Goal: Task Accomplishment & Management: Complete application form

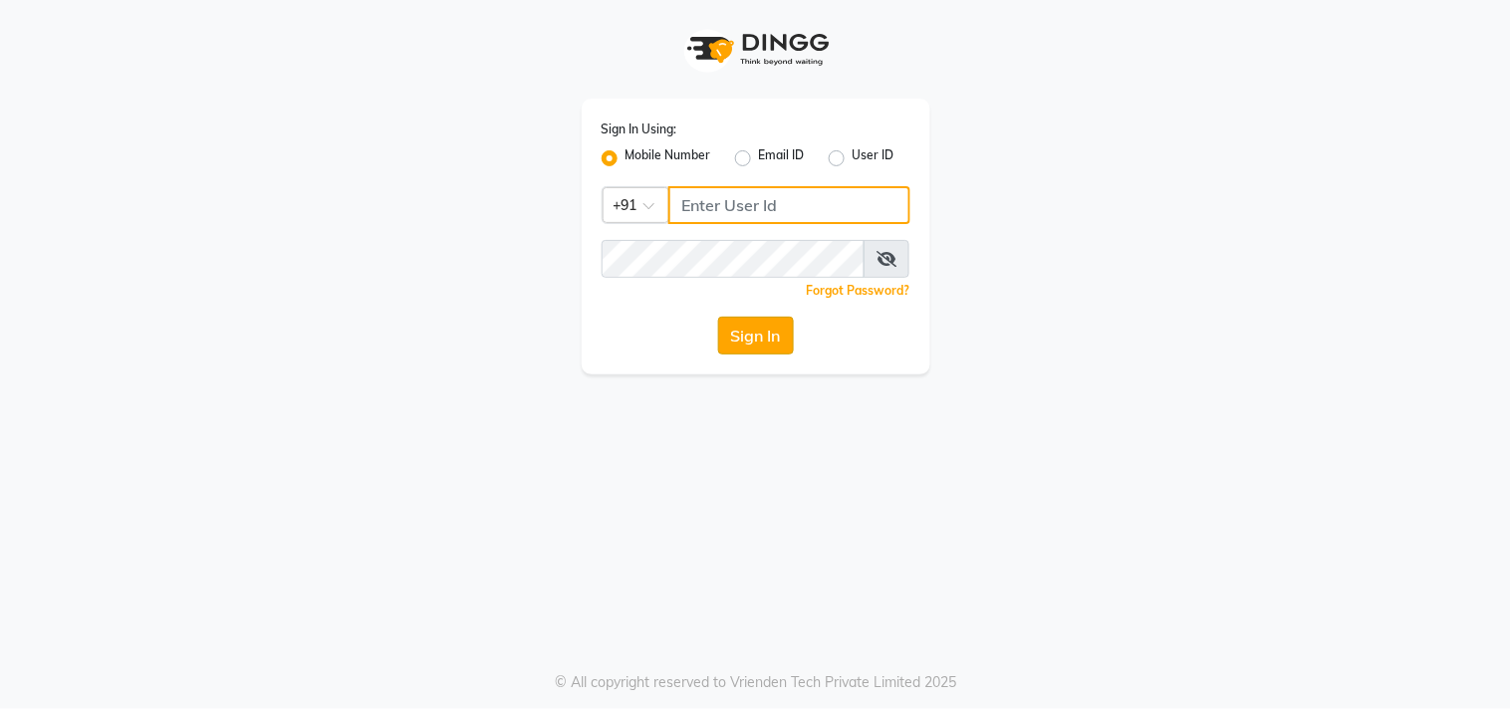
type input "123456000"
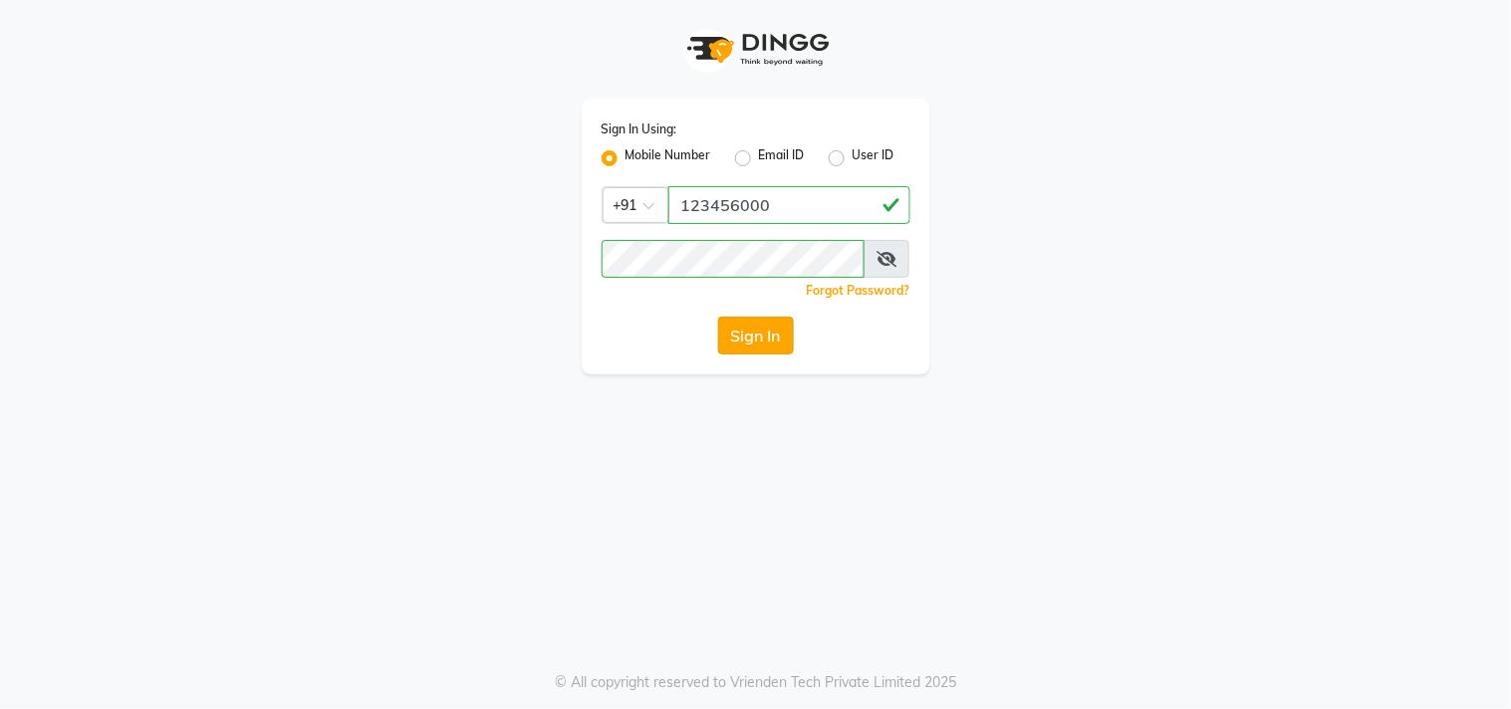
click at [772, 335] on button "Sign In" at bounding box center [756, 336] width 76 height 38
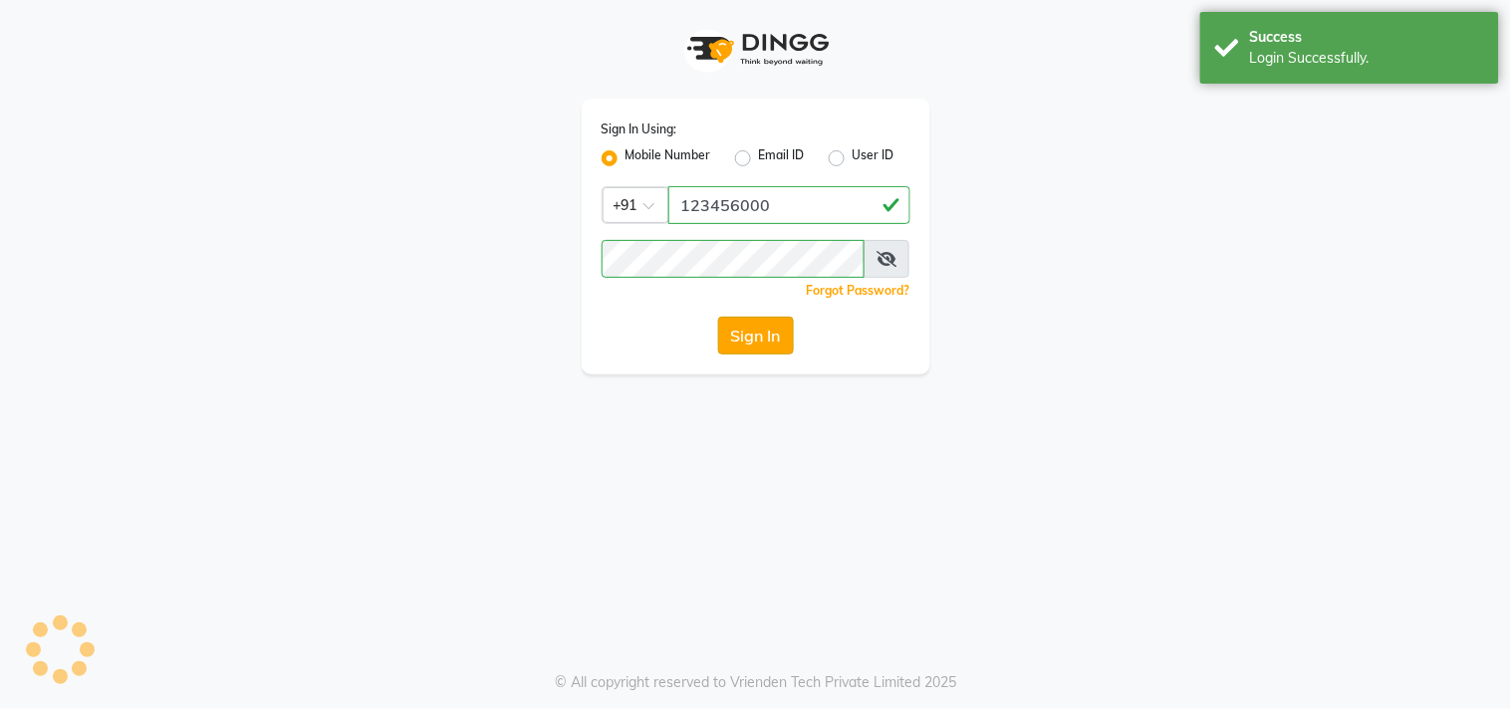
select select "service"
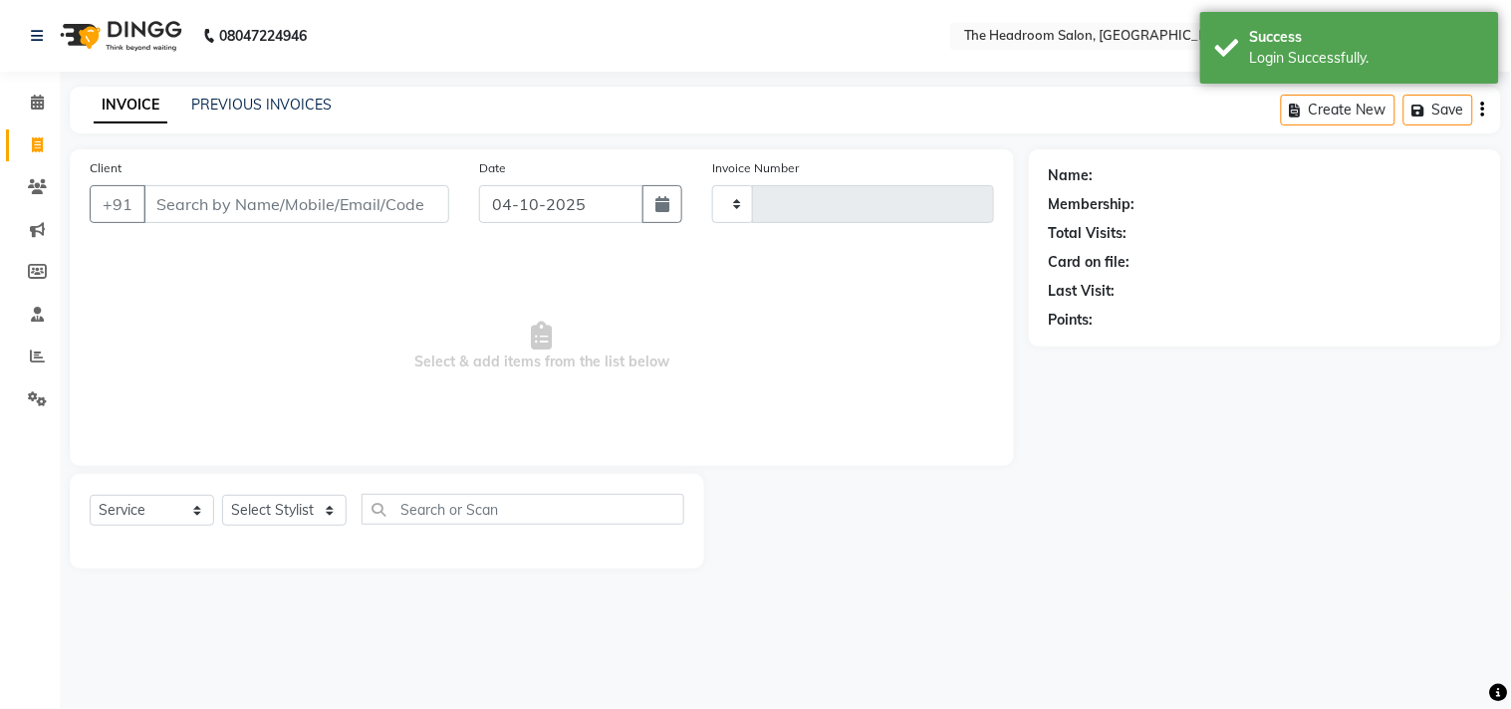
select select "en"
click at [297, 185] on input "Client" at bounding box center [296, 204] width 306 height 38
select select "6933"
type input "3931"
click at [300, 459] on div "Client +91 Date [DATE] Invoice Number V/2025 V/[PHONE_NUMBER] Select & add item…" at bounding box center [542, 307] width 944 height 317
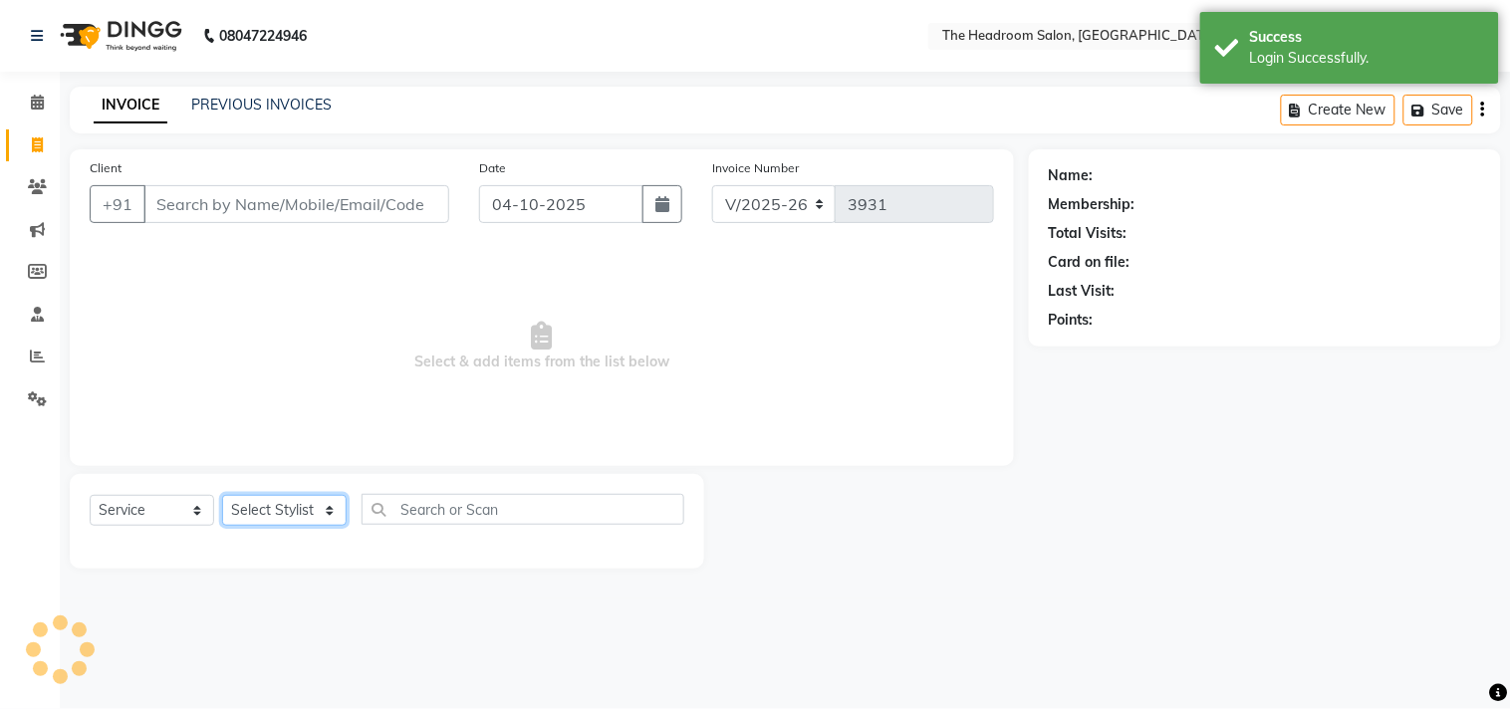
click at [294, 505] on select "Select Stylist" at bounding box center [284, 510] width 125 height 31
click at [295, 508] on select "Select Stylist" at bounding box center [284, 510] width 125 height 31
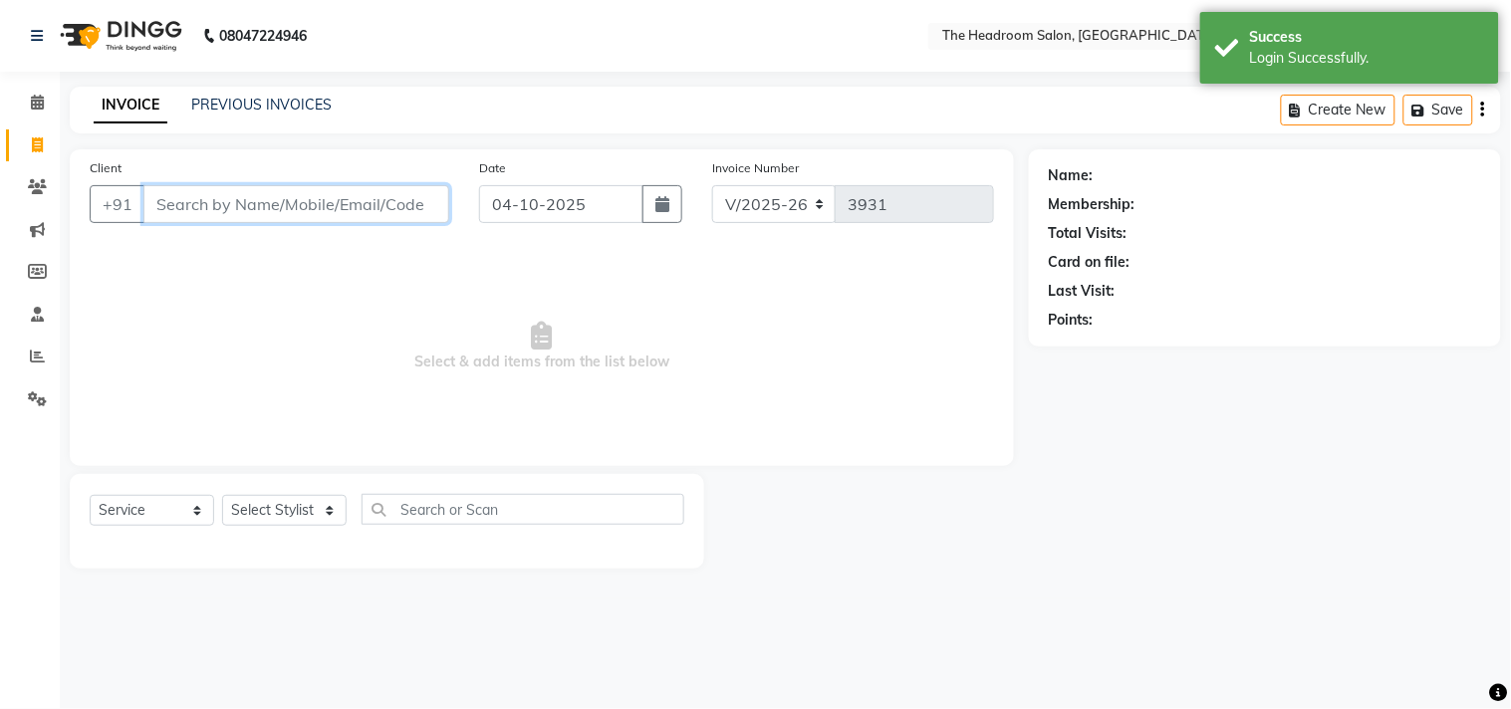
click at [250, 192] on input "Client" at bounding box center [296, 204] width 306 height 38
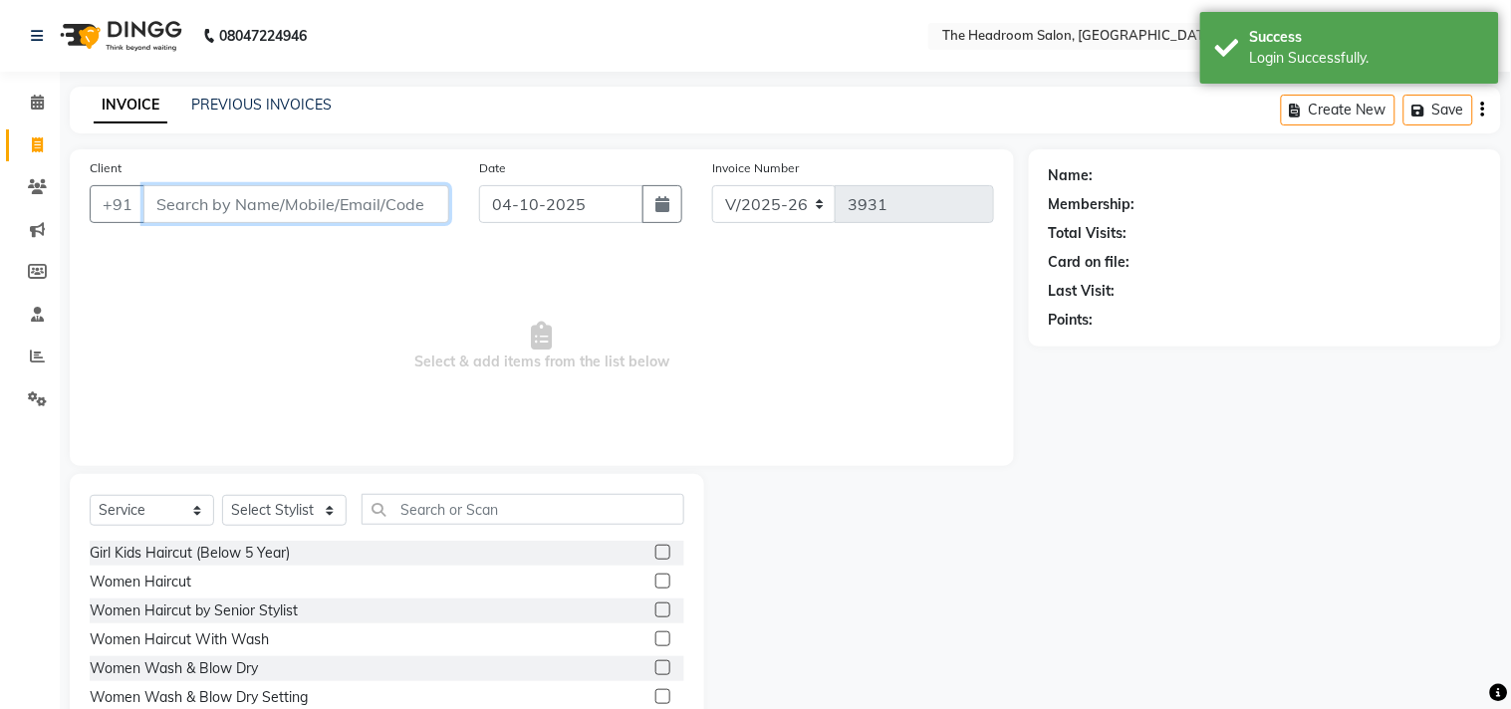
select select "58237"
click at [243, 204] on input "Client" at bounding box center [296, 204] width 306 height 38
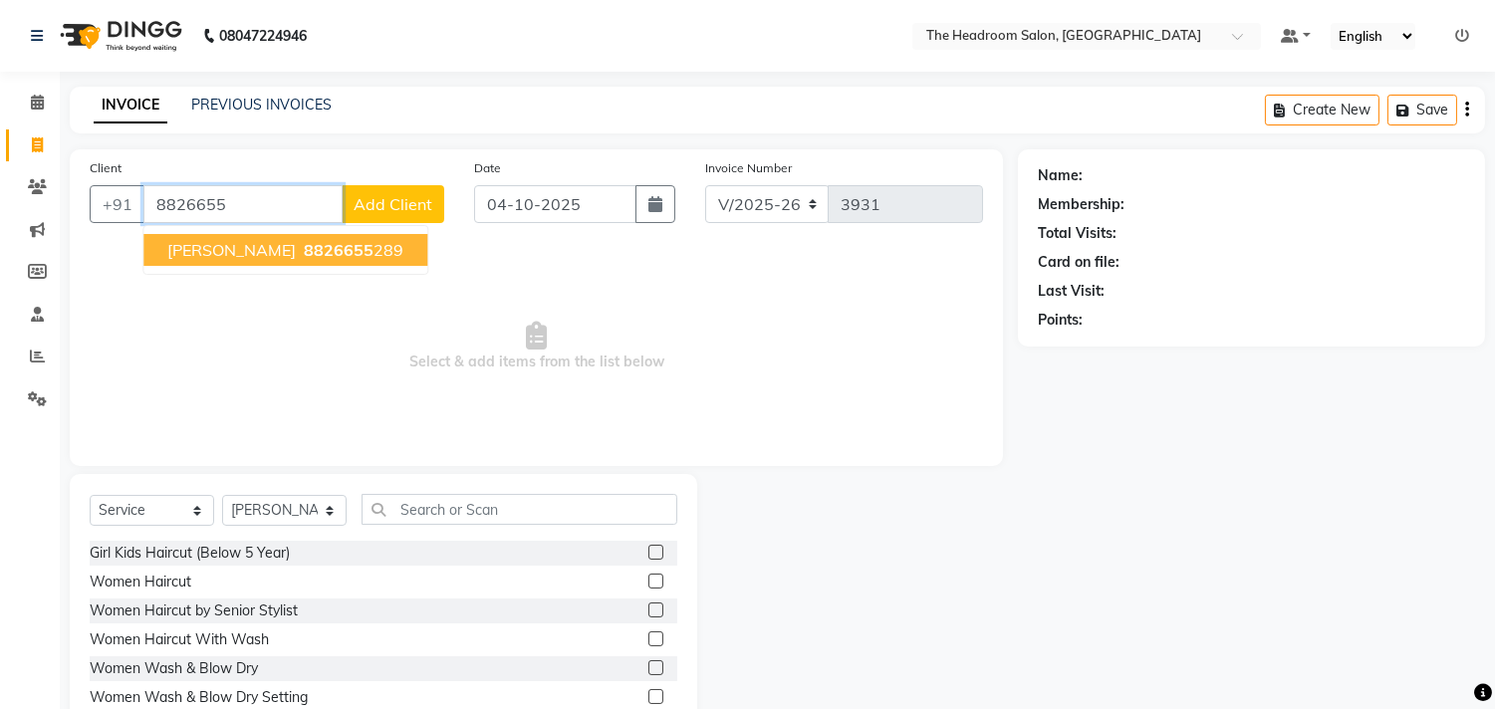
click at [304, 249] on span "8826655" at bounding box center [339, 250] width 70 height 20
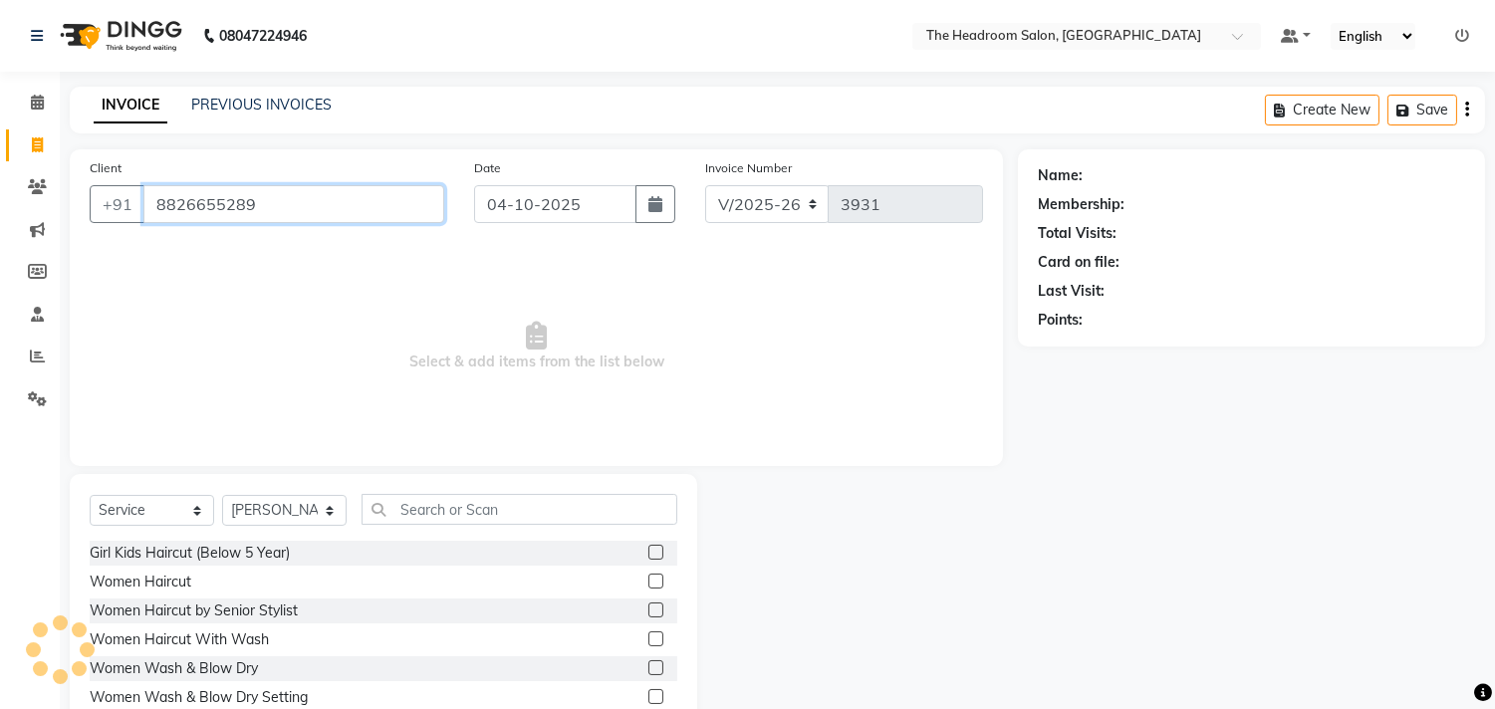
type input "8826655289"
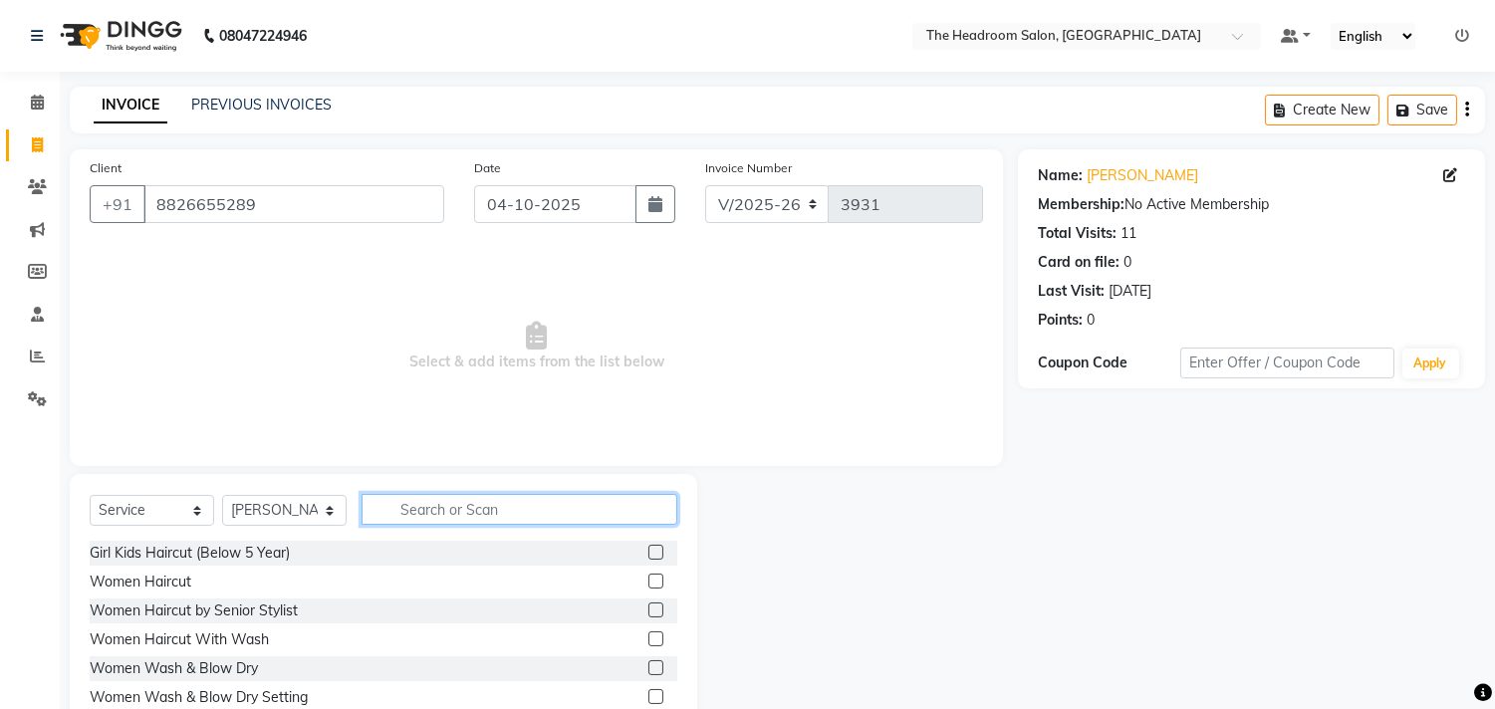
click at [429, 512] on input "text" at bounding box center [520, 509] width 316 height 31
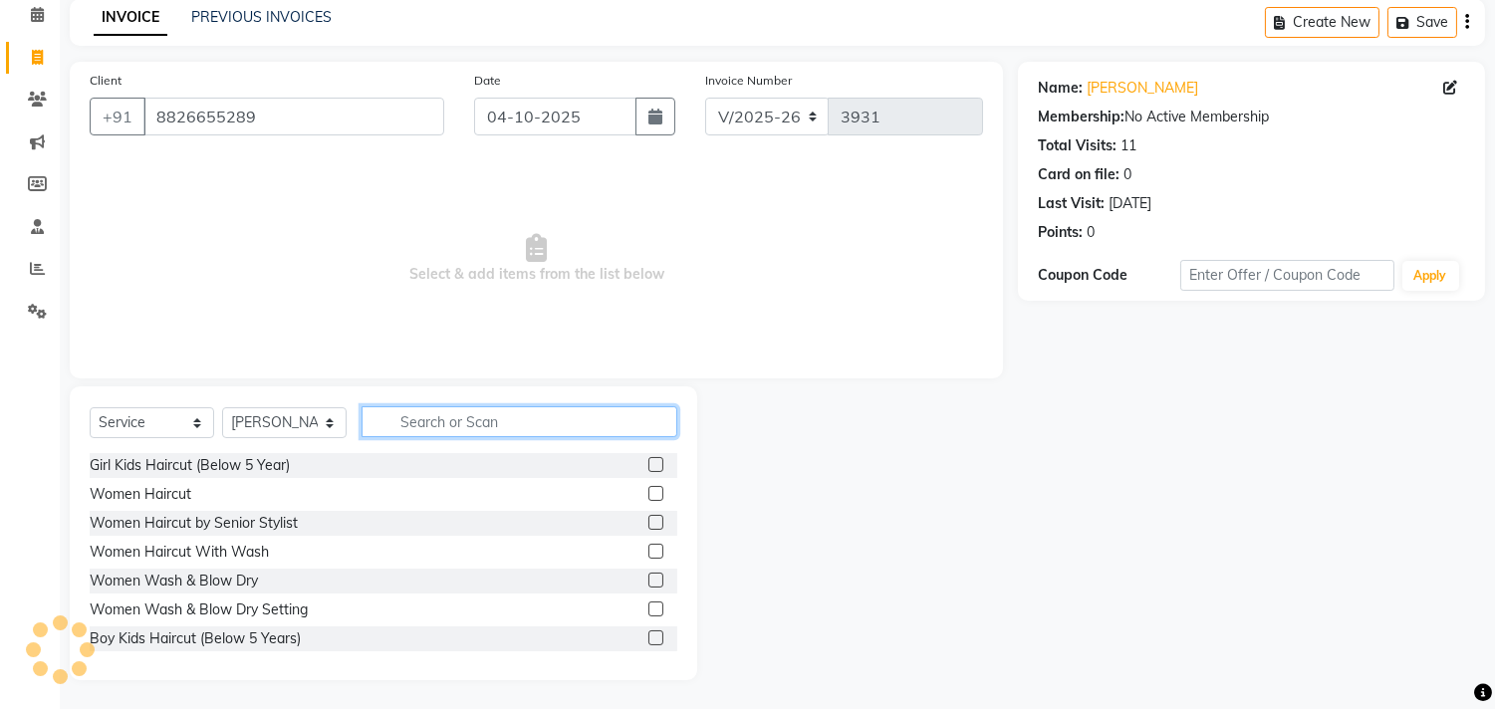
click at [515, 425] on input "text" at bounding box center [520, 421] width 316 height 31
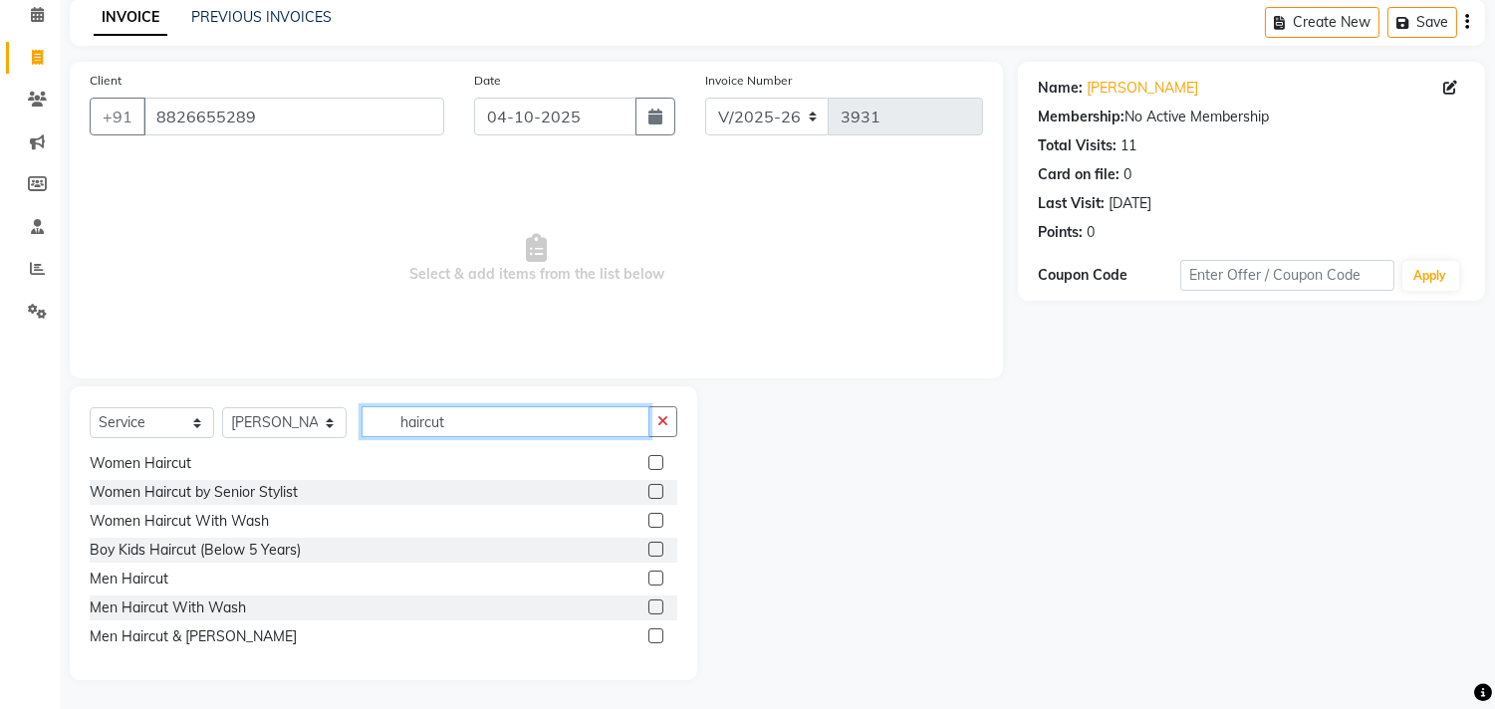
scroll to position [34, 0]
type input "haircut"
click at [648, 628] on label at bounding box center [655, 633] width 15 height 15
click at [648, 628] on input "checkbox" at bounding box center [654, 634] width 13 height 13
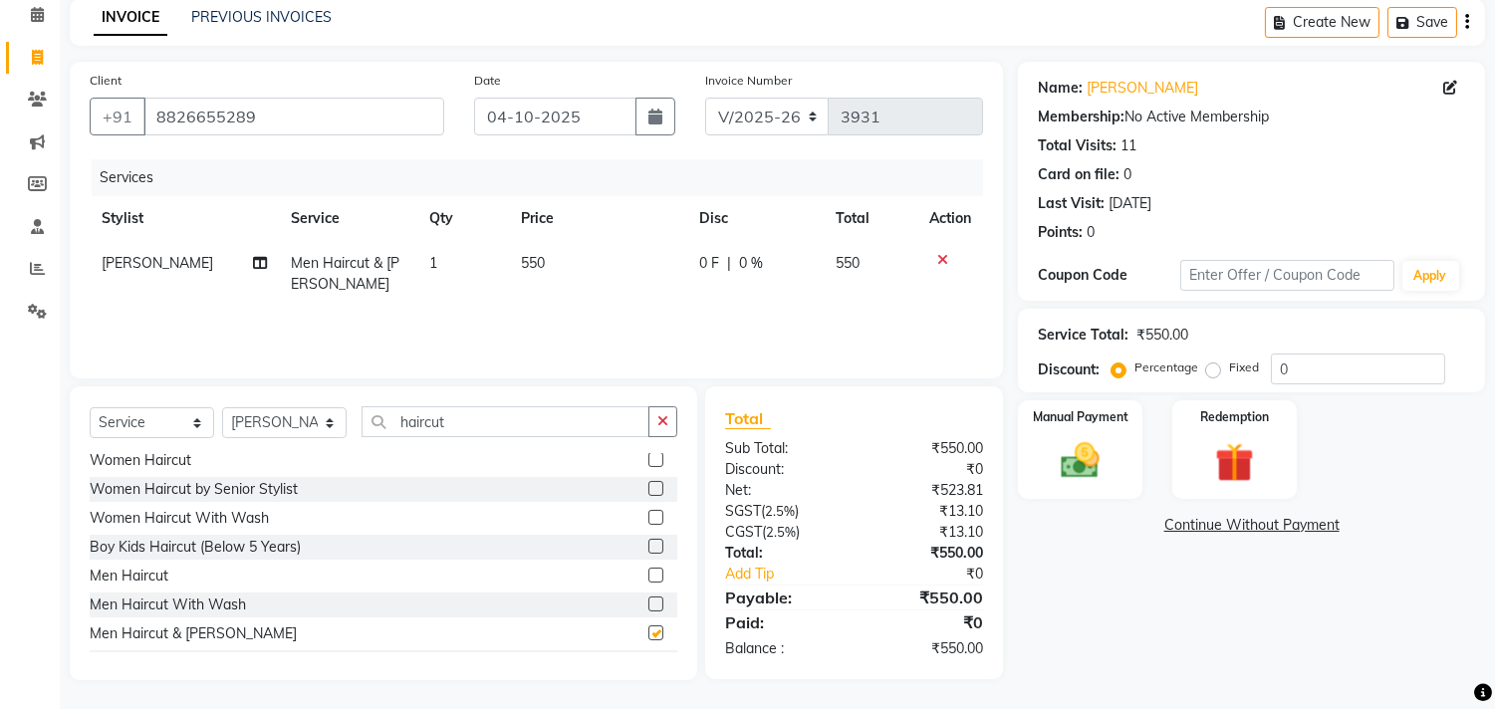
checkbox input "false"
click at [1077, 466] on img at bounding box center [1081, 461] width 66 height 47
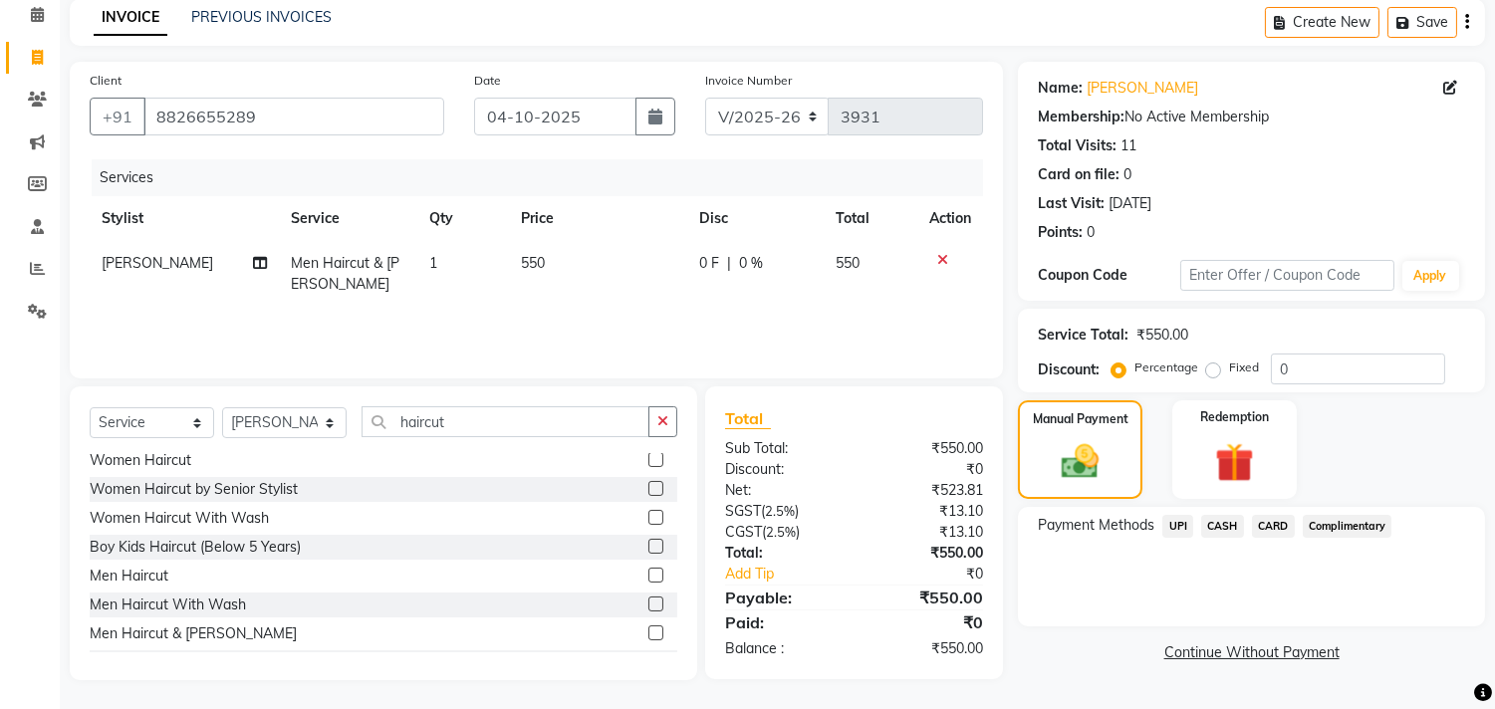
click at [1272, 519] on span "CARD" at bounding box center [1273, 526] width 43 height 23
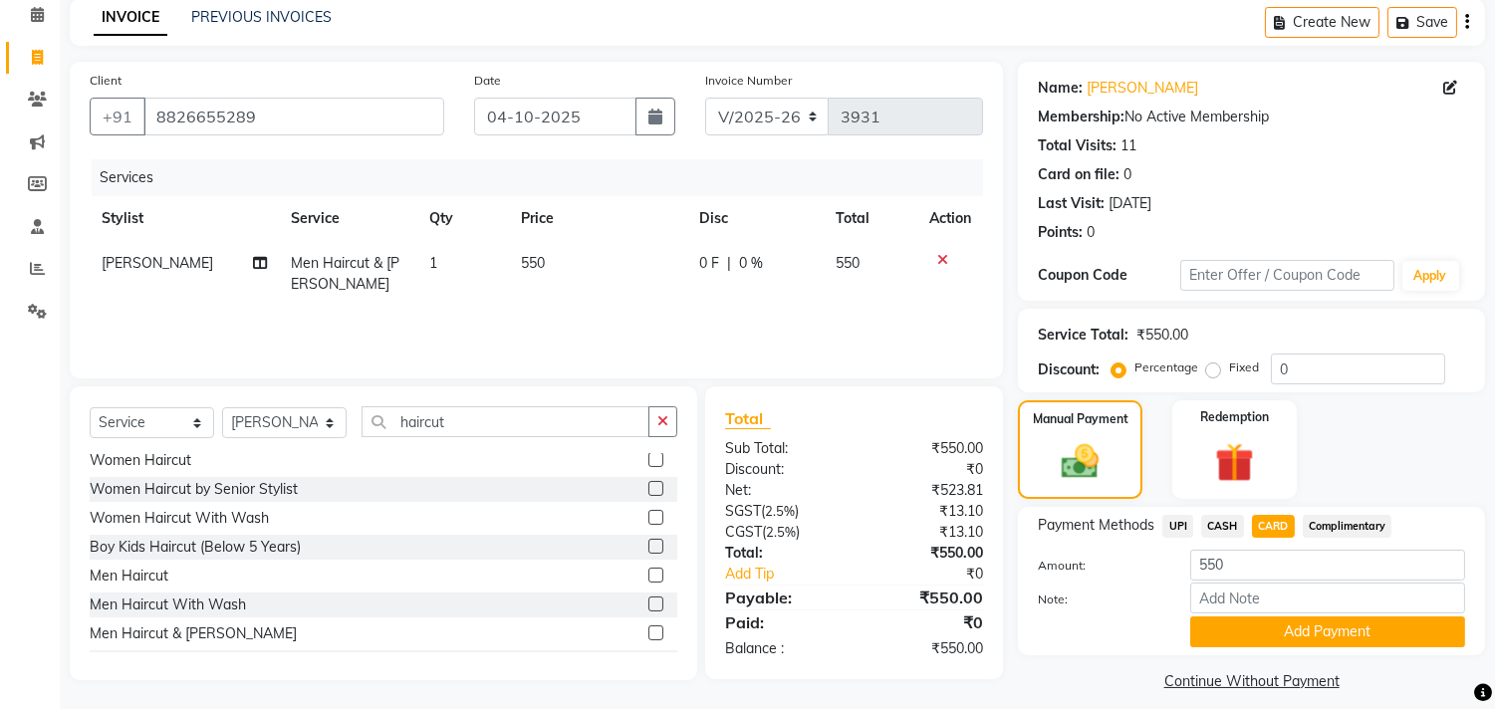
click at [1178, 524] on span "UPI" at bounding box center [1177, 526] width 31 height 23
click at [1347, 634] on button "Add Payment" at bounding box center [1327, 632] width 275 height 31
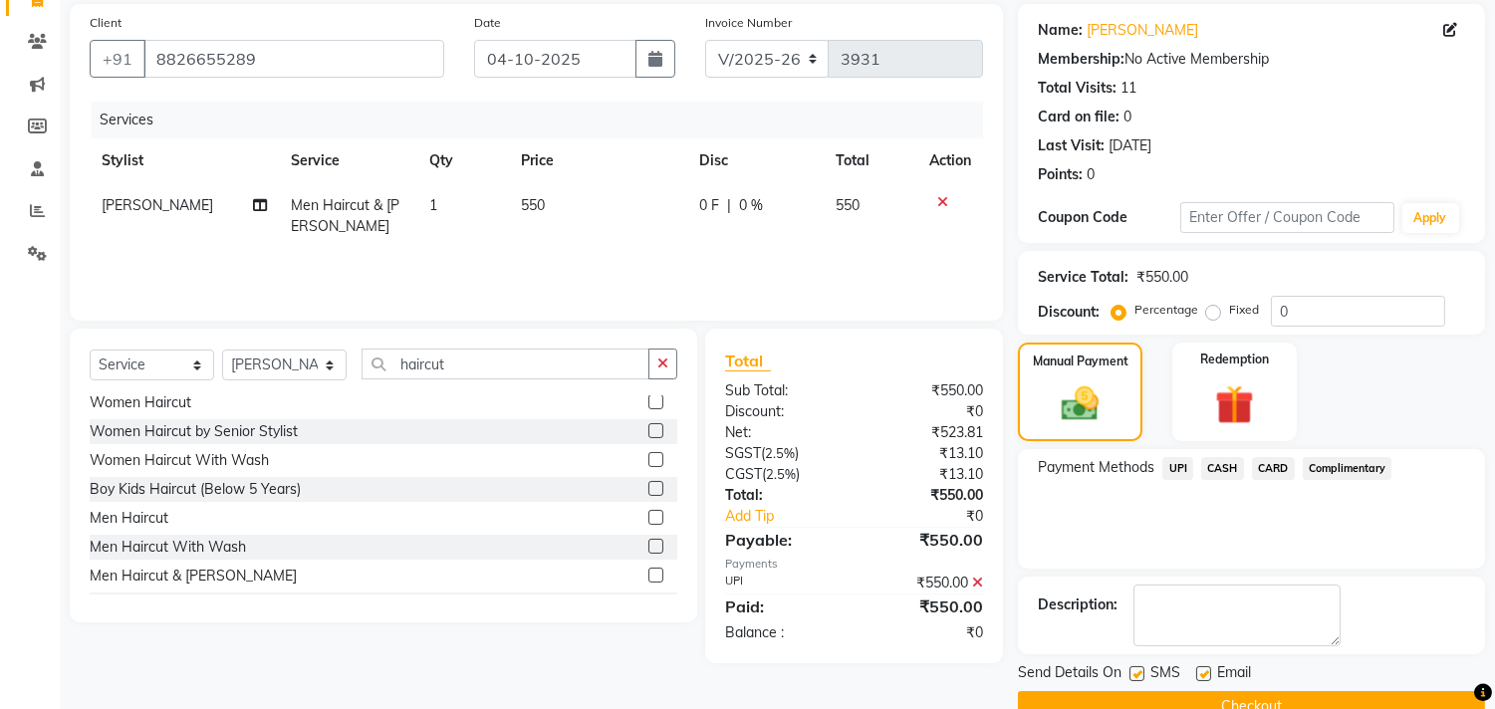
scroll to position [186, 0]
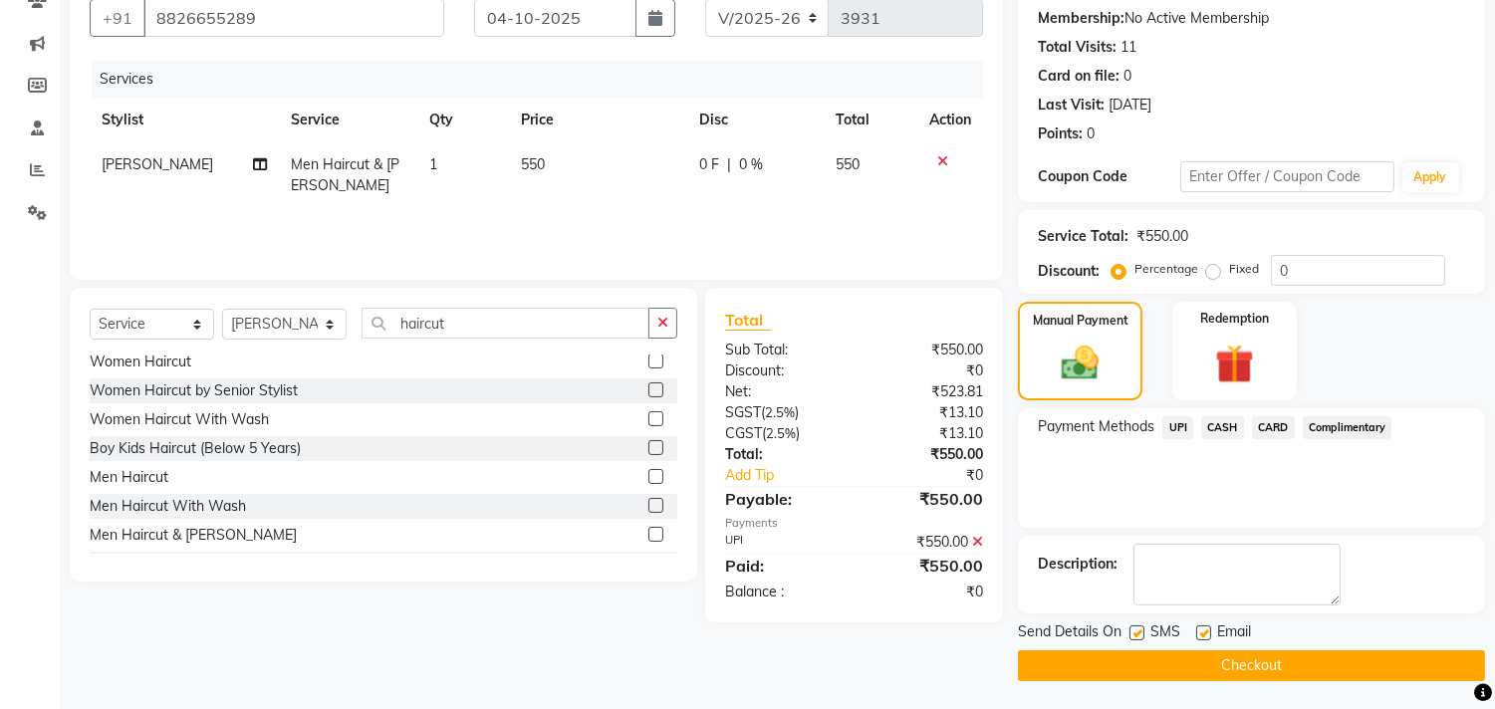
drag, startPoint x: 1510, startPoint y: 590, endPoint x: 1497, endPoint y: 683, distance: 94.5
click at [1495, 523] on html "08047224946 Select Location × The Headroom Salon, Sector 93 Gurugram Default Pa…" at bounding box center [747, 168] width 1495 height 709
click at [1451, 605] on div "Description:" at bounding box center [1251, 575] width 467 height 78
click at [1205, 668] on button "Checkout" at bounding box center [1251, 665] width 467 height 31
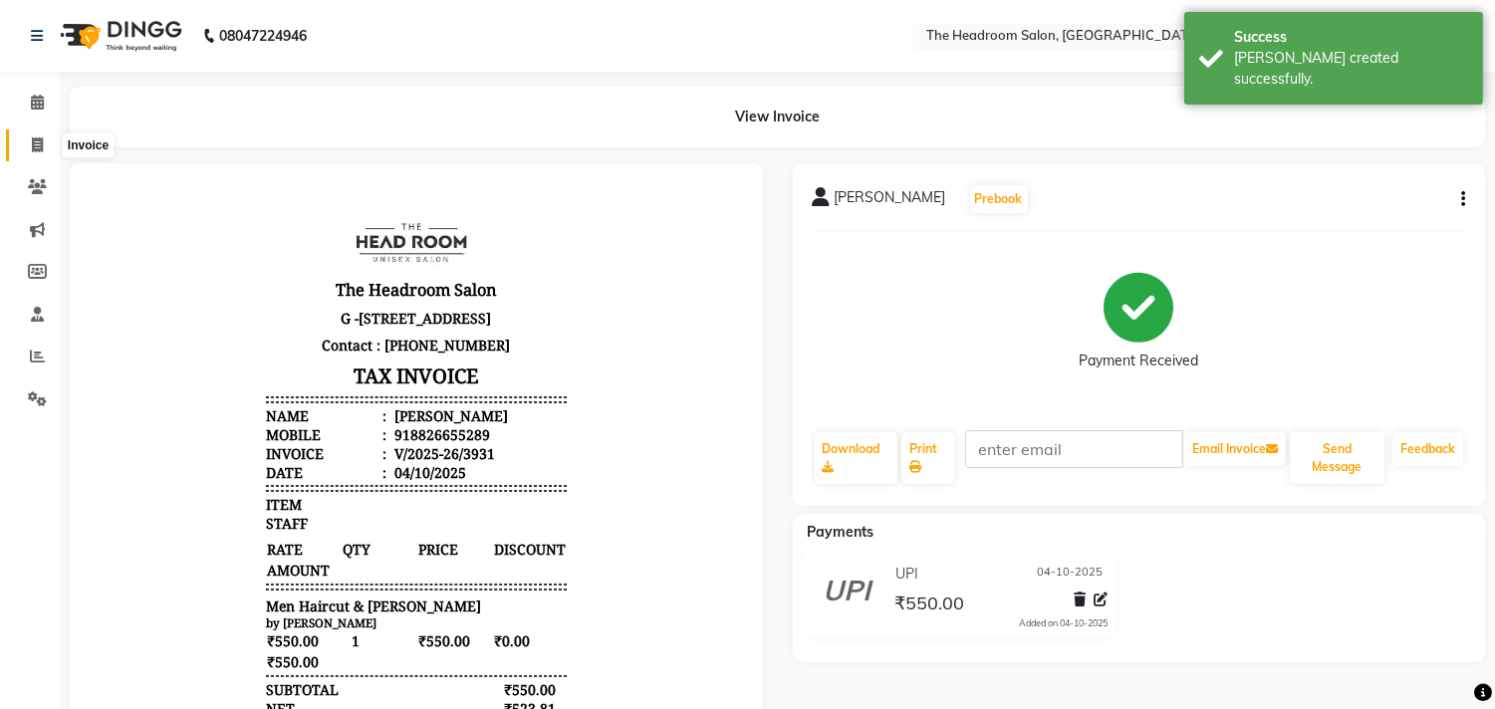
click at [38, 145] on icon at bounding box center [37, 144] width 11 height 15
select select "service"
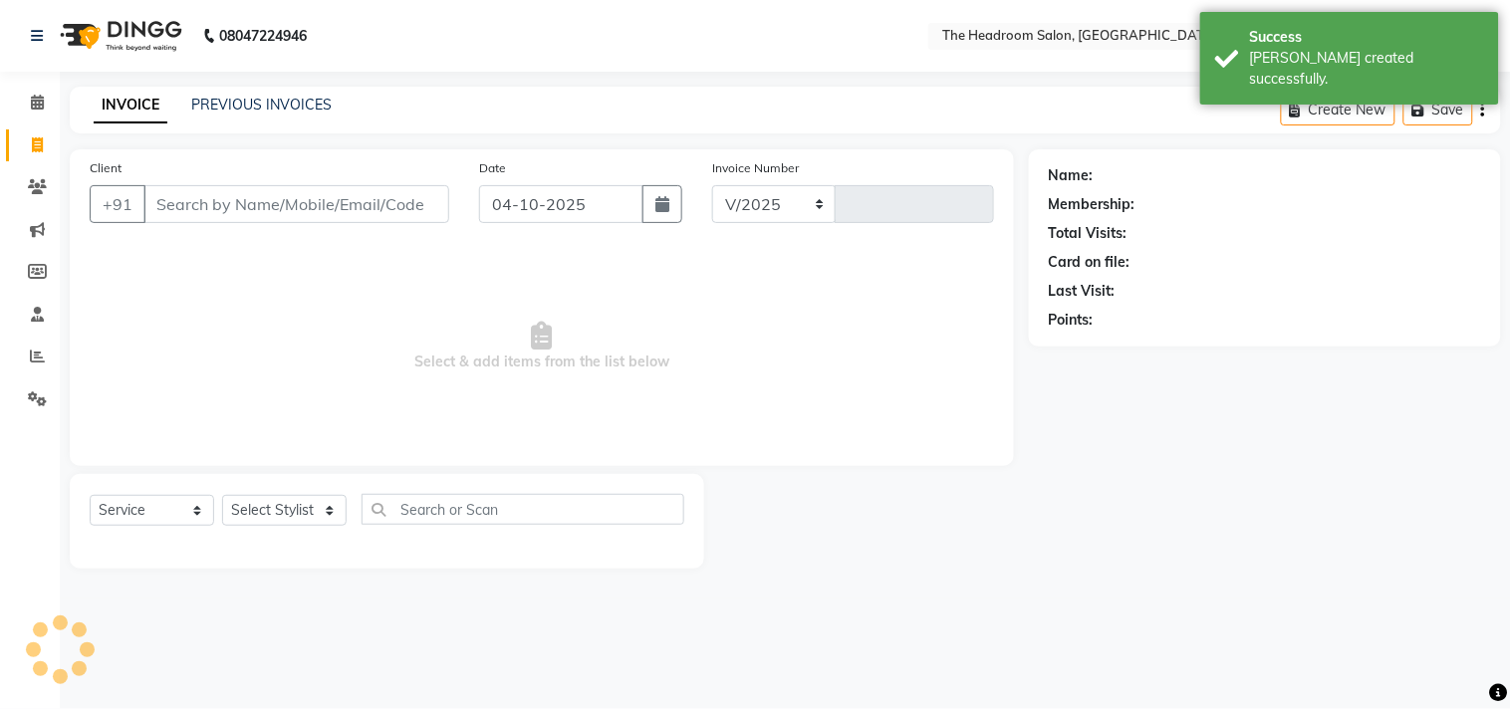
select select "6933"
type input "3932"
select select "58237"
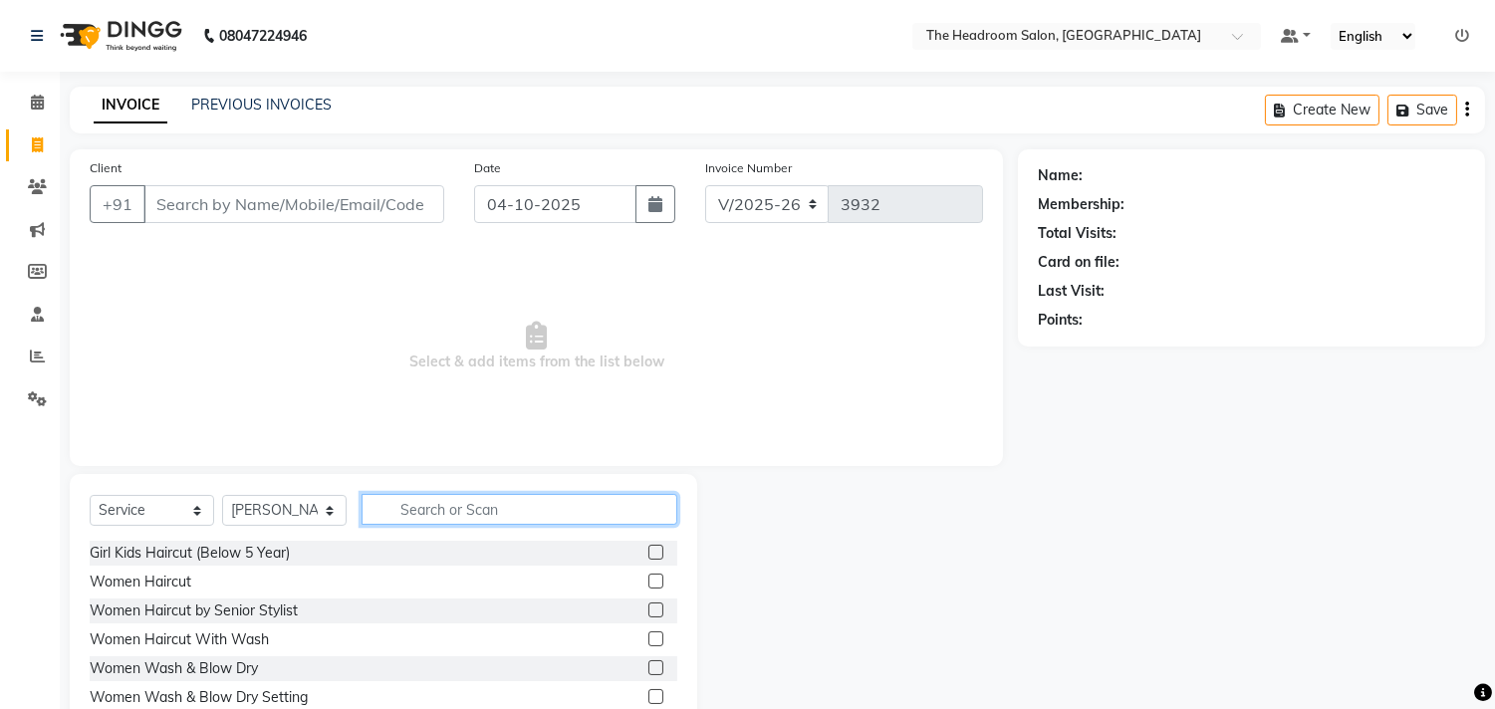
click at [561, 513] on input "text" at bounding box center [520, 509] width 316 height 31
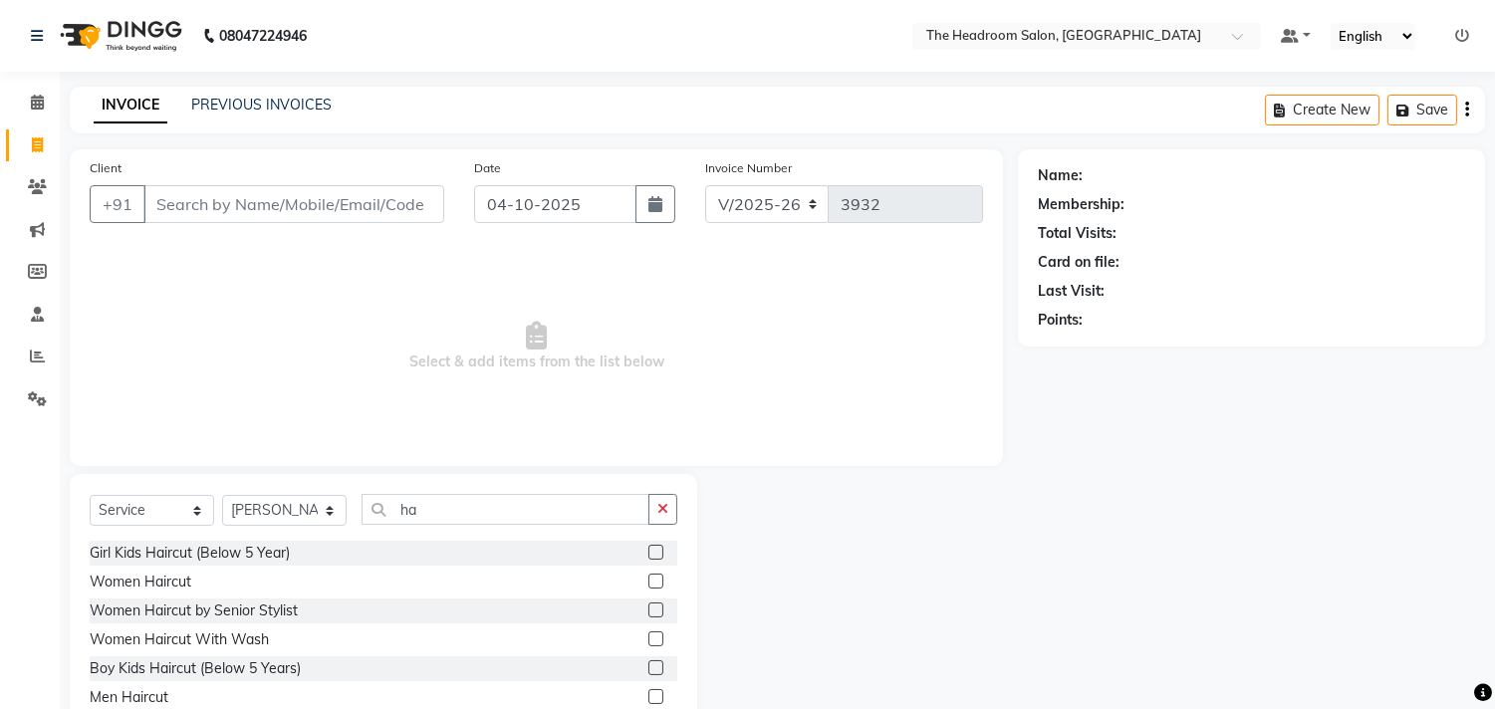
click at [590, 542] on div "Girl Kids Haircut (Below 5 Year)" at bounding box center [384, 553] width 588 height 25
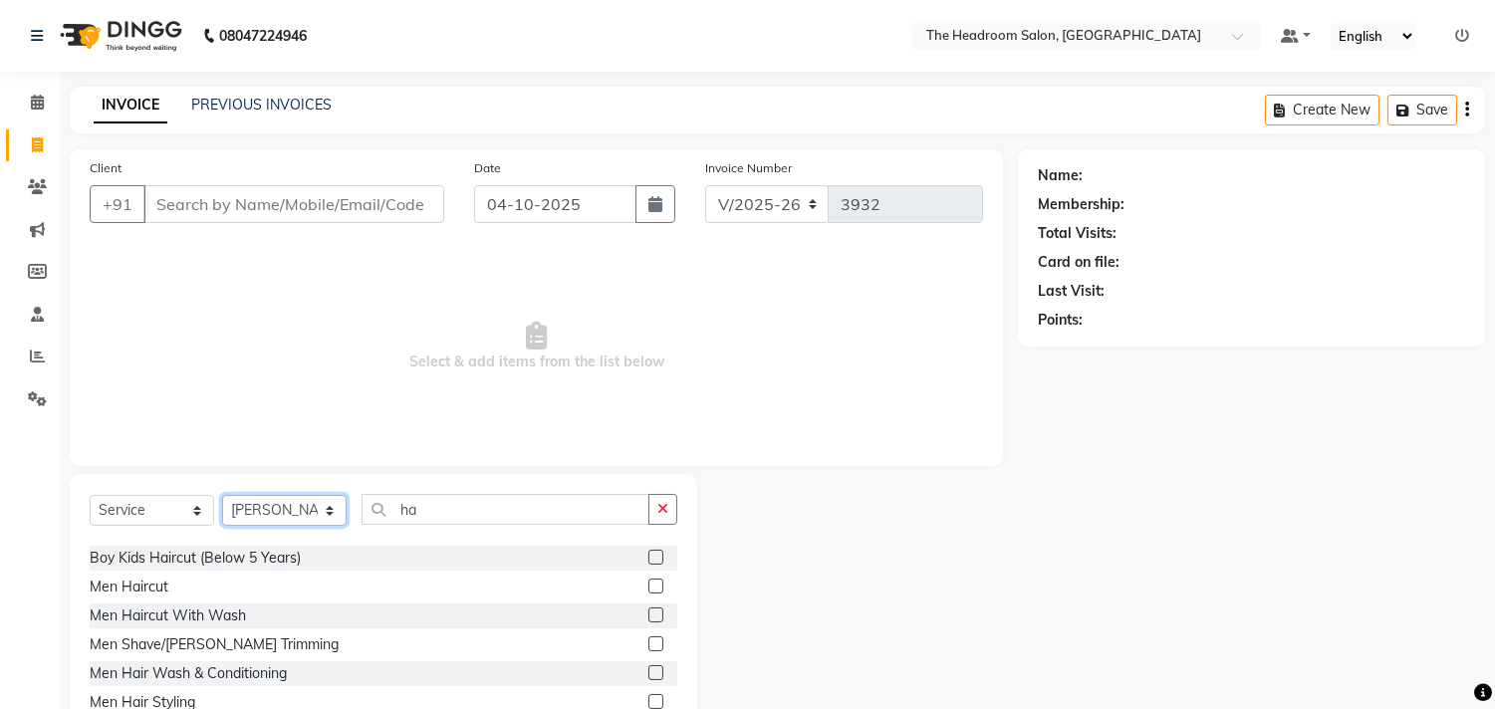
click at [316, 509] on select "Select Stylist [PERSON_NAME] Deepak [PERSON_NAME] [PERSON_NAME] Manager [PERSON…" at bounding box center [284, 510] width 125 height 31
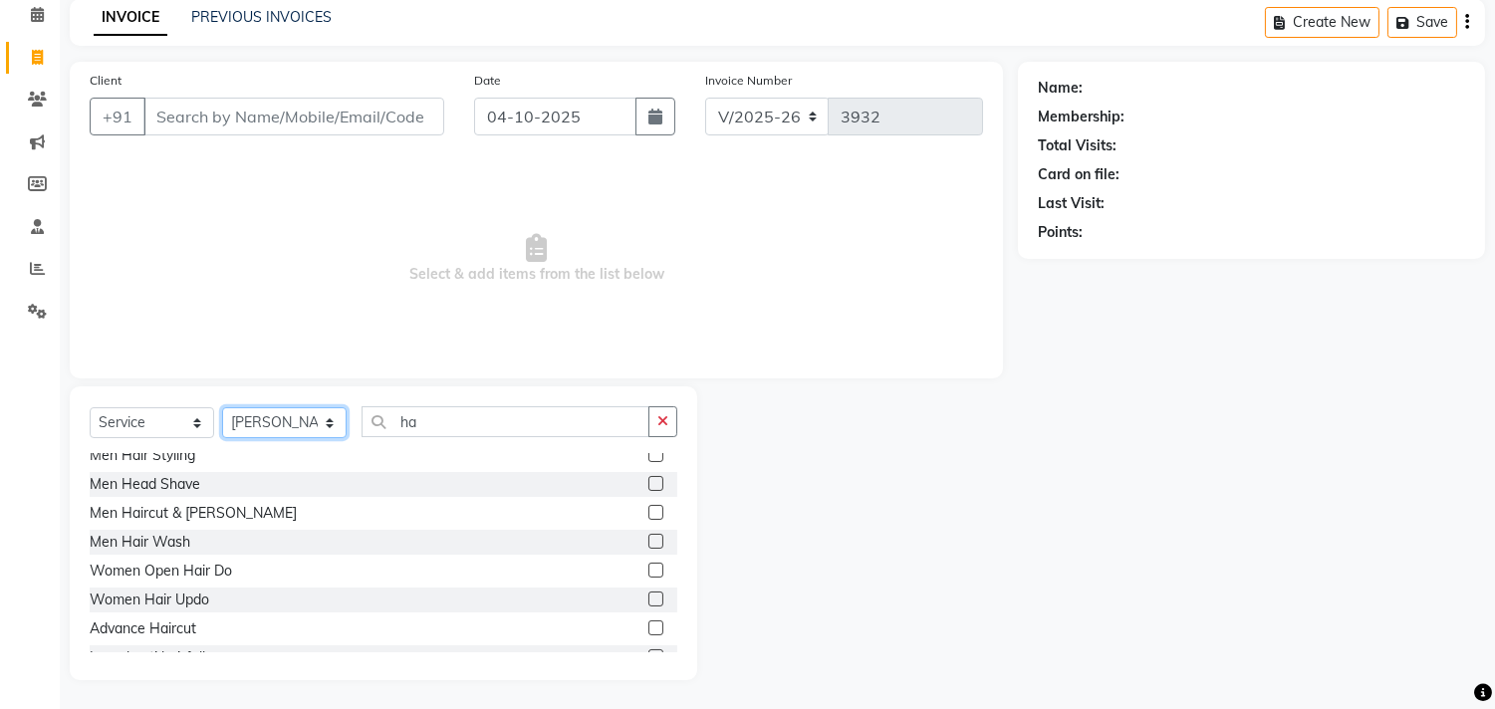
scroll to position [287, 0]
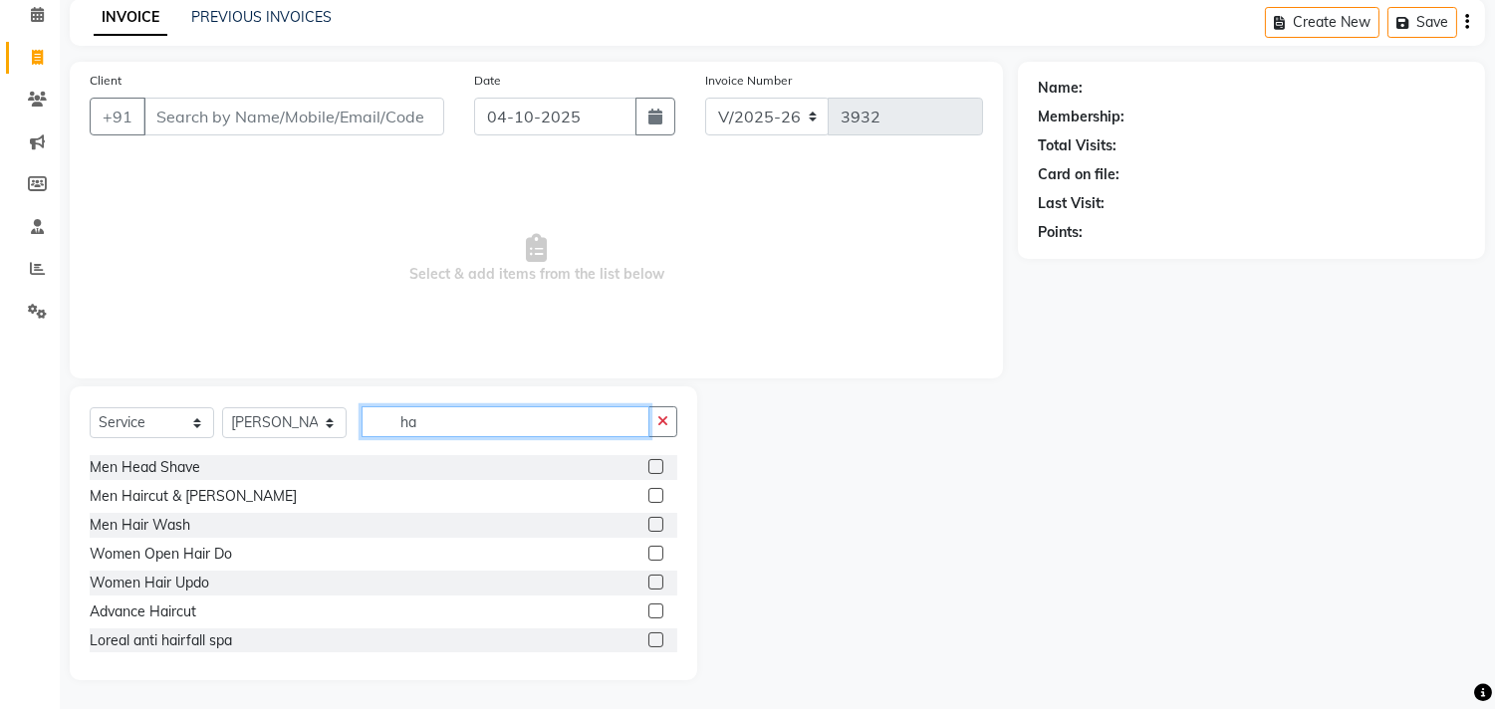
click at [473, 420] on input "ha" at bounding box center [506, 421] width 288 height 31
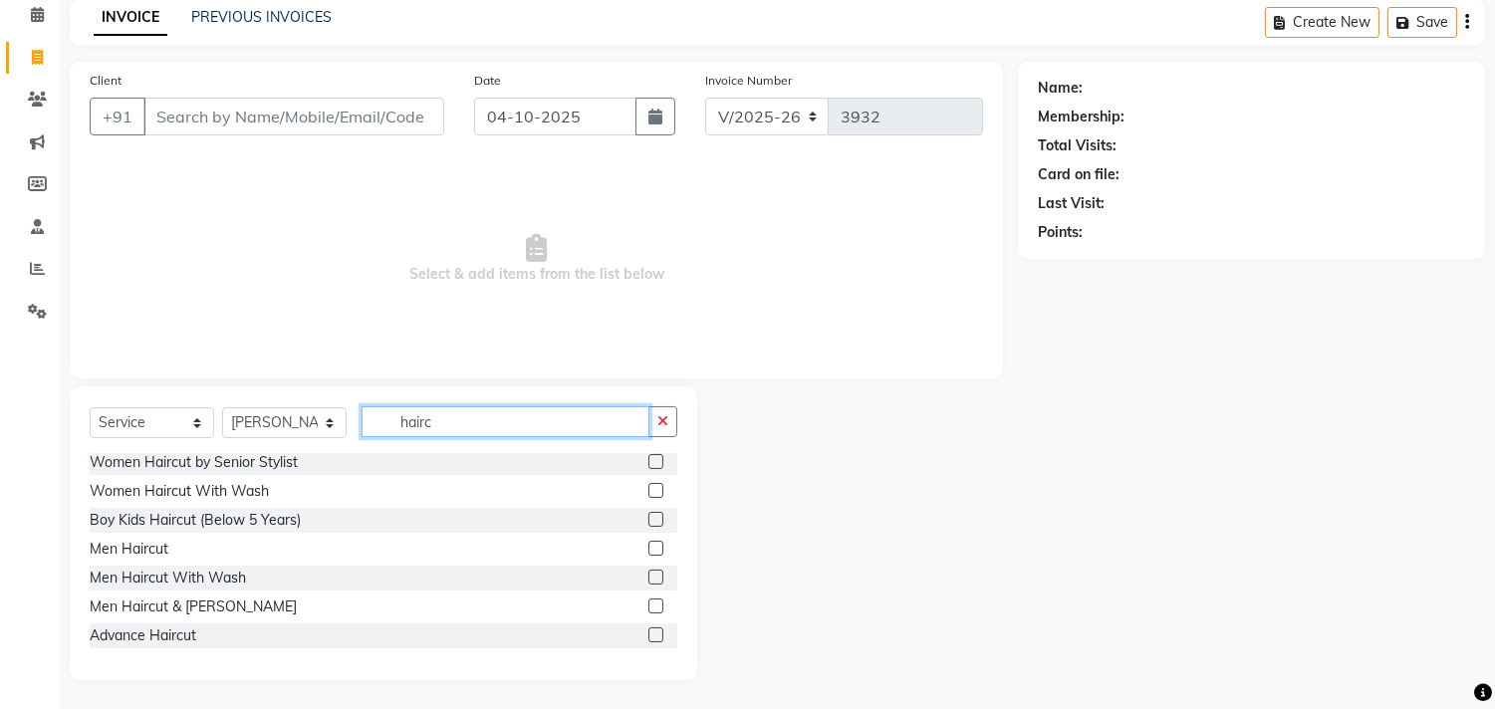
scroll to position [61, 0]
type input "hairc"
click at [648, 549] on label at bounding box center [655, 548] width 15 height 15
click at [648, 549] on input "checkbox" at bounding box center [654, 549] width 13 height 13
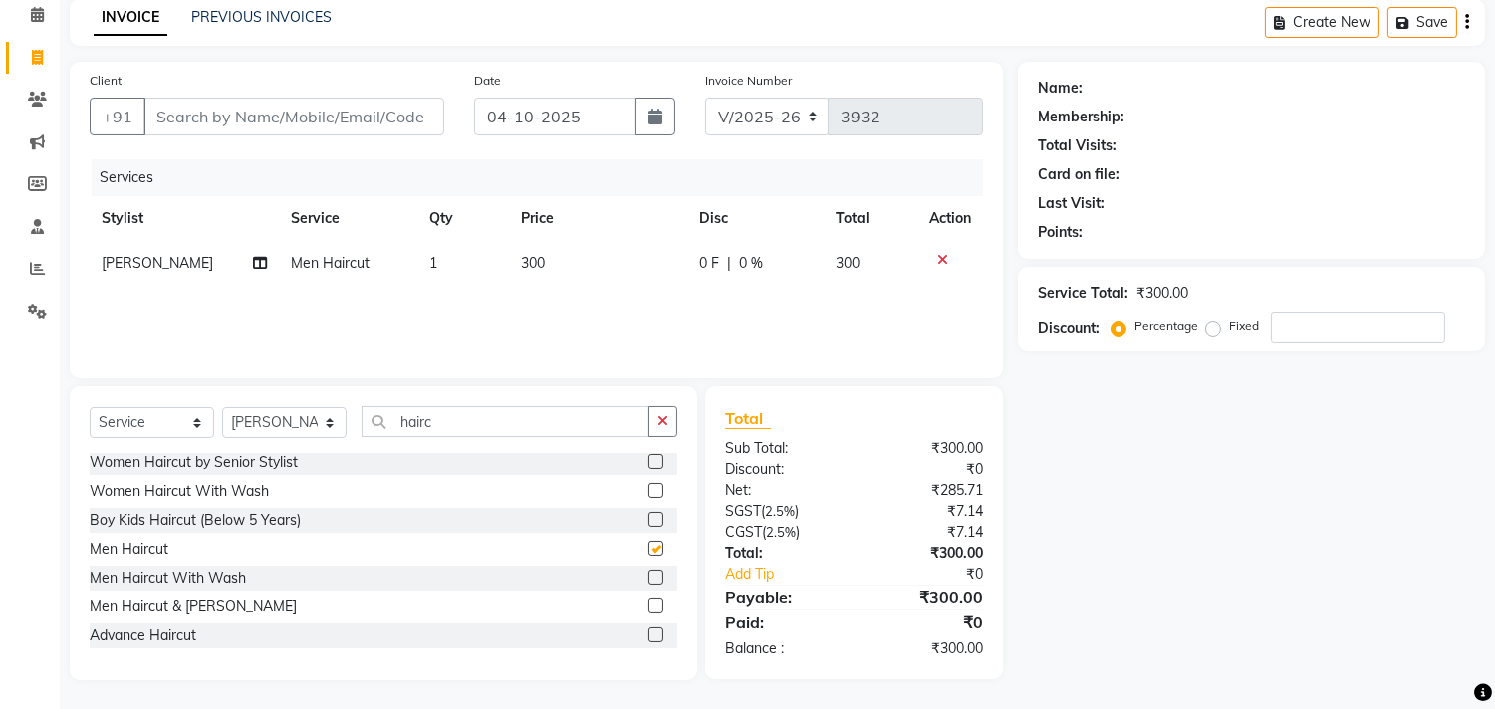
checkbox input "false"
click at [319, 415] on select "Select Stylist [PERSON_NAME] Deepak [PERSON_NAME] [PERSON_NAME] Manager [PERSON…" at bounding box center [284, 422] width 125 height 31
select select "58235"
click at [222, 407] on select "Select Stylist [PERSON_NAME] Deepak [PERSON_NAME] [PERSON_NAME] Manager [PERSON…" at bounding box center [284, 422] width 125 height 31
click at [648, 611] on label at bounding box center [655, 606] width 15 height 15
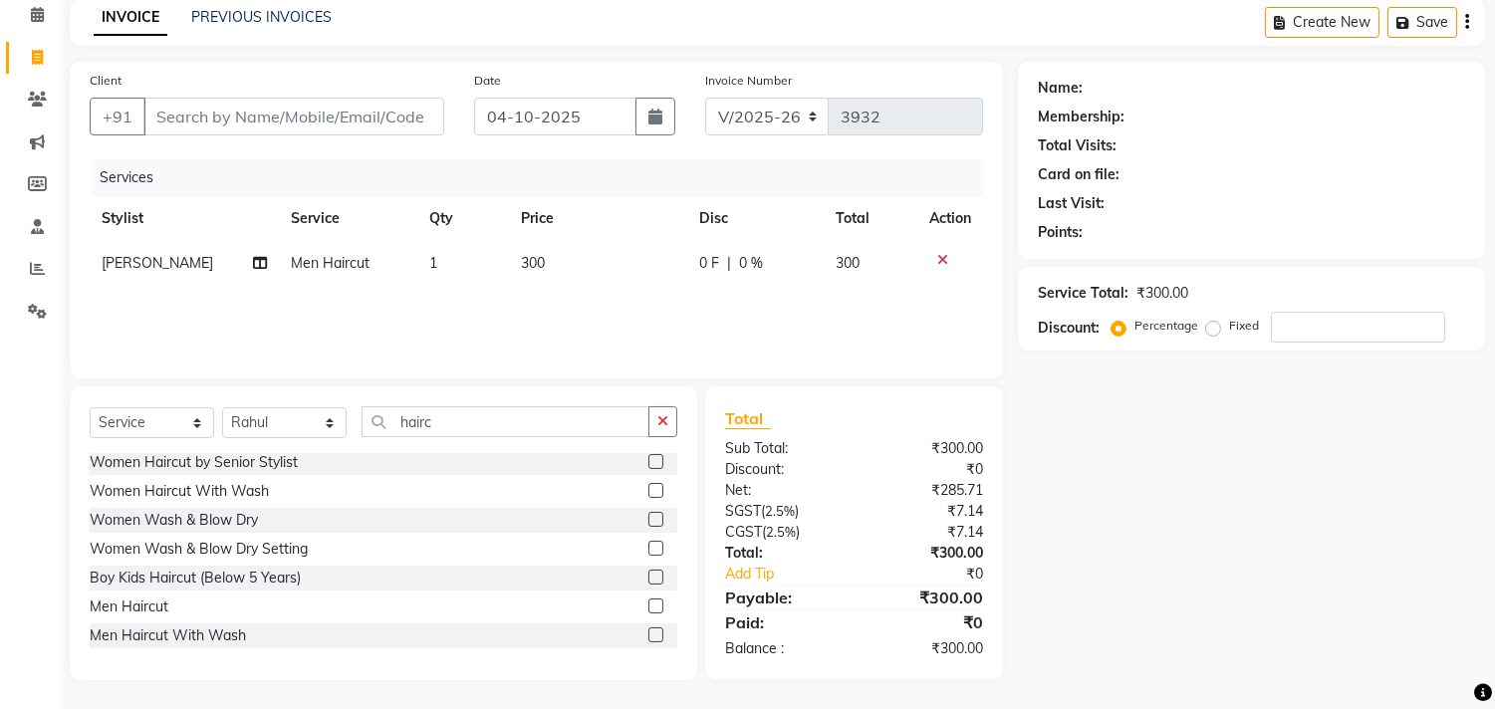
click at [648, 611] on input "checkbox" at bounding box center [654, 607] width 13 height 13
checkbox input "false"
click at [299, 428] on select "Select Stylist [PERSON_NAME] Deepak [PERSON_NAME] [PERSON_NAME] Manager [PERSON…" at bounding box center [284, 422] width 125 height 31
select select "79453"
click at [222, 411] on select "Select Stylist [PERSON_NAME] Deepak [PERSON_NAME] [PERSON_NAME] Manager [PERSON…" at bounding box center [284, 422] width 125 height 31
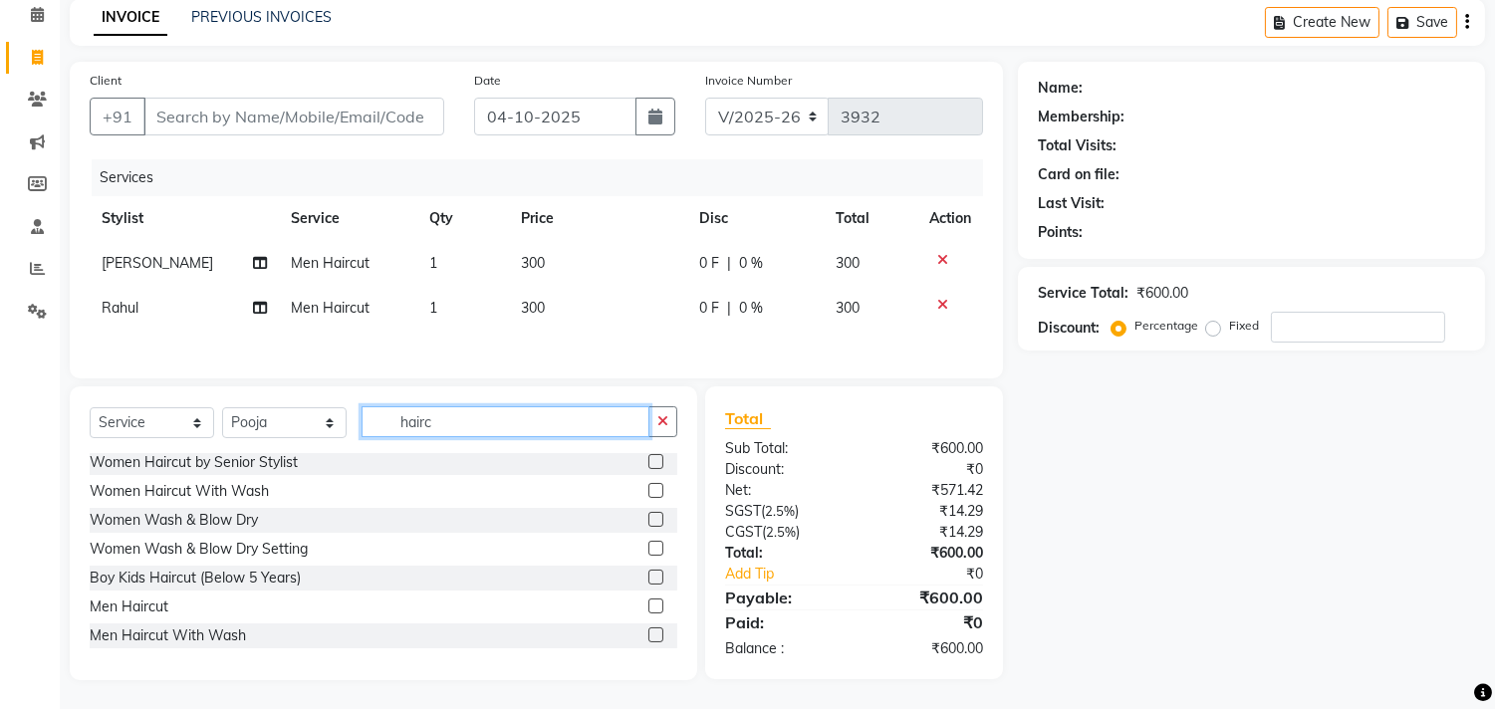
drag, startPoint x: 361, startPoint y: 431, endPoint x: 334, endPoint y: 423, distance: 28.0
click at [336, 424] on div "Select Service Product Membership Package Voucher Prepaid Gift Card Select Styl…" at bounding box center [384, 429] width 588 height 47
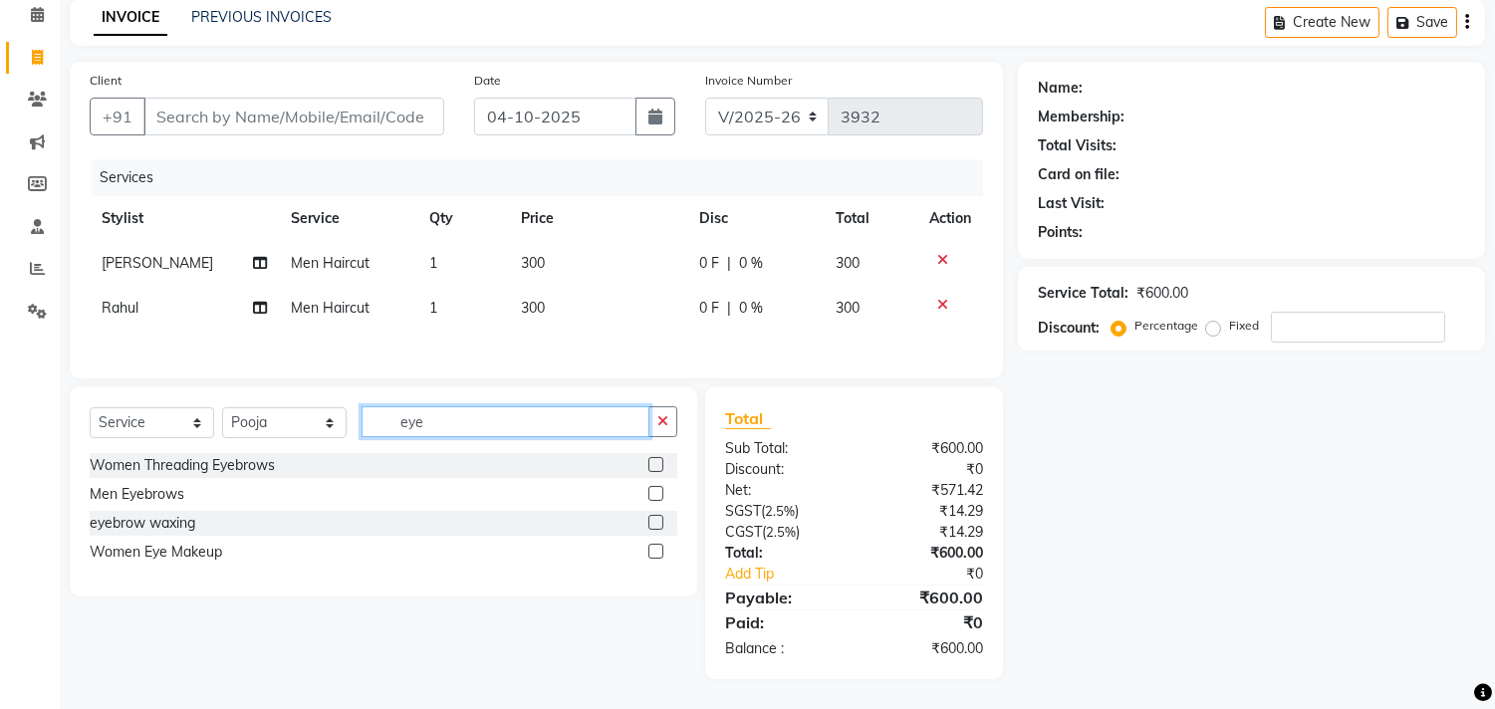
type input "eye"
click at [651, 471] on label at bounding box center [655, 464] width 15 height 15
click at [651, 471] on input "checkbox" at bounding box center [654, 465] width 13 height 13
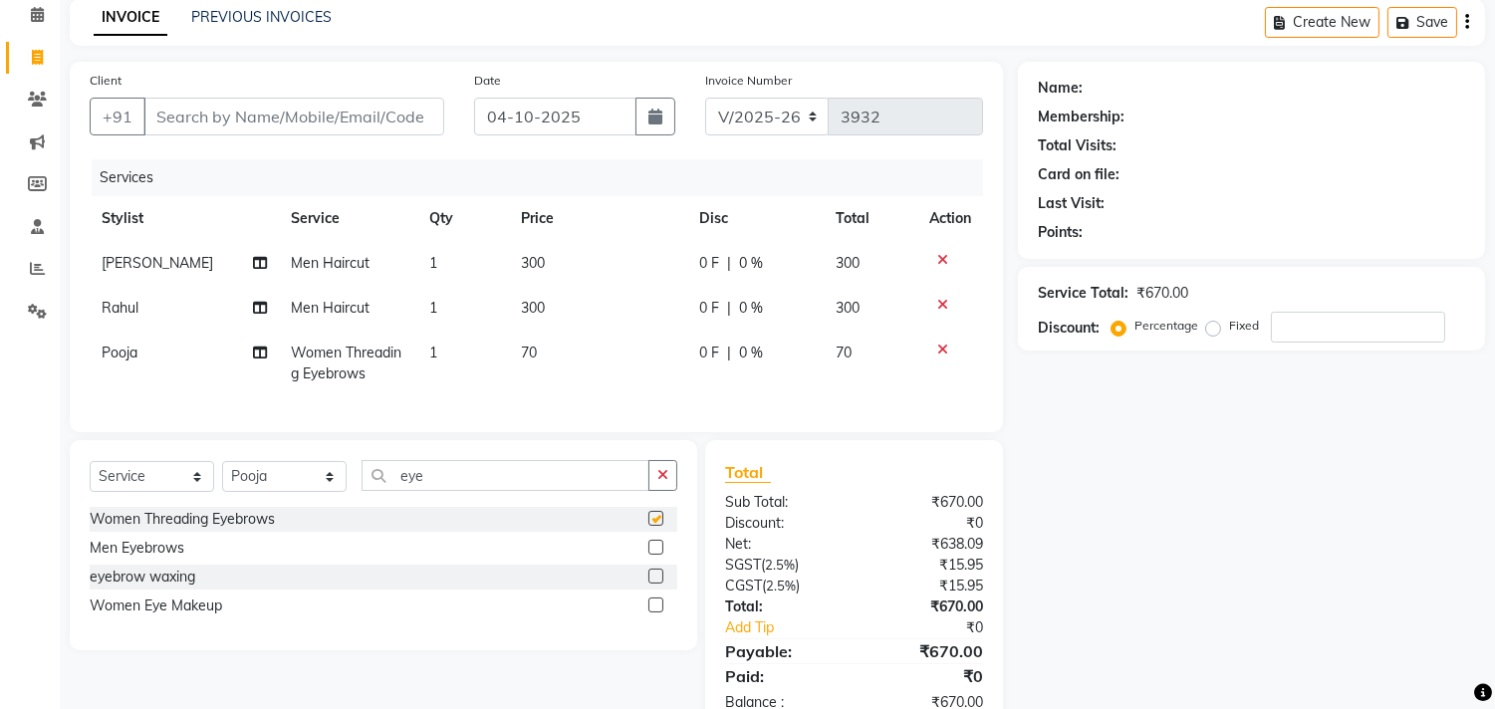
checkbox input "false"
click at [346, 123] on input "Client" at bounding box center [293, 117] width 301 height 38
type input "9"
type input "0"
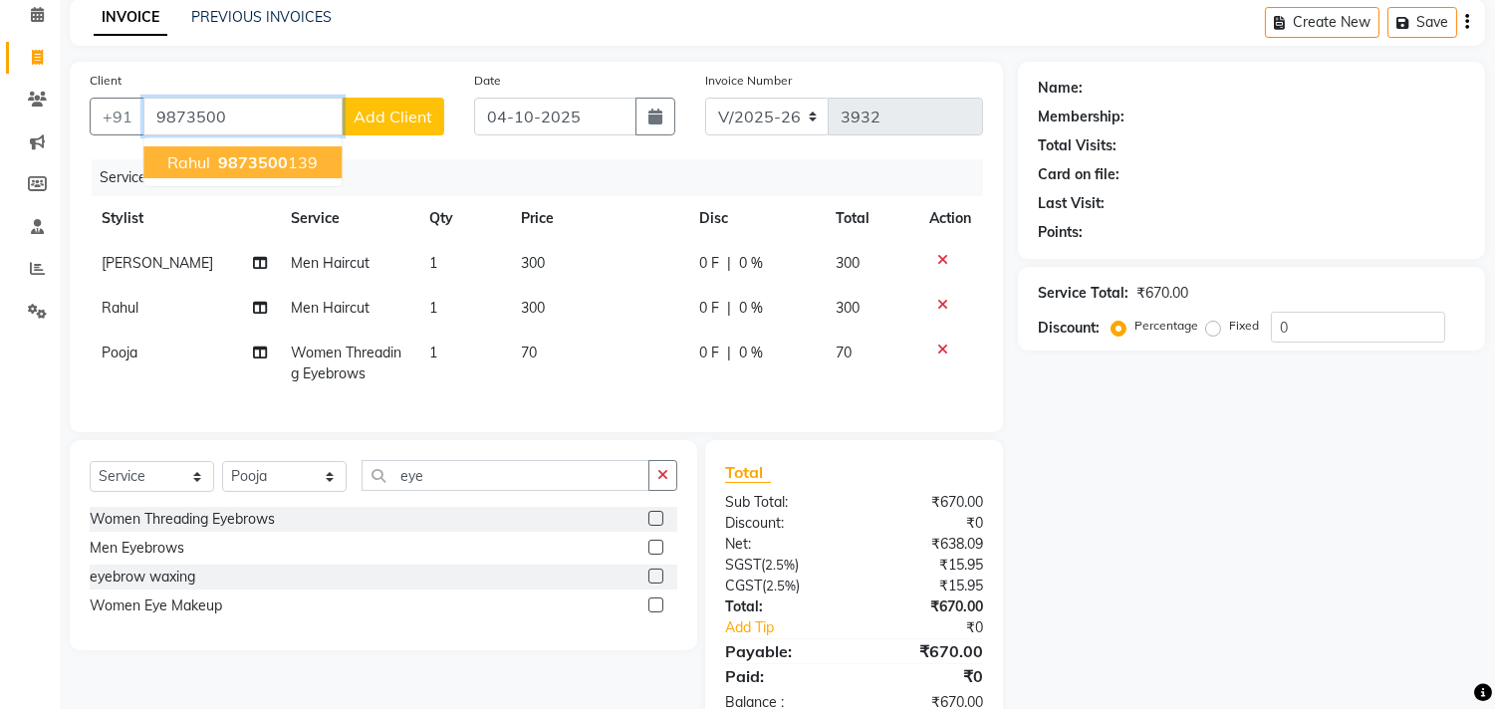
click at [307, 160] on ngb-highlight "9873500 139" at bounding box center [266, 162] width 104 height 20
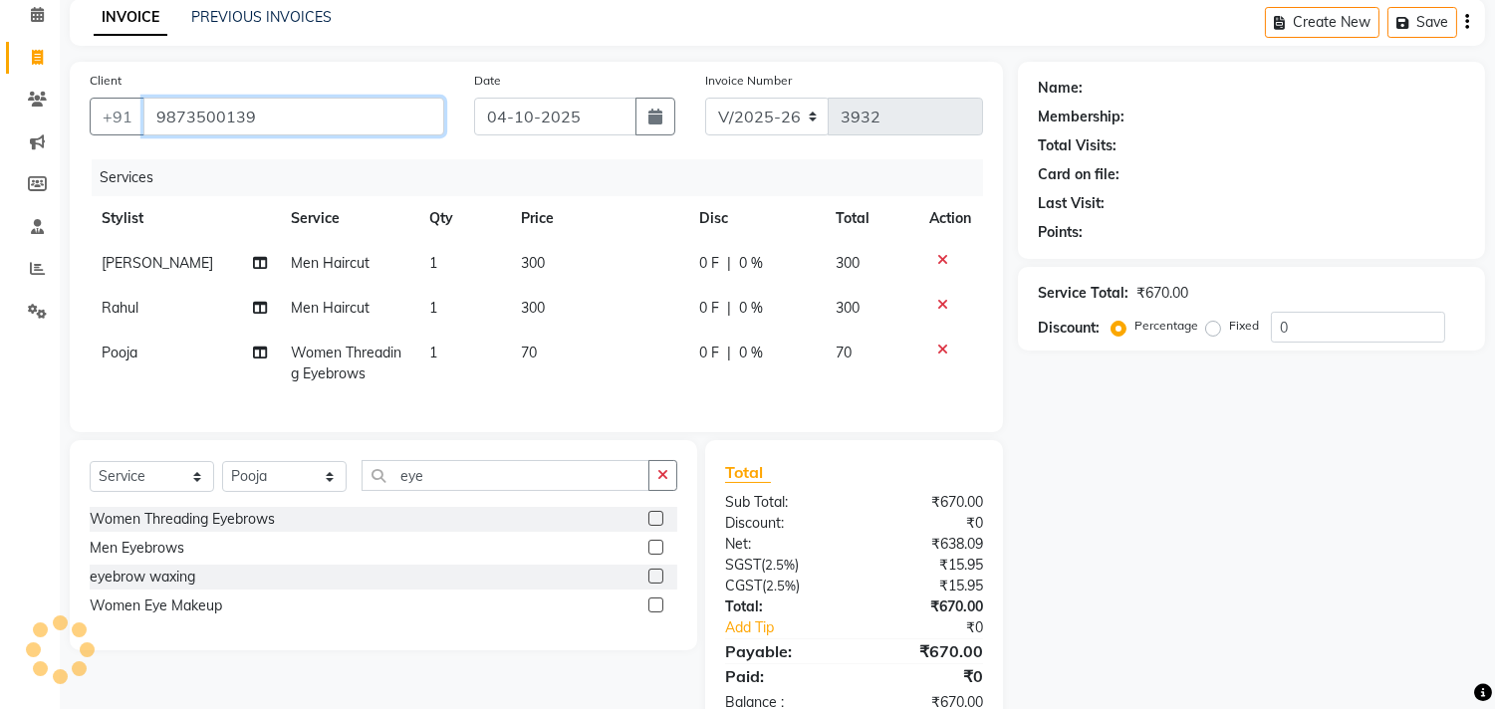
type input "9873500139"
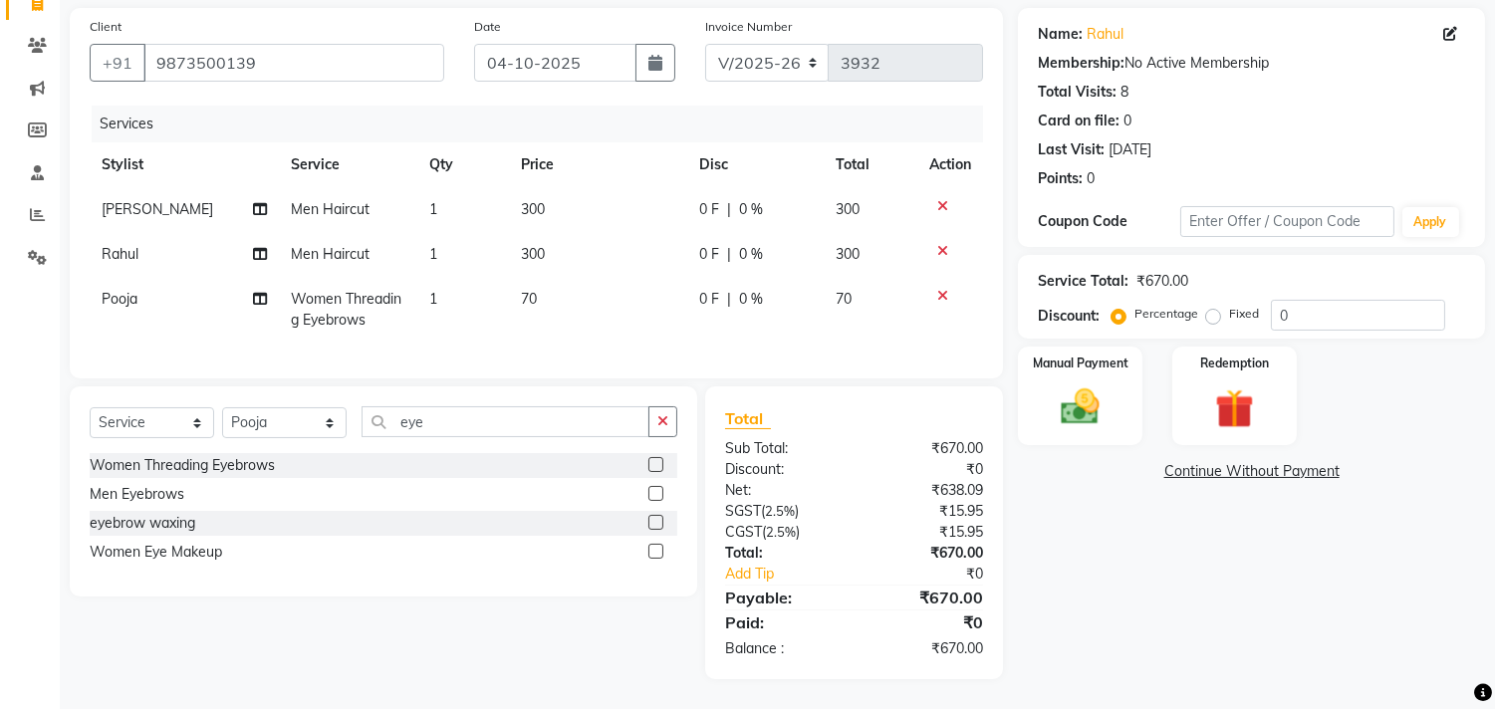
scroll to position [157, 0]
click at [1090, 386] on img at bounding box center [1081, 407] width 66 height 47
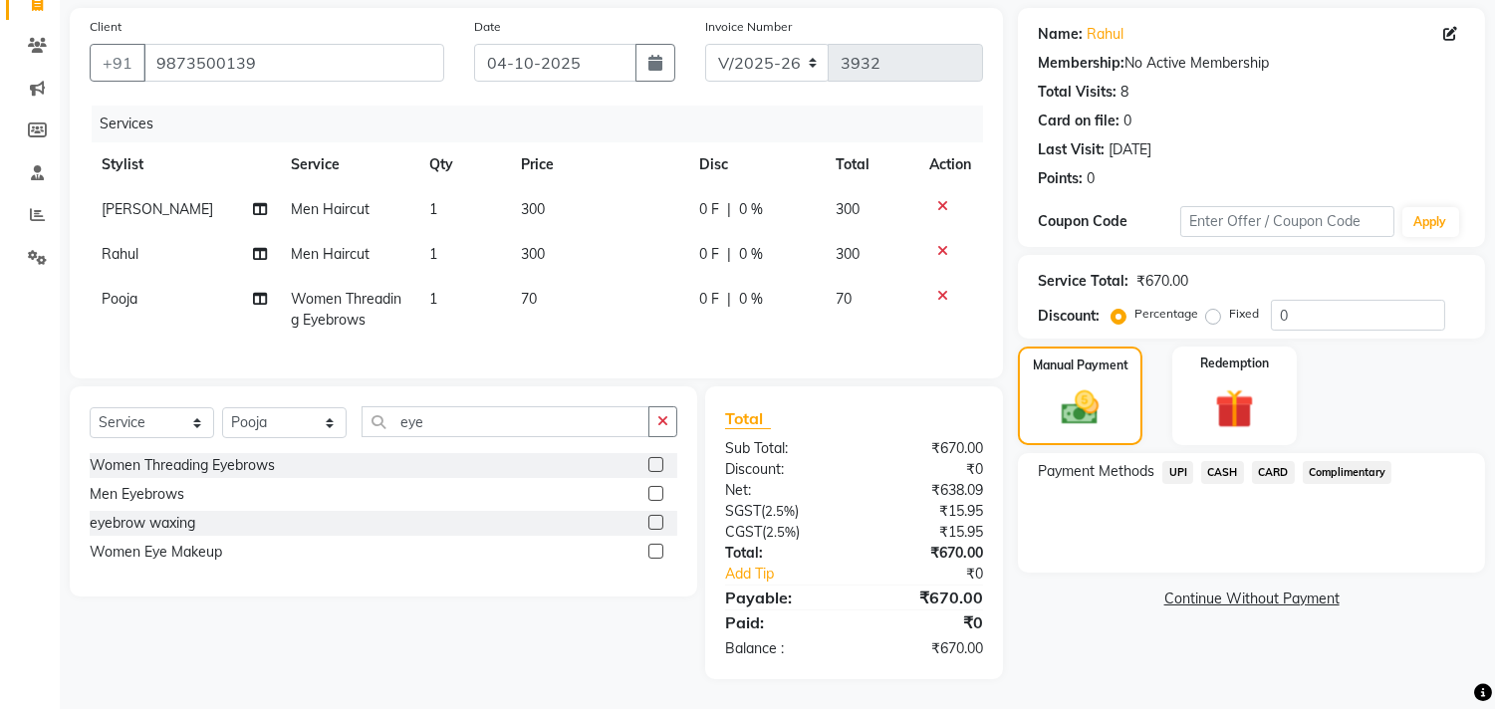
click at [1180, 461] on span "UPI" at bounding box center [1177, 472] width 31 height 23
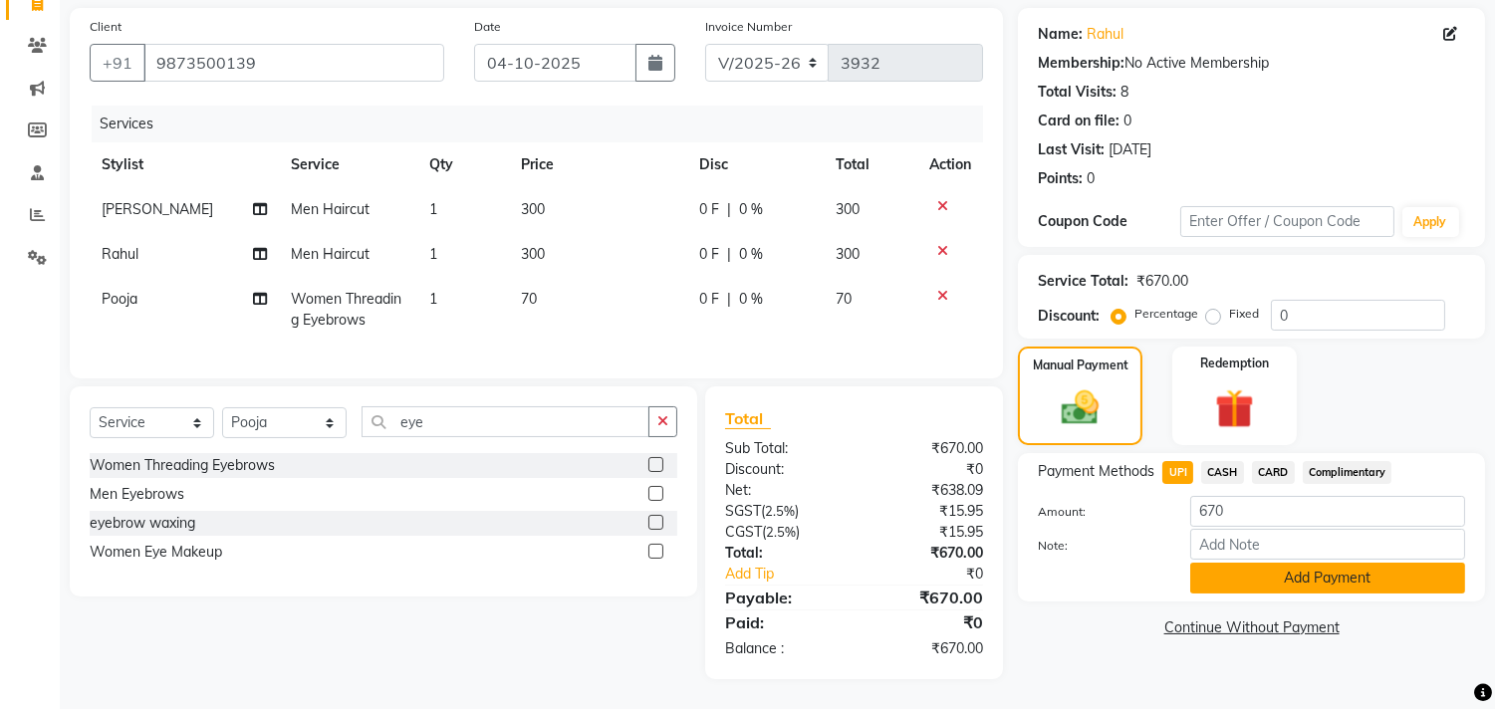
click at [1280, 575] on button "Add Payment" at bounding box center [1327, 578] width 275 height 31
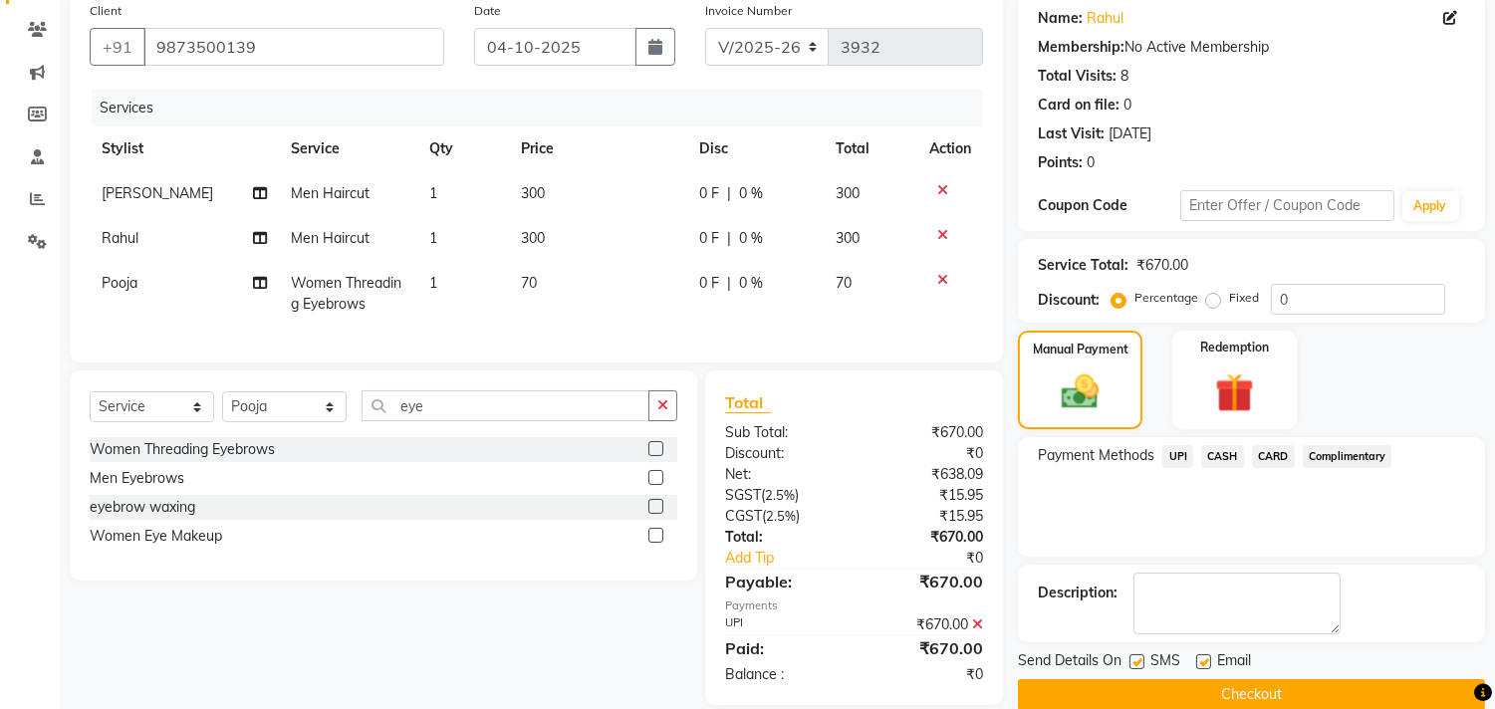
scroll to position [199, 0]
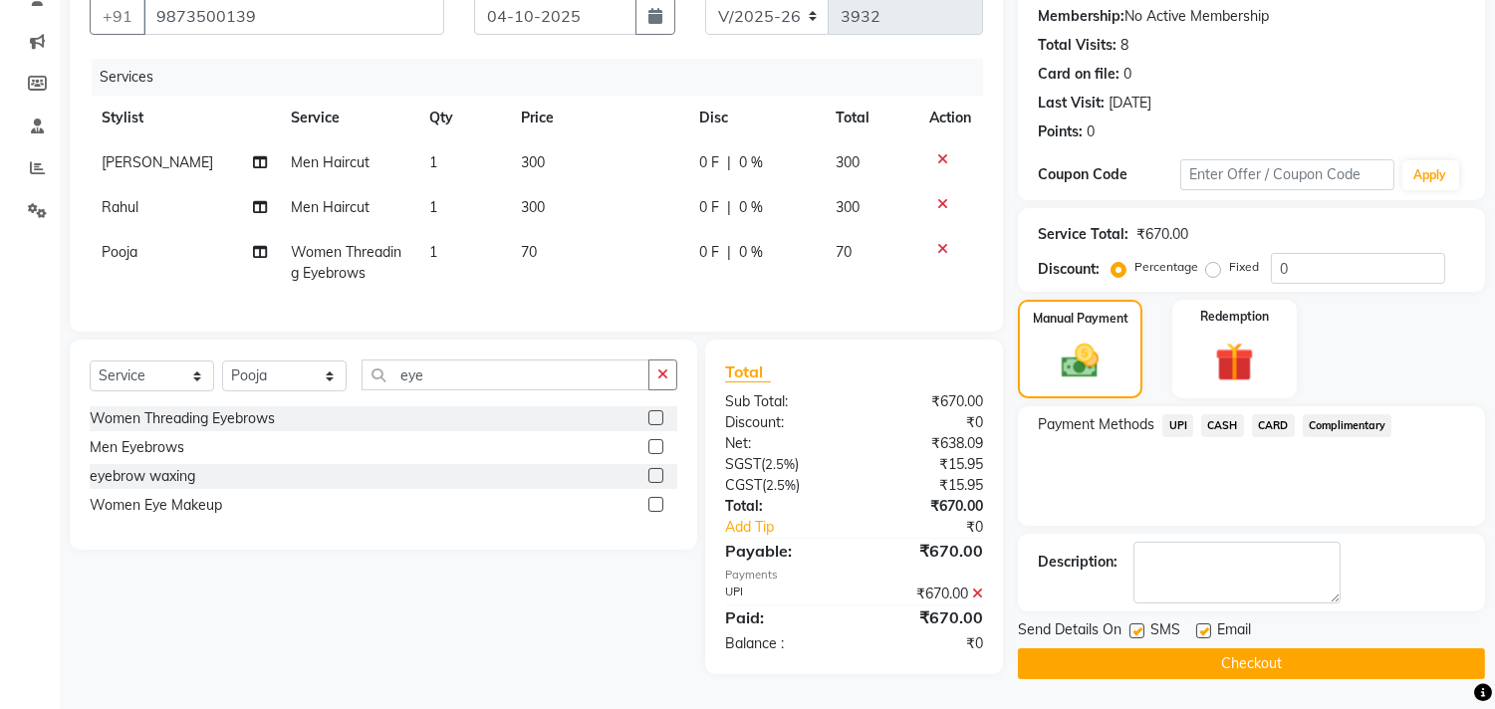
click at [1268, 648] on button "Checkout" at bounding box center [1251, 663] width 467 height 31
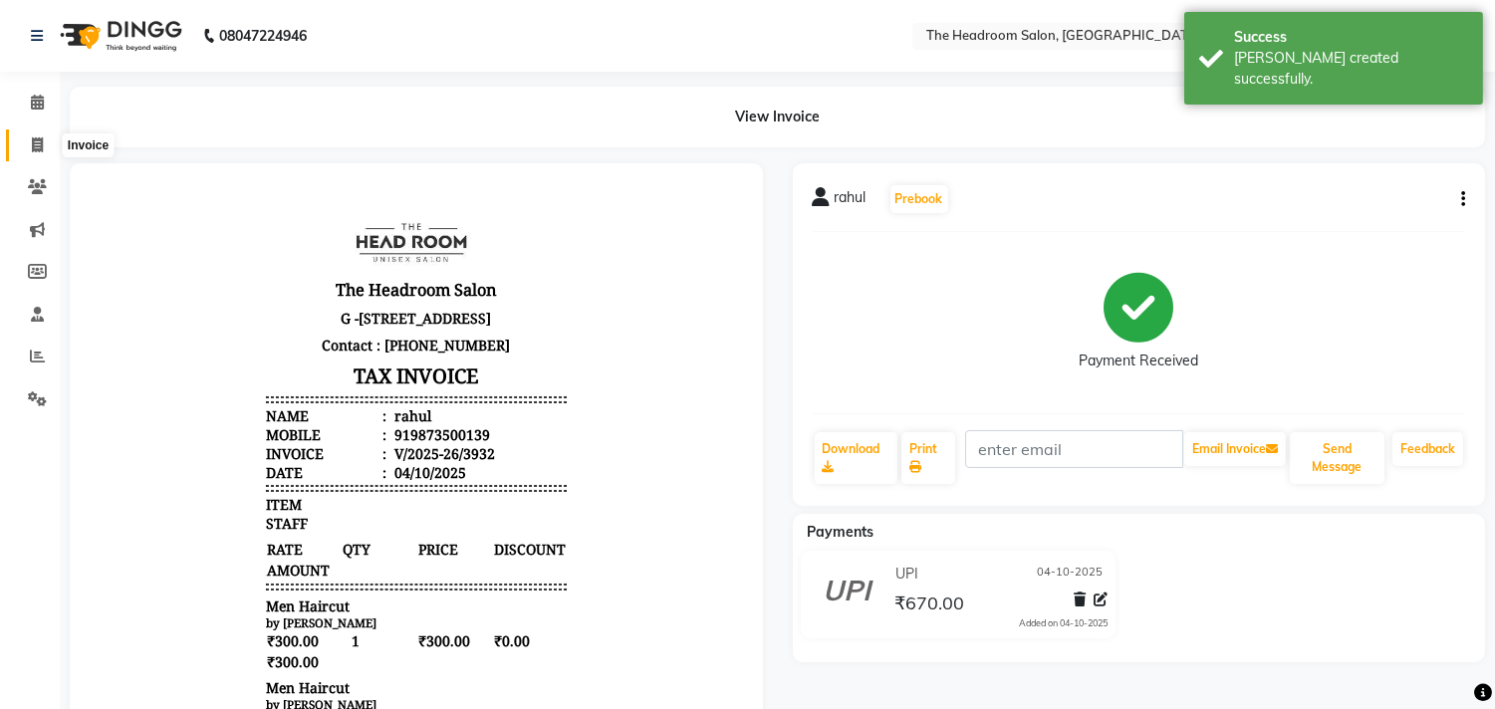
click at [37, 137] on icon at bounding box center [37, 144] width 11 height 15
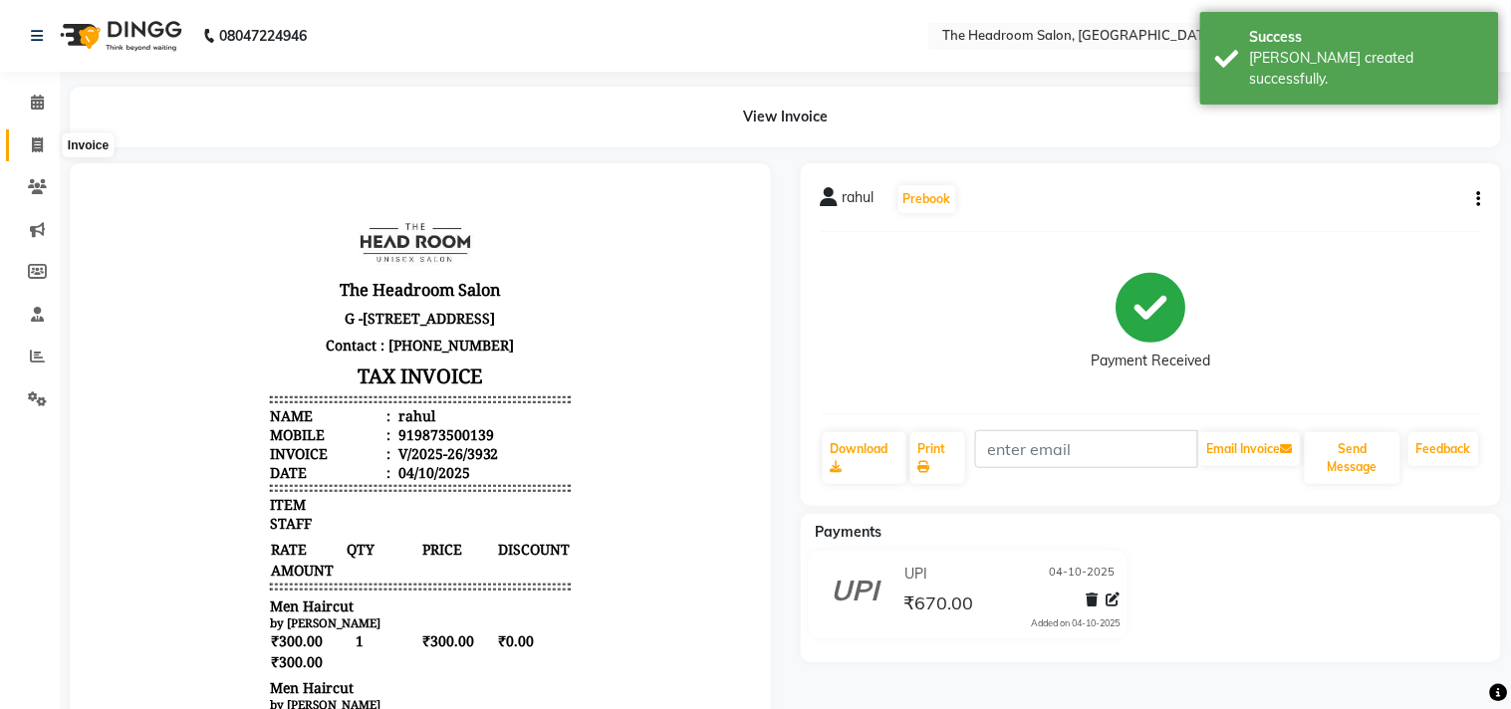
select select "service"
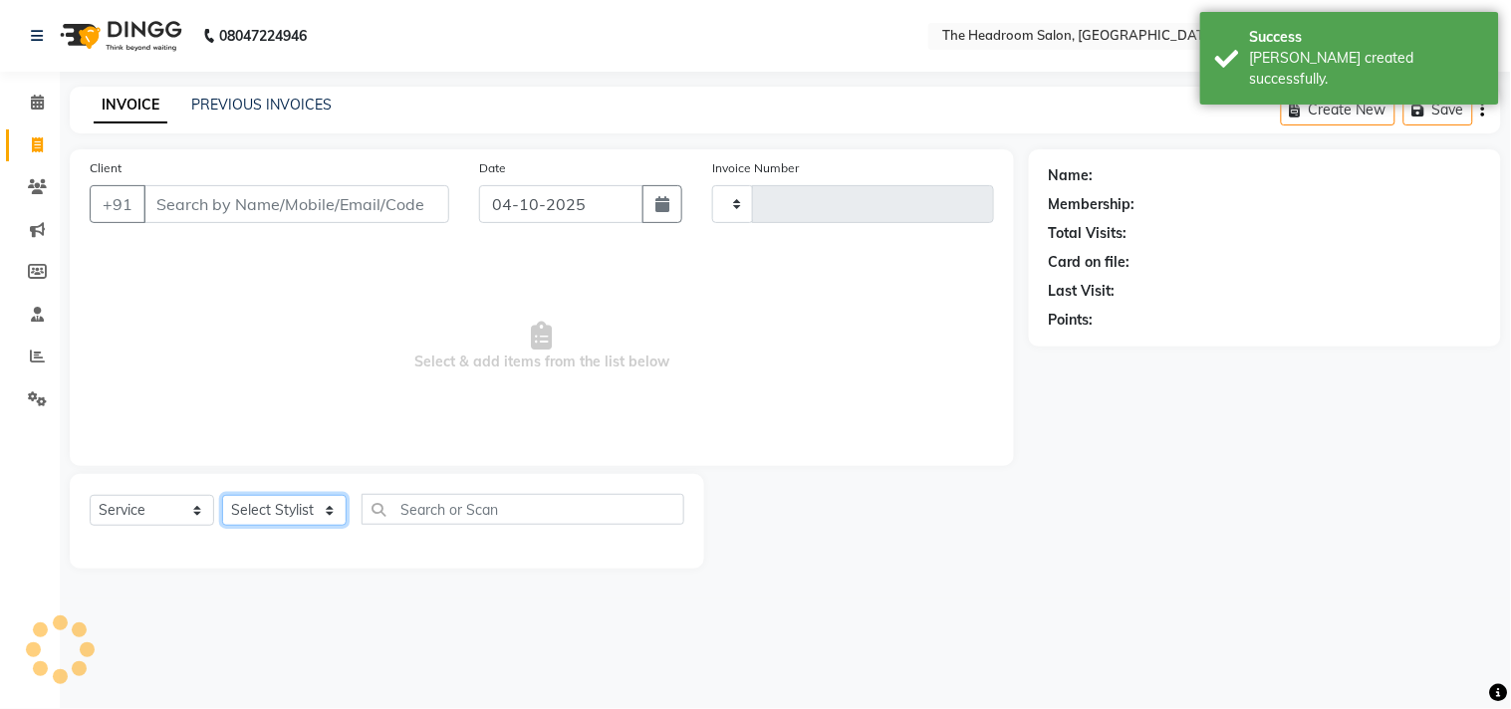
type input "3933"
select select "6933"
click at [295, 504] on select "Select Stylist" at bounding box center [284, 510] width 125 height 31
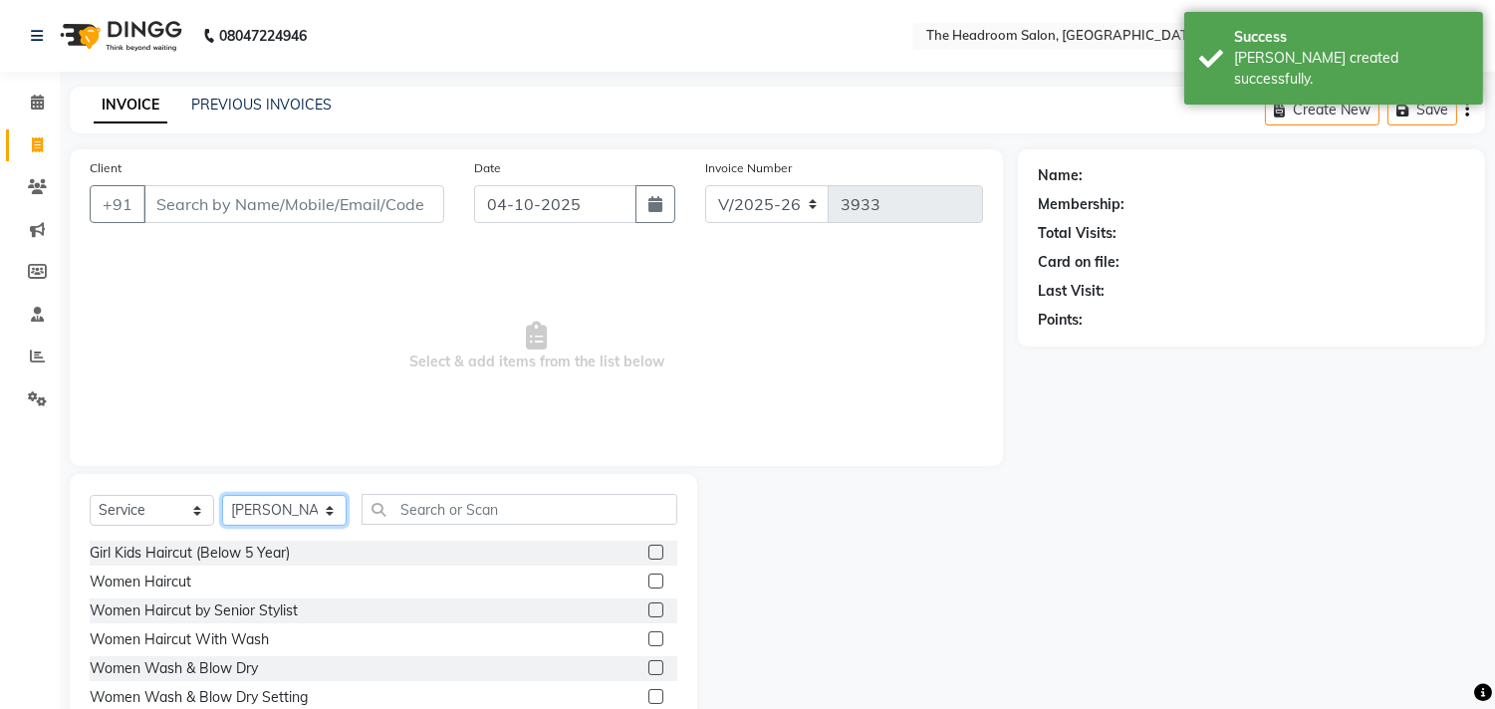
select select "58240"
click at [222, 496] on select "Select Stylist [PERSON_NAME] Deepak [PERSON_NAME] [PERSON_NAME] Manager [PERSON…" at bounding box center [284, 510] width 125 height 31
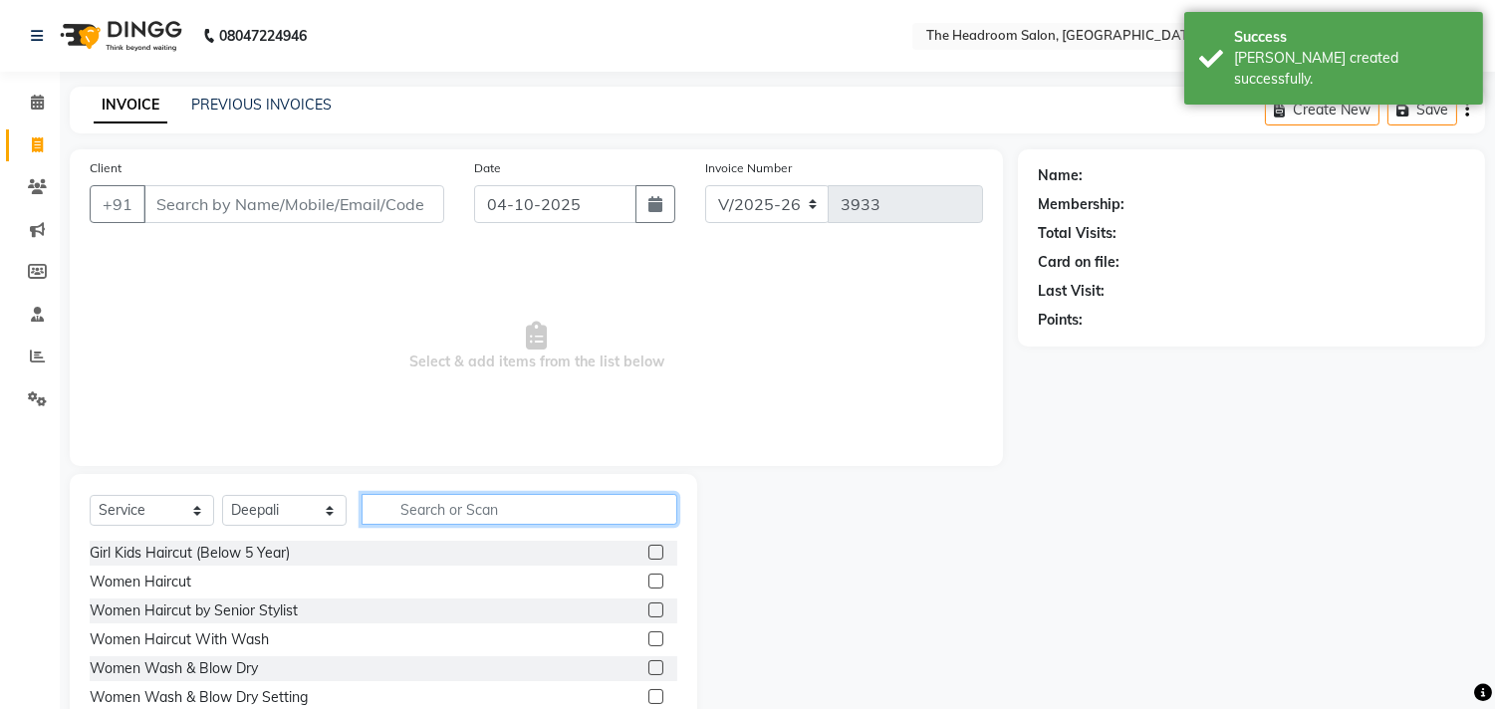
click at [430, 515] on input "text" at bounding box center [520, 509] width 316 height 31
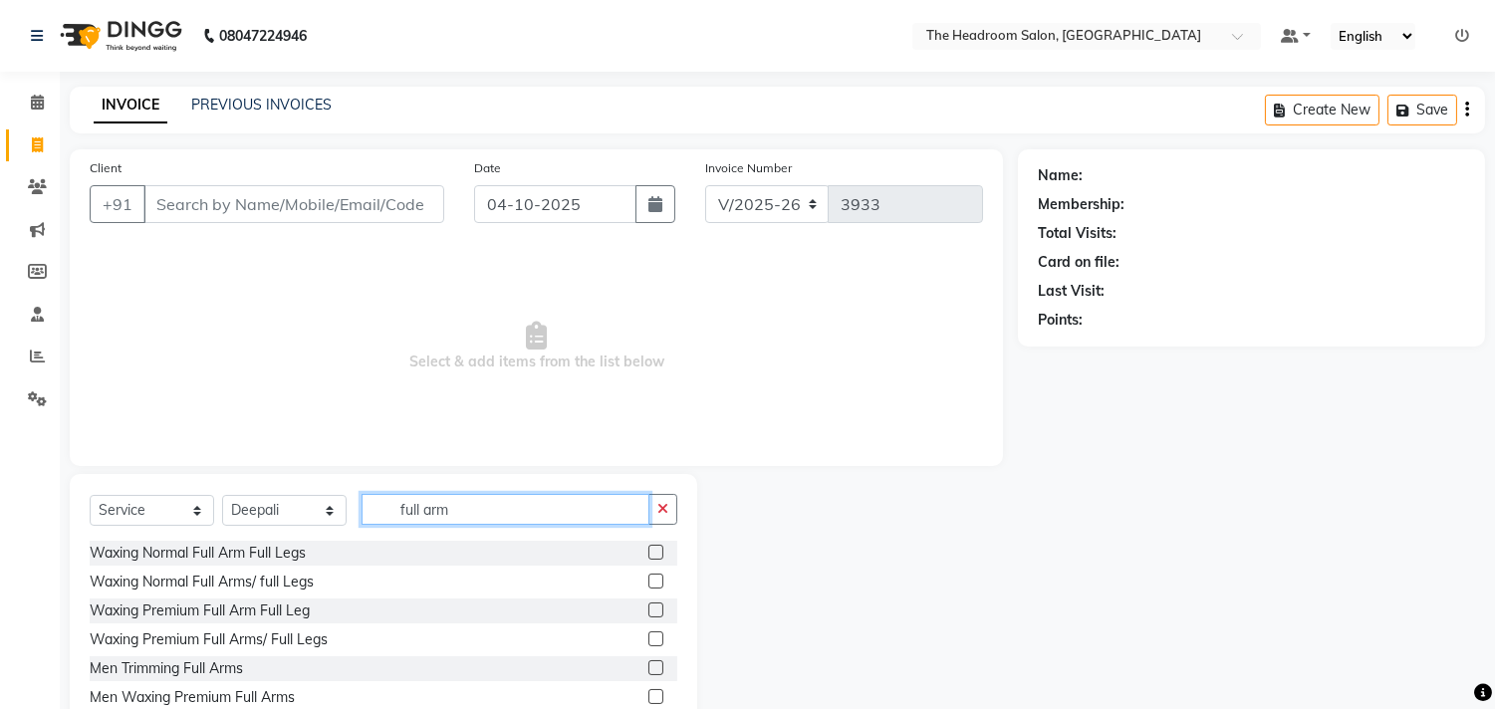
scroll to position [63, 0]
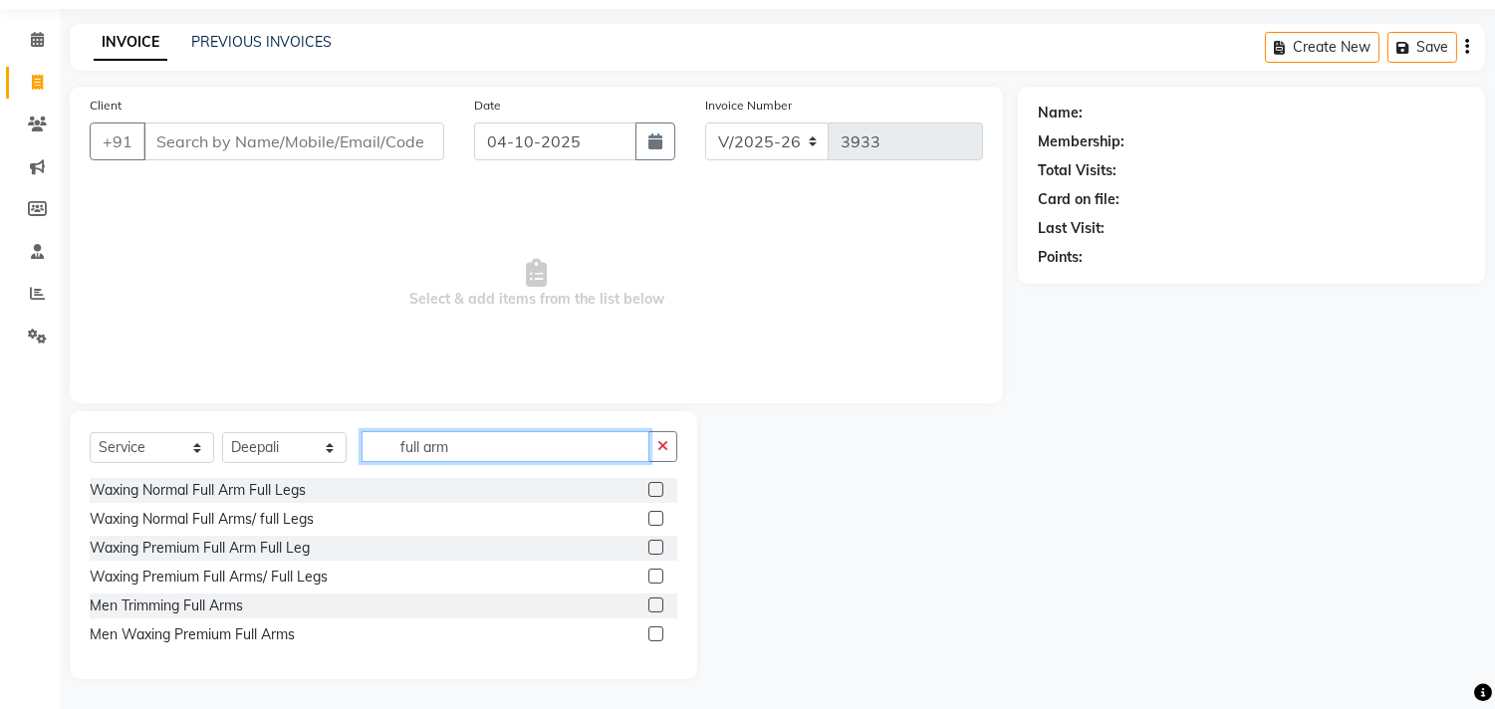
type input "full arm"
click at [653, 543] on label at bounding box center [655, 547] width 15 height 15
click at [653, 543] on input "checkbox" at bounding box center [654, 548] width 13 height 13
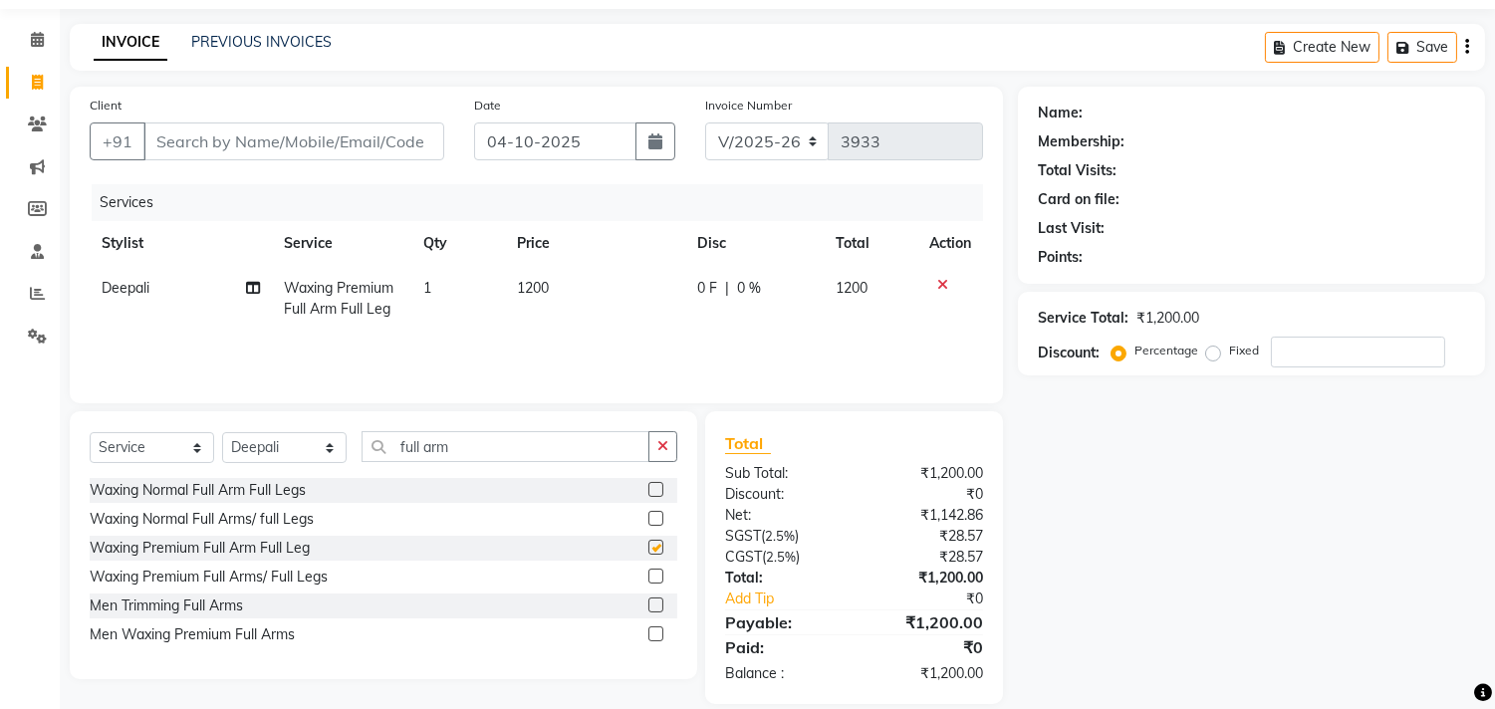
checkbox input "false"
click at [283, 446] on select "Select Stylist [PERSON_NAME] Deepak [PERSON_NAME] [PERSON_NAME] Manager [PERSON…" at bounding box center [284, 447] width 125 height 31
select select "87934"
click at [222, 432] on select "Select Stylist [PERSON_NAME] Deepak [PERSON_NAME] [PERSON_NAME] Manager [PERSON…" at bounding box center [284, 447] width 125 height 31
click at [469, 454] on input "full arm" at bounding box center [506, 446] width 288 height 31
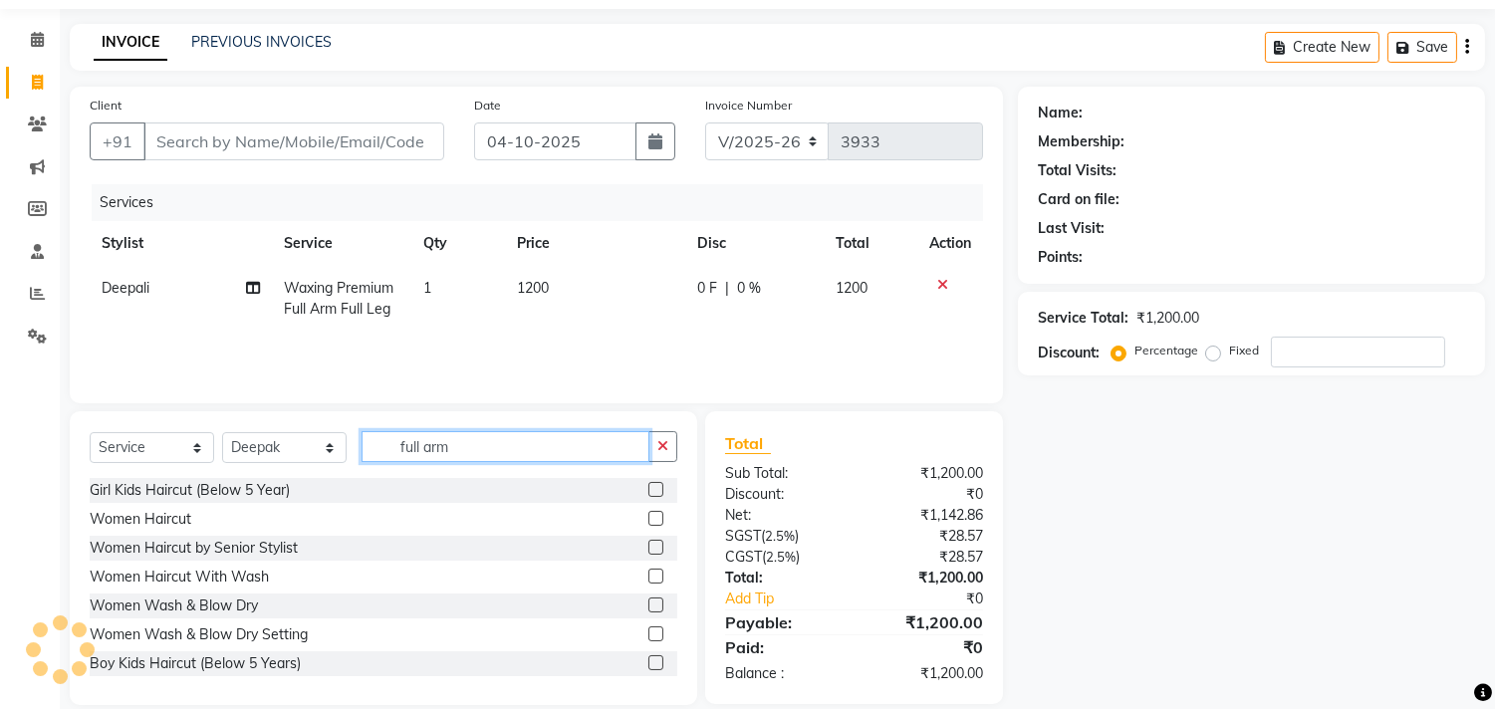
click at [469, 454] on input "full arm" at bounding box center [506, 446] width 288 height 31
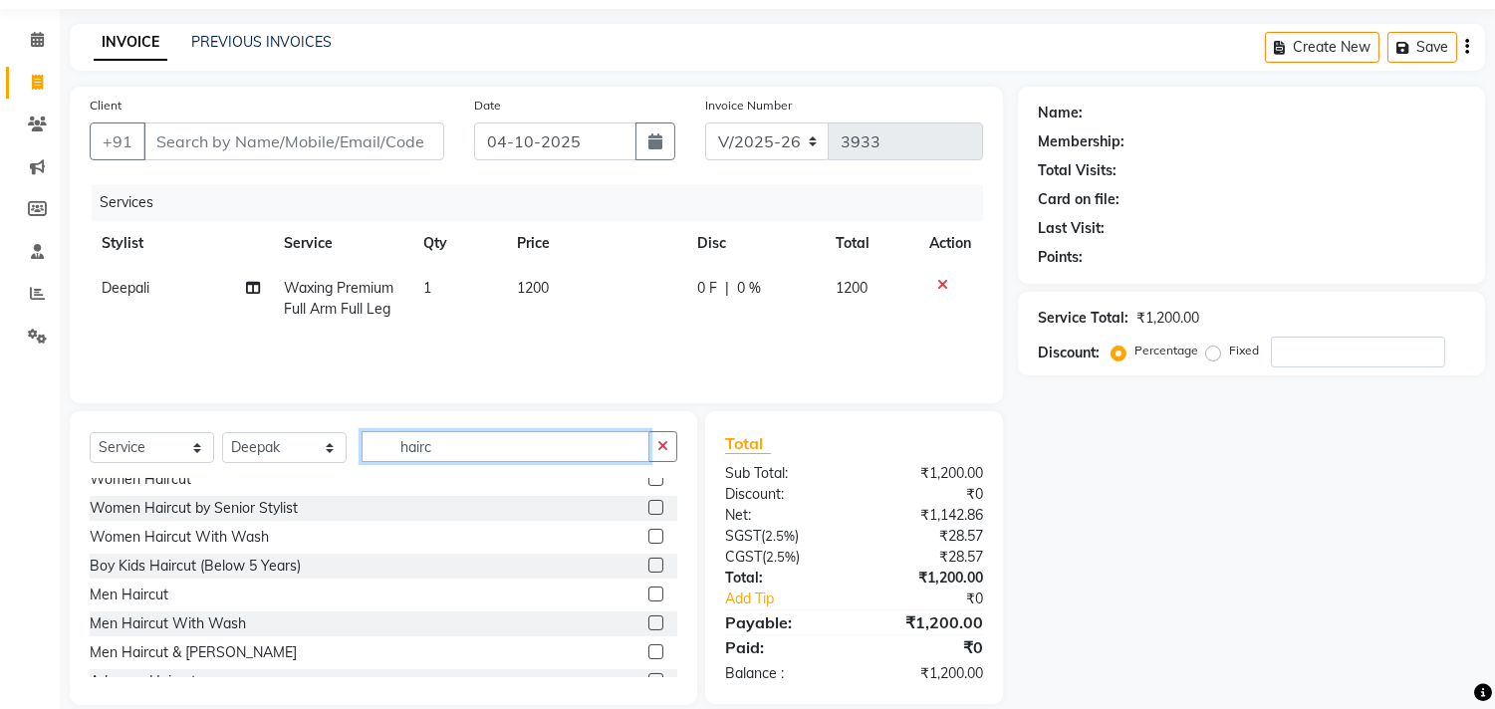
scroll to position [61, 0]
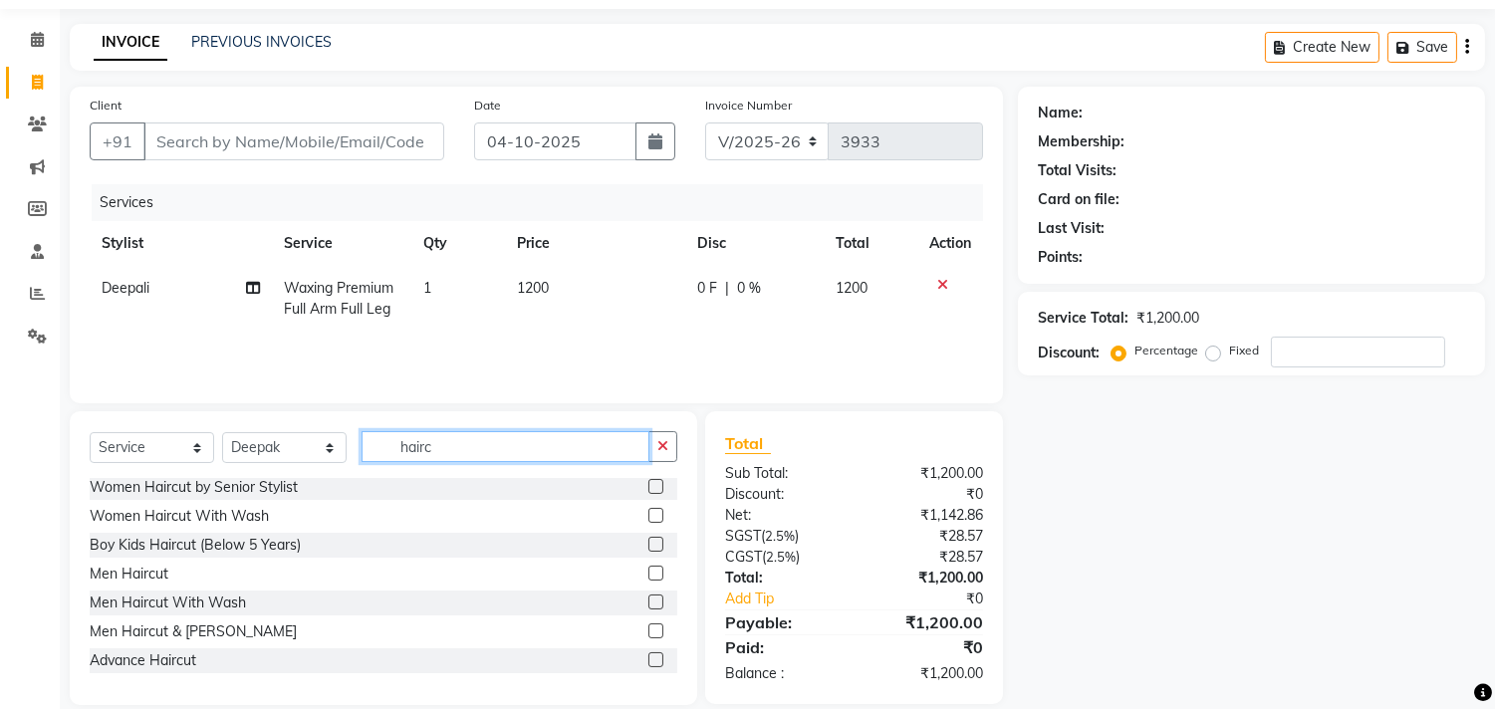
type input "hairc"
click at [648, 634] on label at bounding box center [655, 631] width 15 height 15
click at [648, 634] on input "checkbox" at bounding box center [654, 632] width 13 height 13
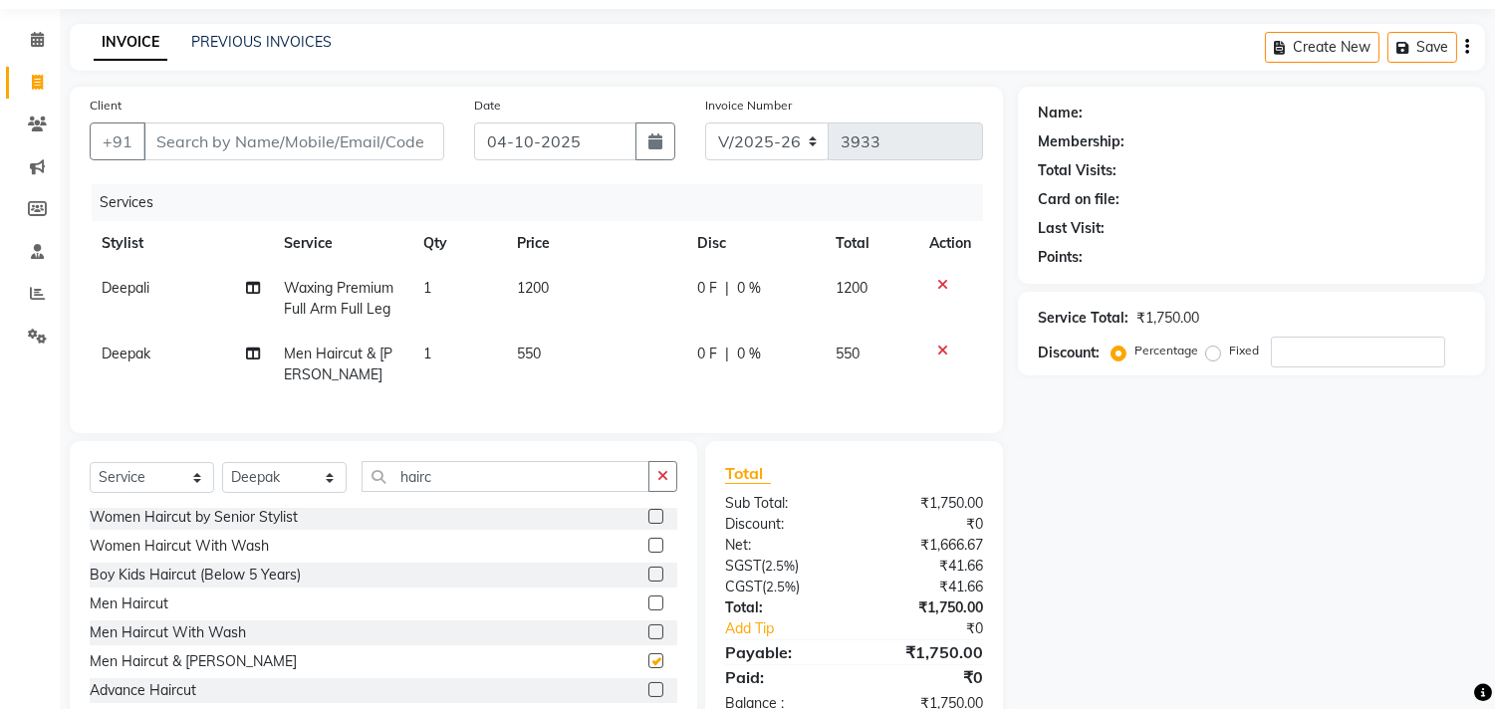
checkbox input "false"
drag, startPoint x: 445, startPoint y: 498, endPoint x: 225, endPoint y: 506, distance: 220.3
click at [225, 506] on div "Select Service Product Membership Package Voucher Prepaid Gift Card Select Styl…" at bounding box center [384, 484] width 588 height 47
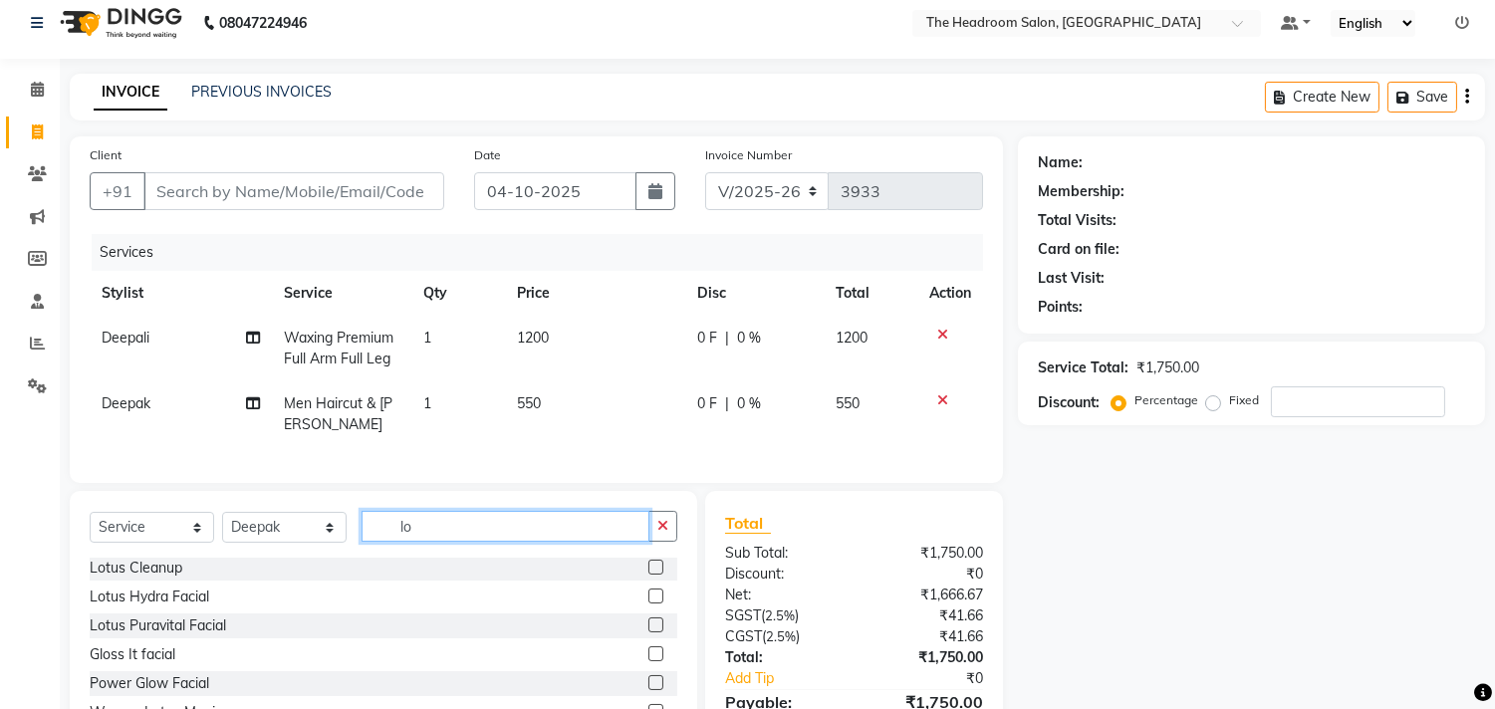
scroll to position [0, 0]
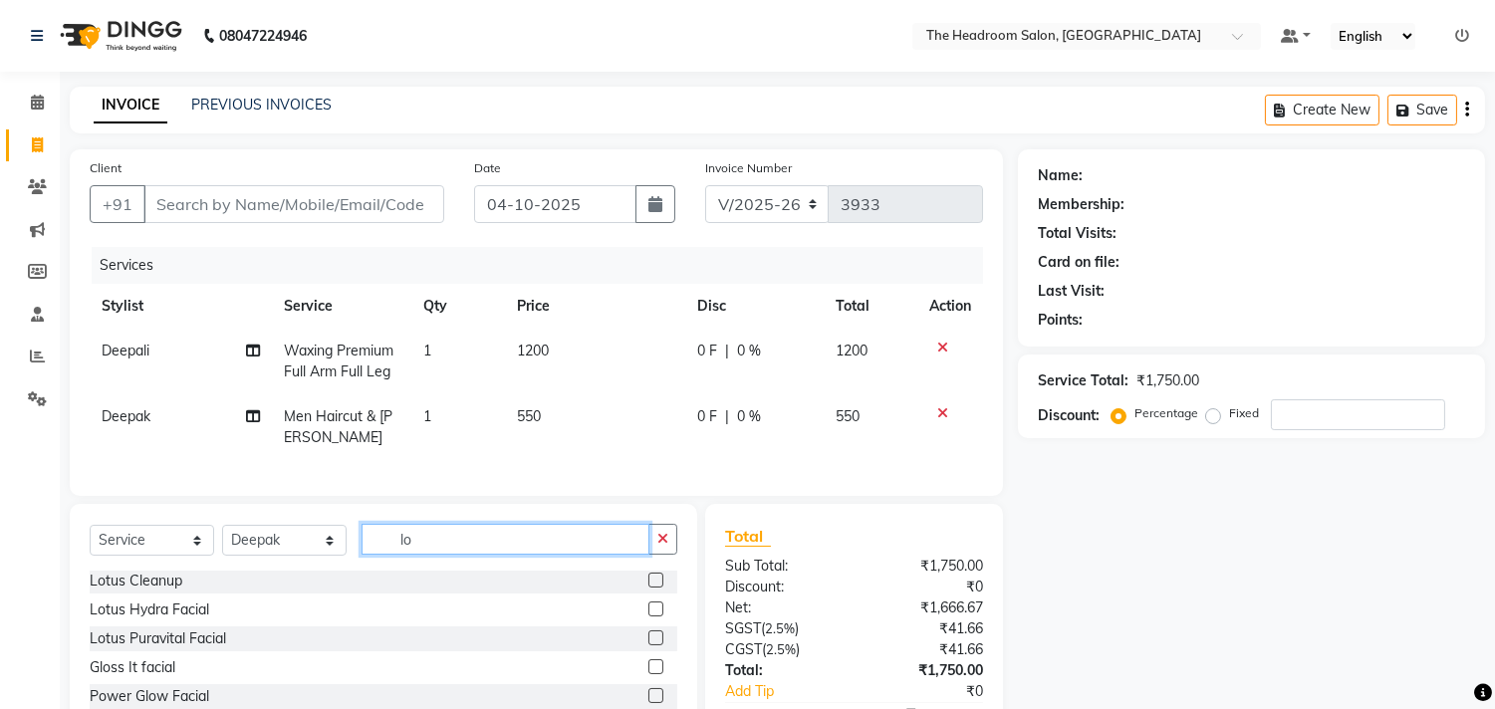
type input "lo"
click at [648, 594] on div at bounding box center [654, 583] width 13 height 21
click at [648, 588] on label at bounding box center [655, 580] width 15 height 15
click at [648, 588] on input "checkbox" at bounding box center [654, 581] width 13 height 13
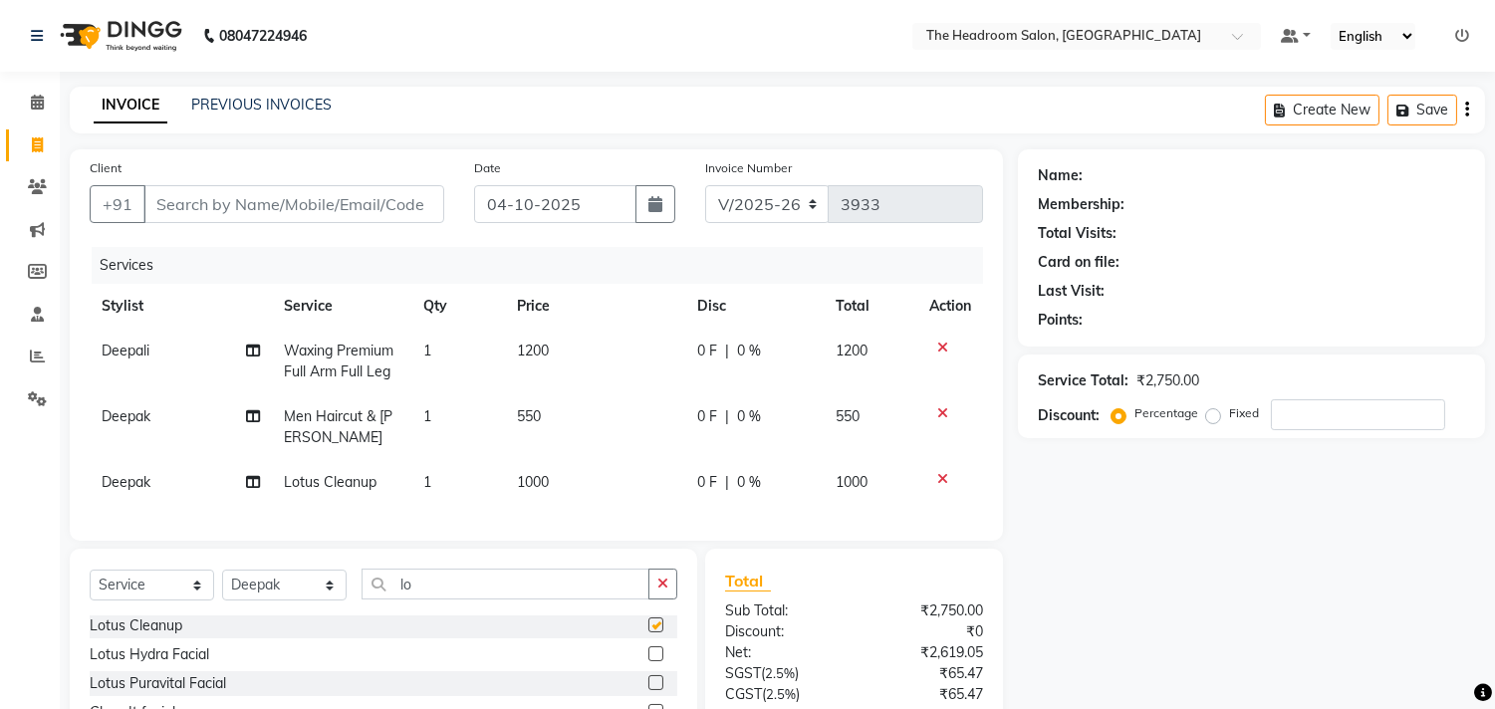
checkbox input "false"
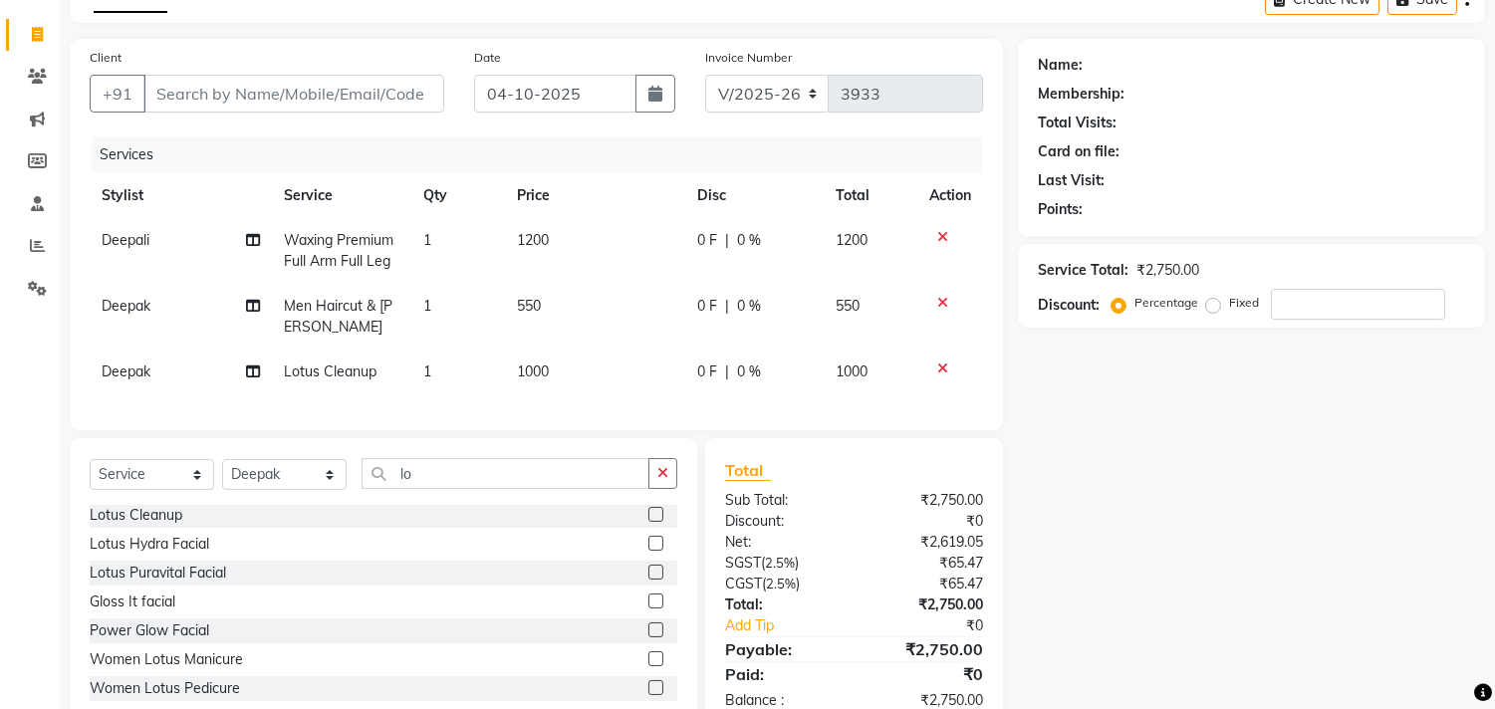
scroll to position [180, 0]
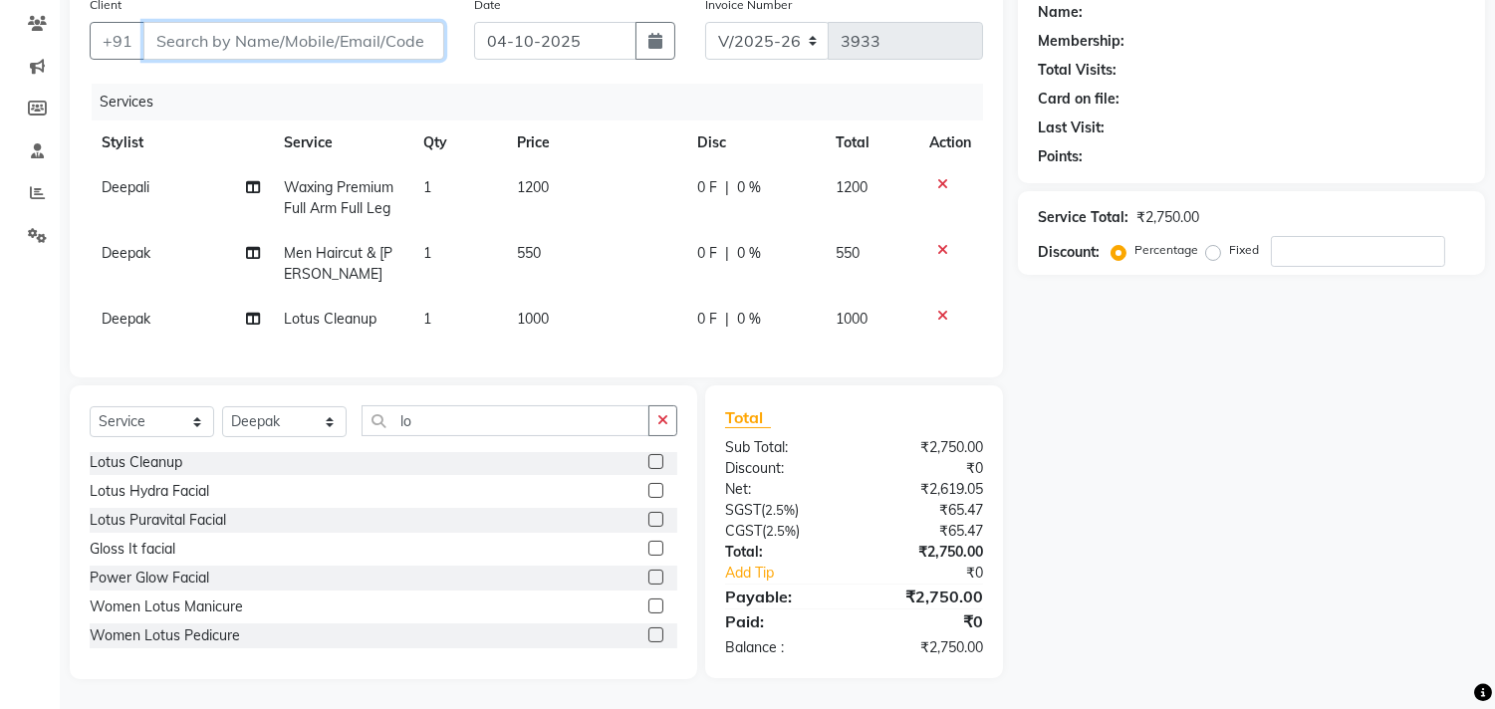
click at [305, 35] on input "Client" at bounding box center [293, 41] width 301 height 38
type input "8"
type input "0"
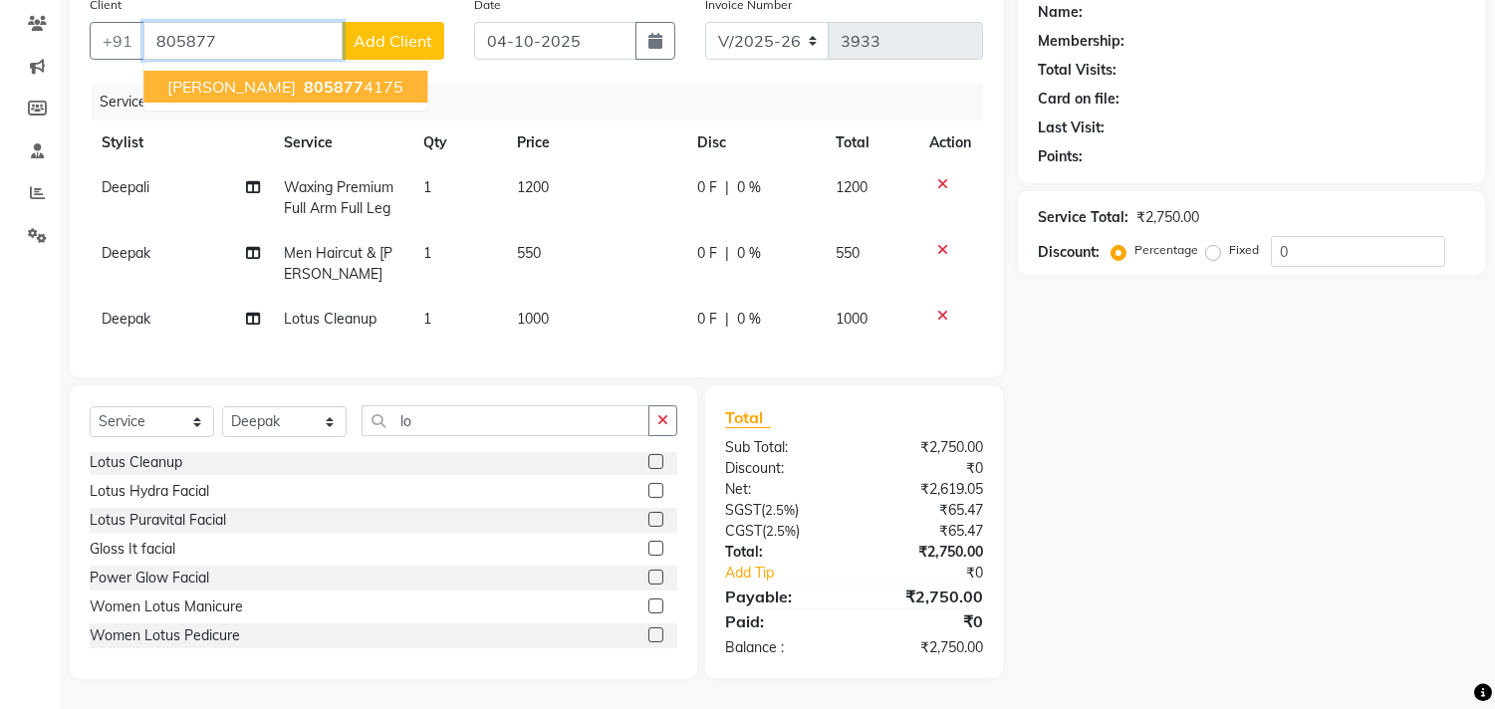
click at [304, 77] on span "805877" at bounding box center [334, 87] width 60 height 20
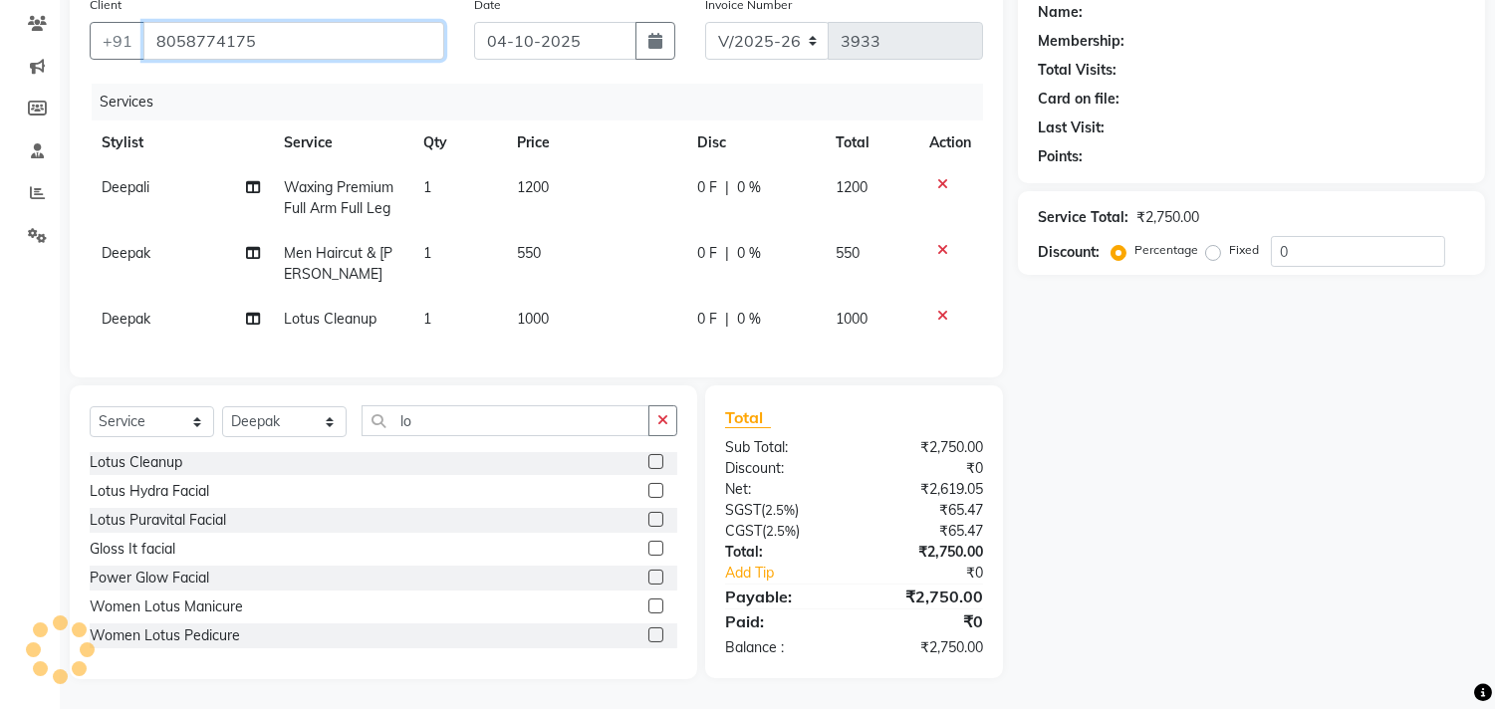
type input "8058774175"
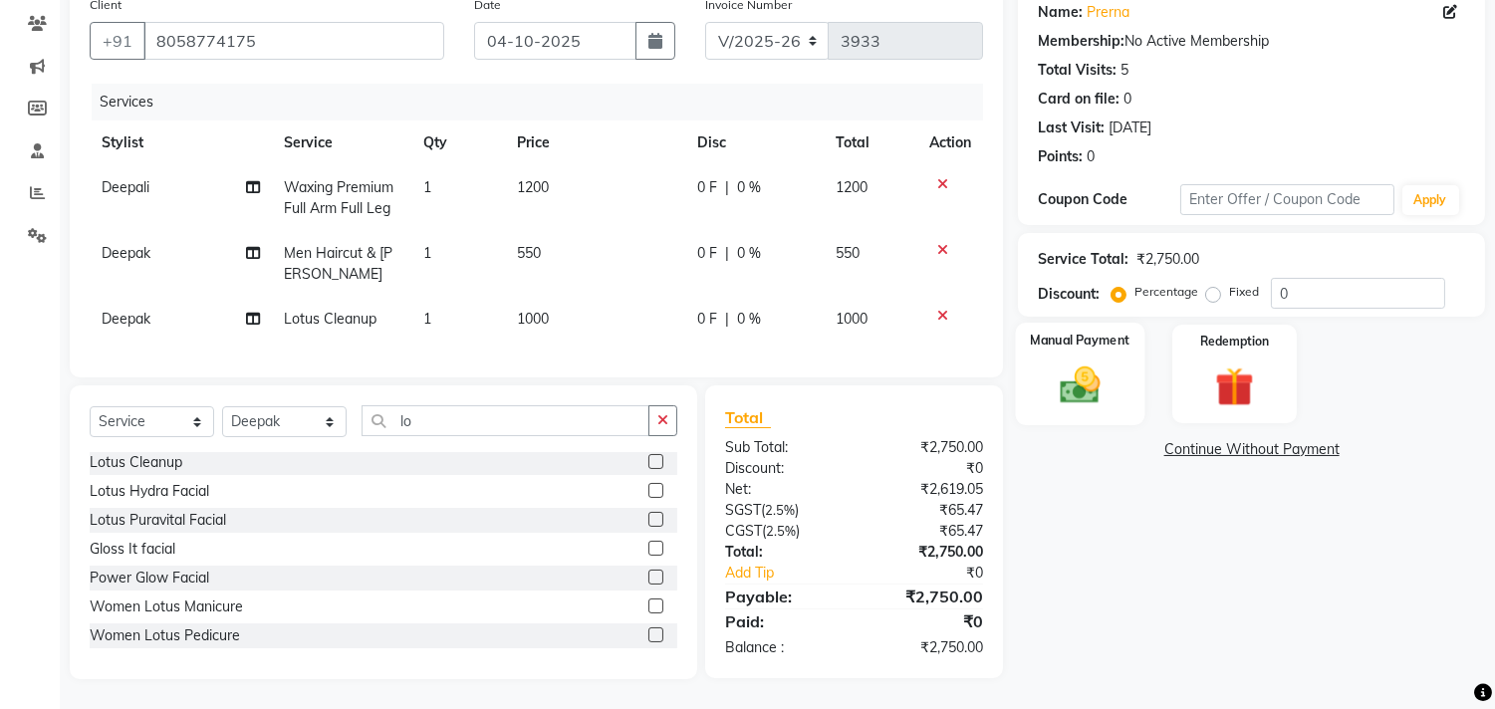
click at [1108, 363] on img at bounding box center [1081, 386] width 66 height 47
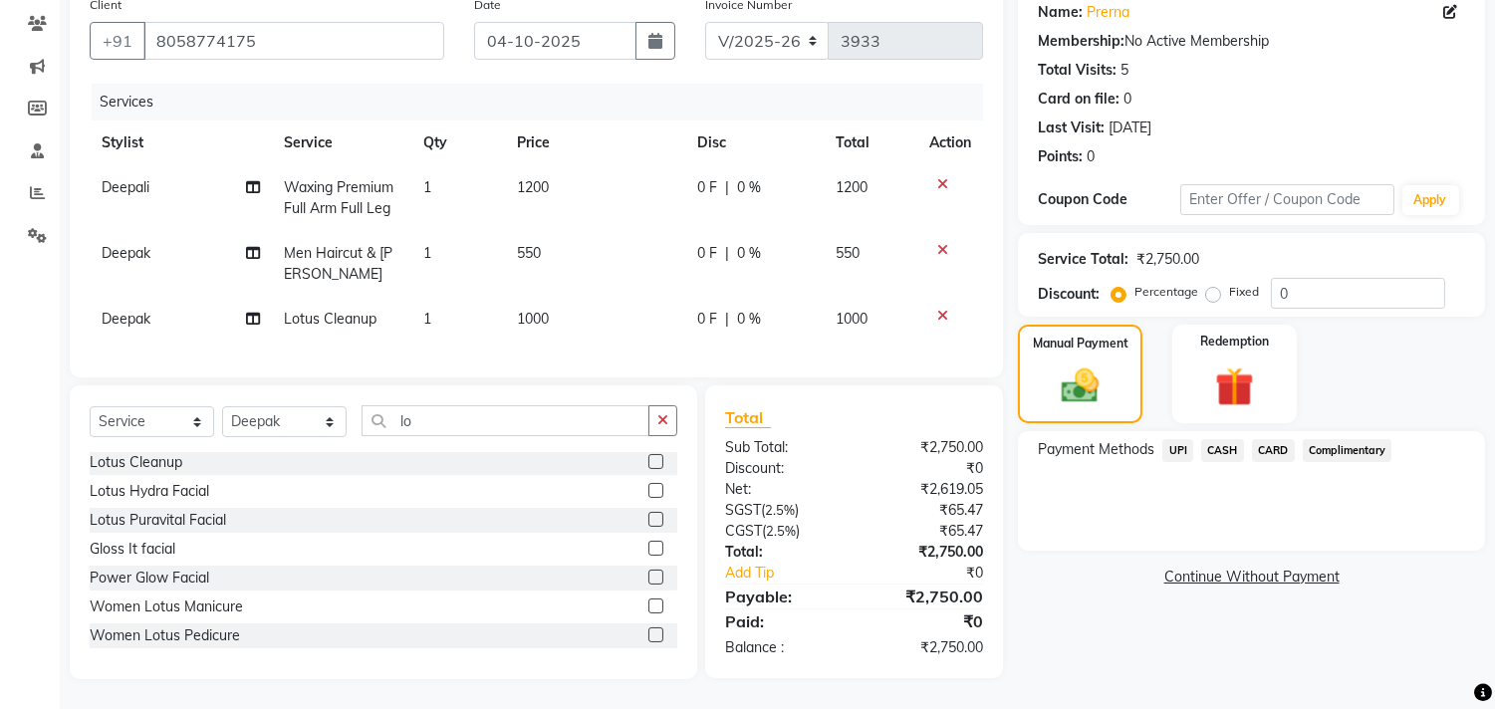
click at [1178, 439] on span "UPI" at bounding box center [1177, 450] width 31 height 23
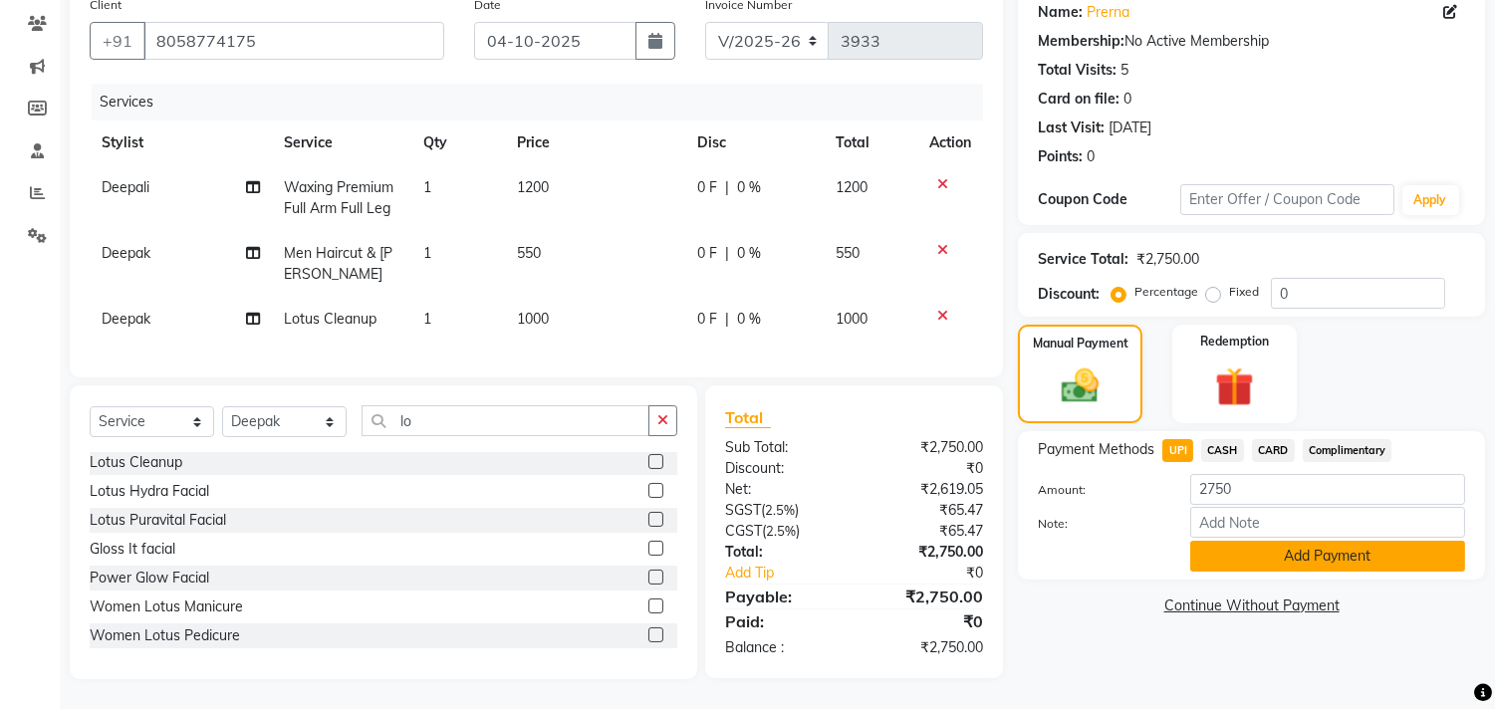
click at [1268, 541] on button "Add Payment" at bounding box center [1327, 556] width 275 height 31
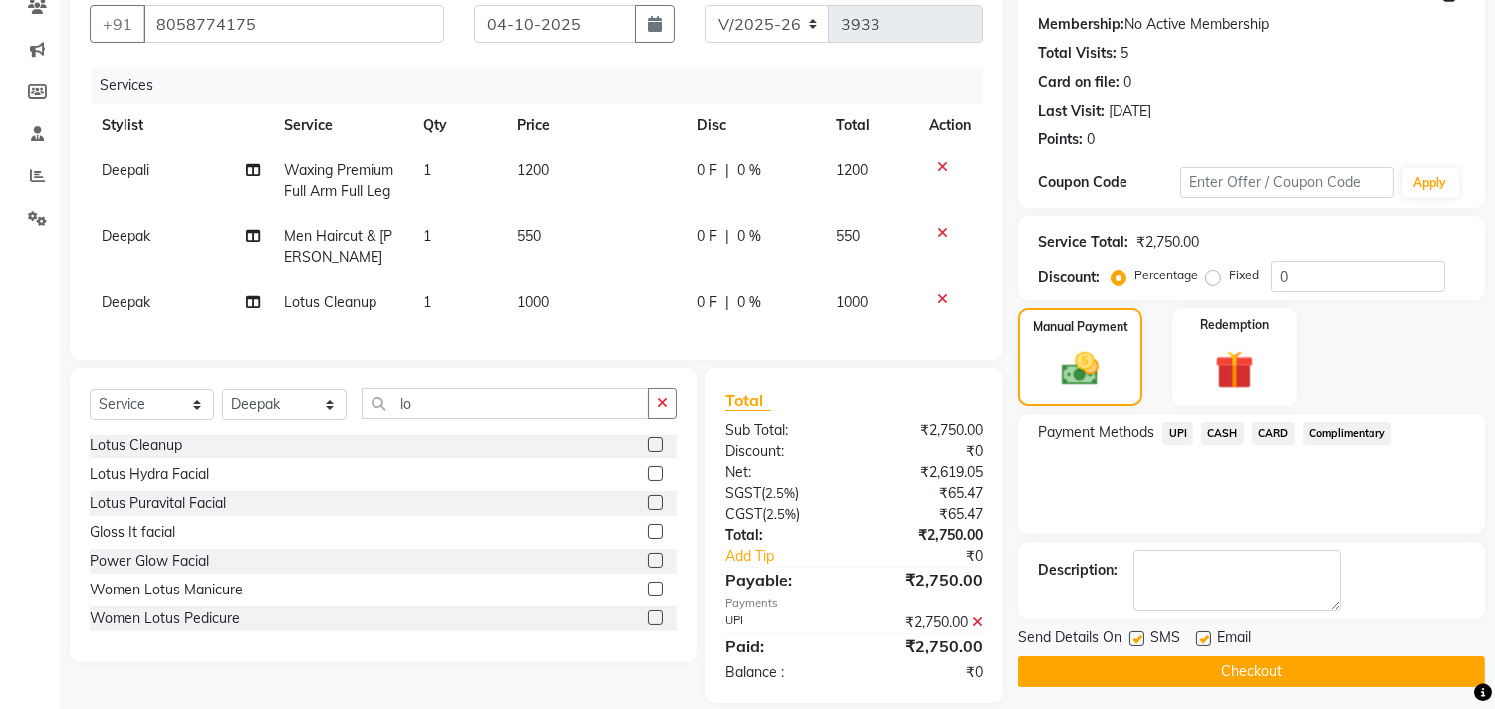
scroll to position [220, 0]
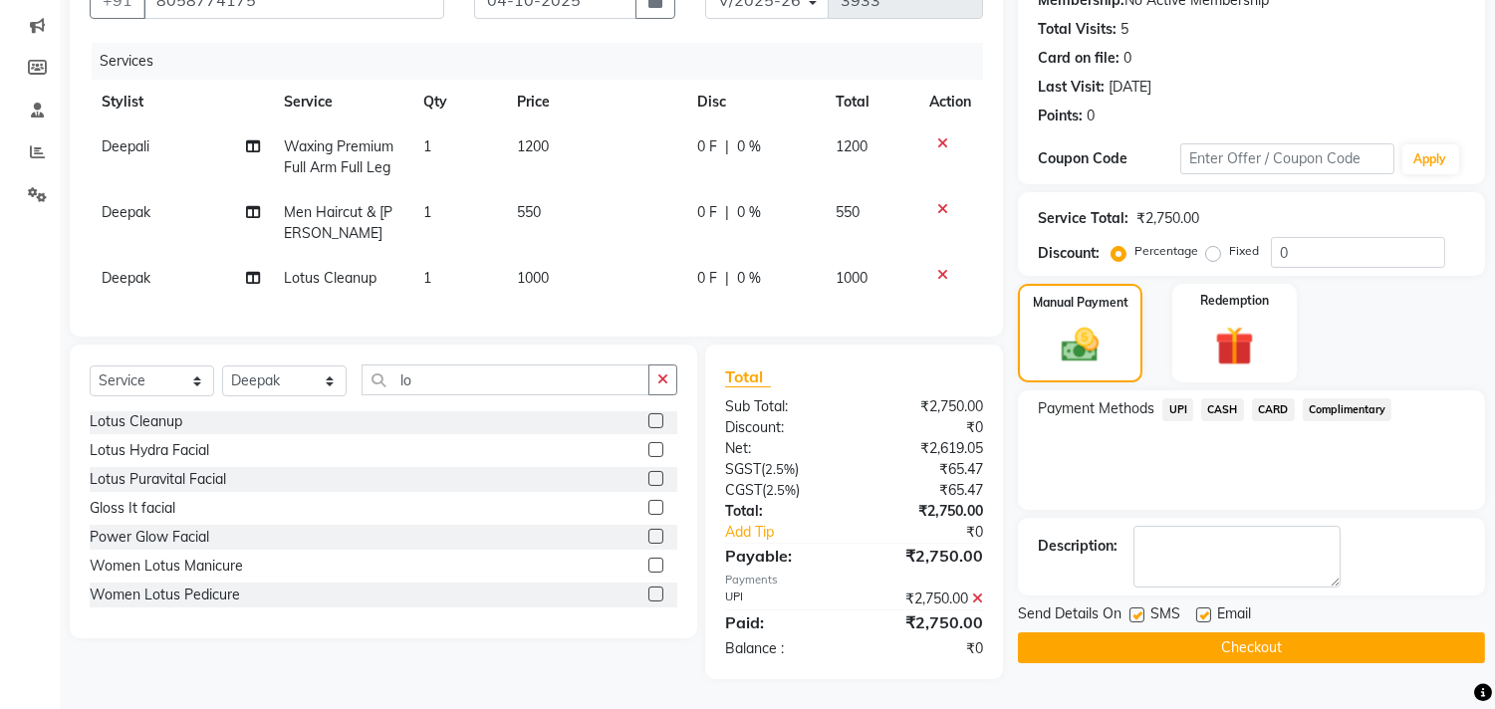
click at [1232, 632] on button "Checkout" at bounding box center [1251, 647] width 467 height 31
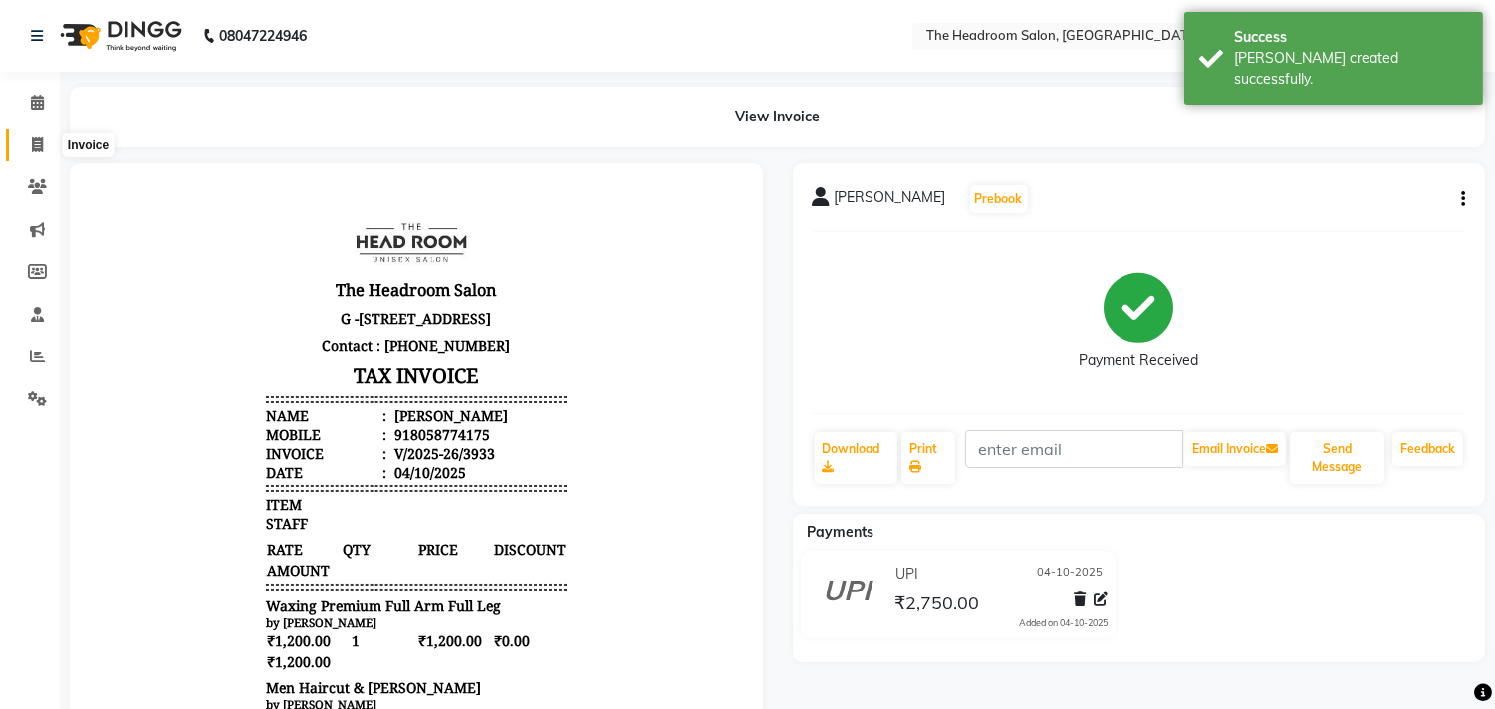
click at [42, 147] on icon at bounding box center [37, 144] width 11 height 15
select select "service"
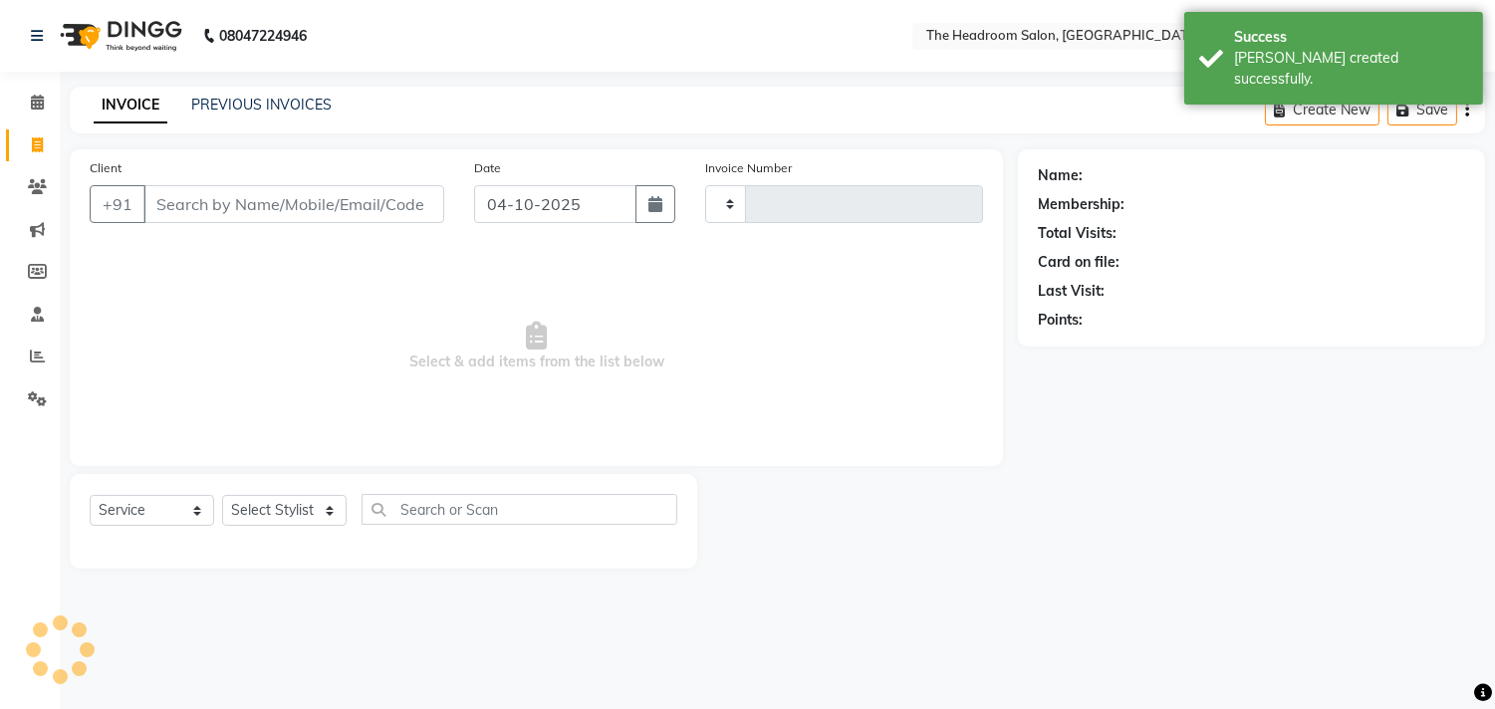
type input "3934"
select select "6933"
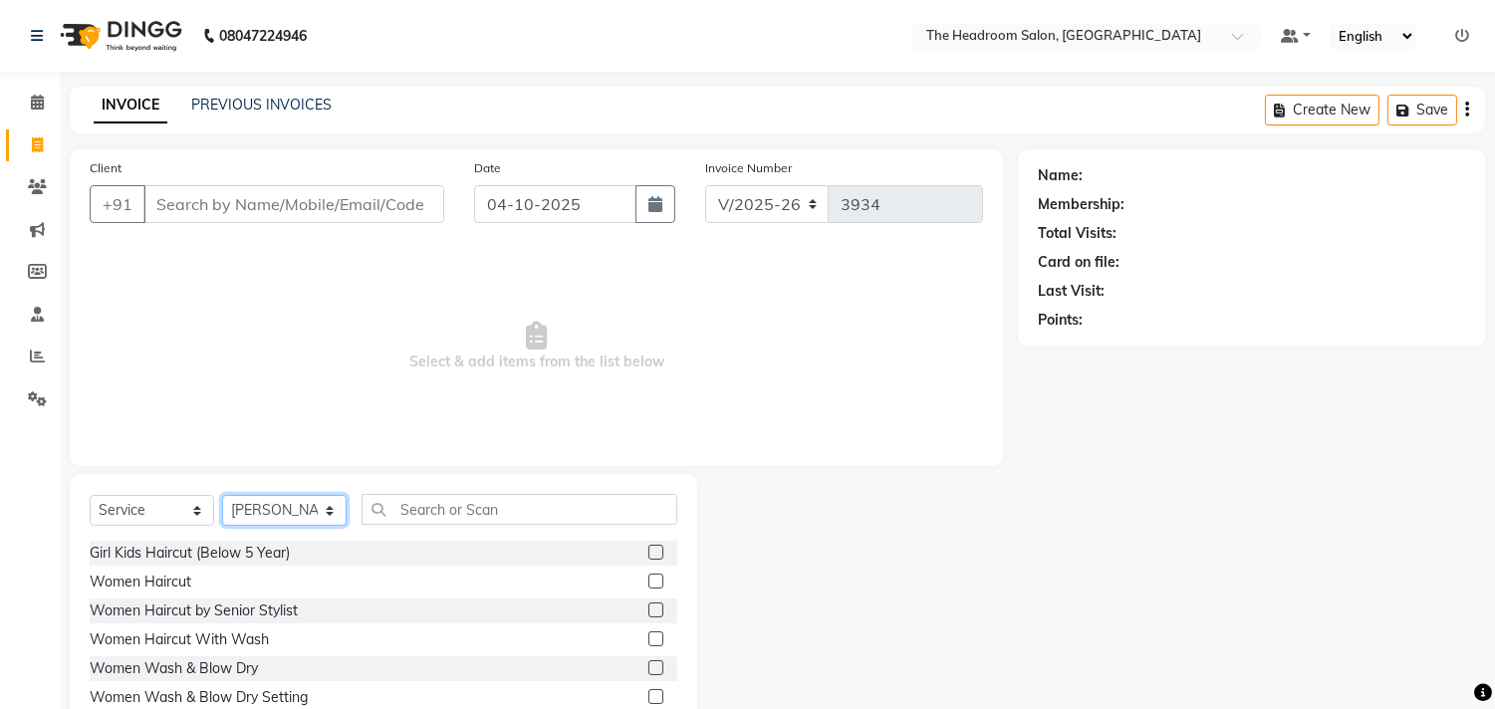
click at [253, 502] on select "Select Stylist [PERSON_NAME] Deepak [PERSON_NAME] [PERSON_NAME] Manager [PERSON…" at bounding box center [284, 510] width 125 height 31
select select "58238"
click at [222, 496] on select "Select Stylist [PERSON_NAME] Deepak [PERSON_NAME] [PERSON_NAME] Manager [PERSON…" at bounding box center [284, 510] width 125 height 31
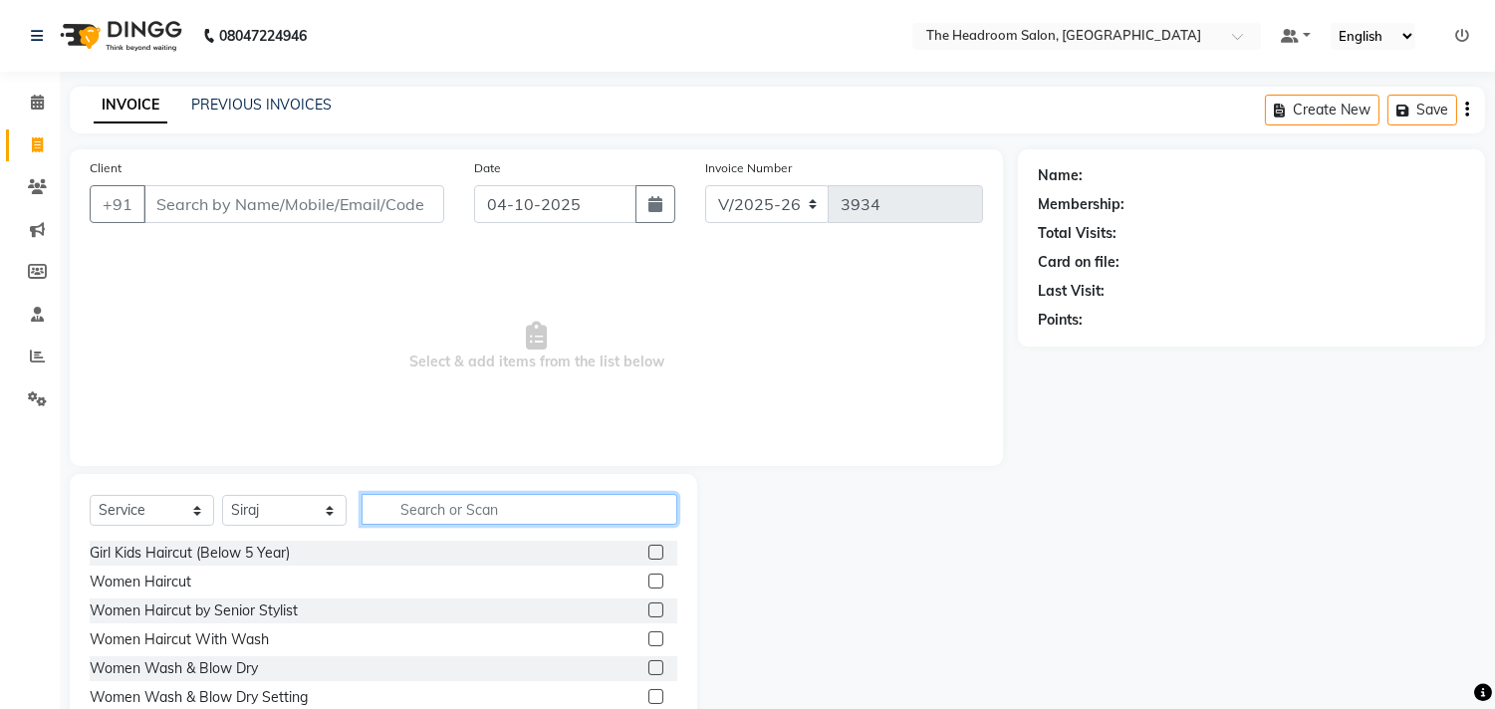
click at [460, 504] on input "text" at bounding box center [520, 509] width 316 height 31
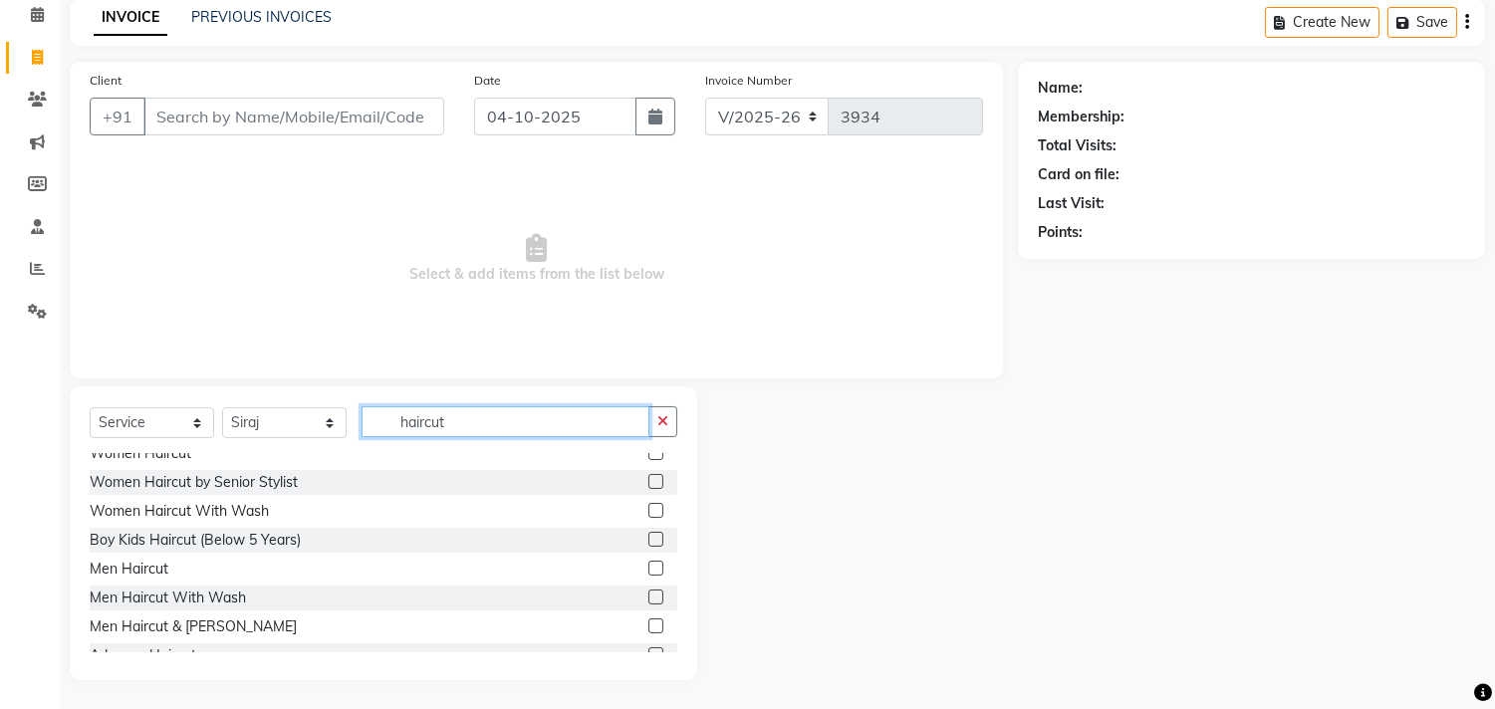
scroll to position [61, 0]
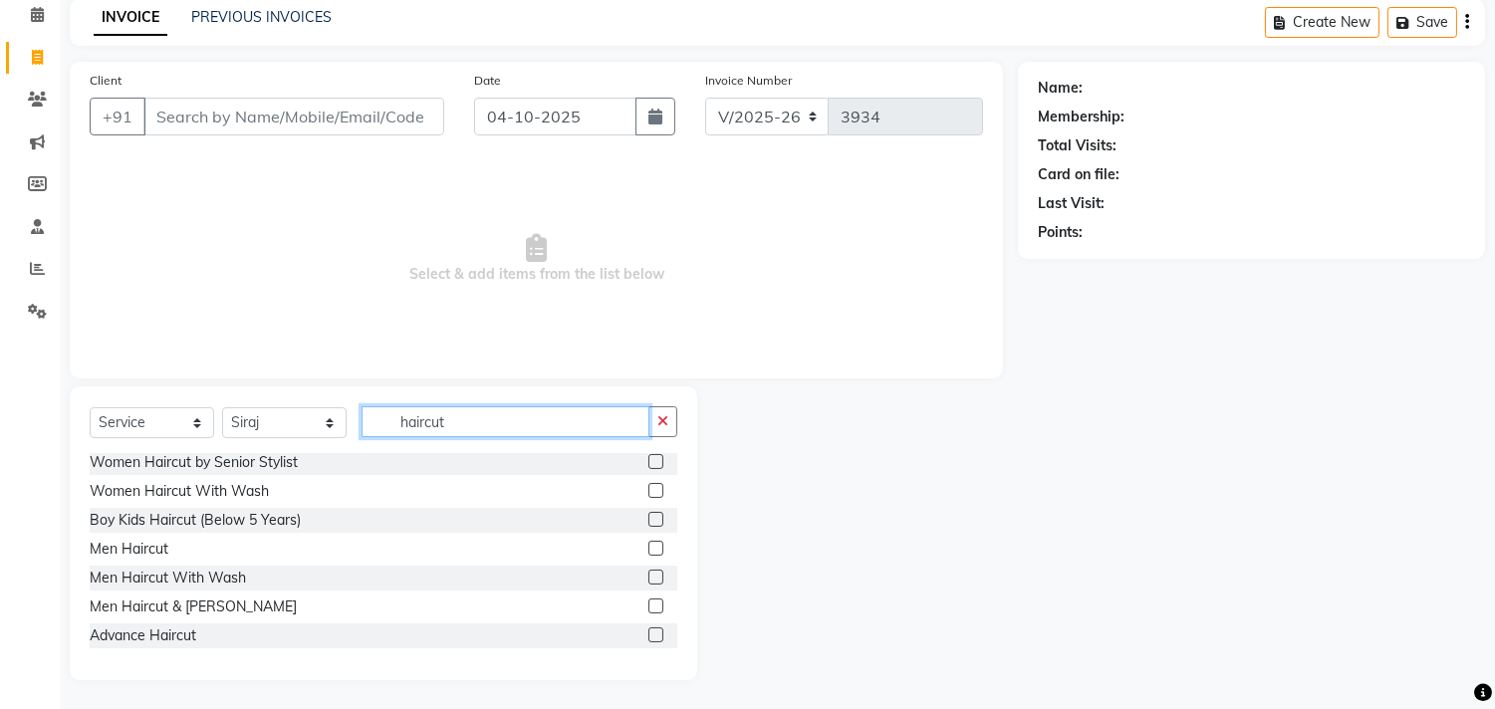
type input "haircut"
click at [648, 600] on label at bounding box center [655, 606] width 15 height 15
click at [648, 601] on input "checkbox" at bounding box center [654, 607] width 13 height 13
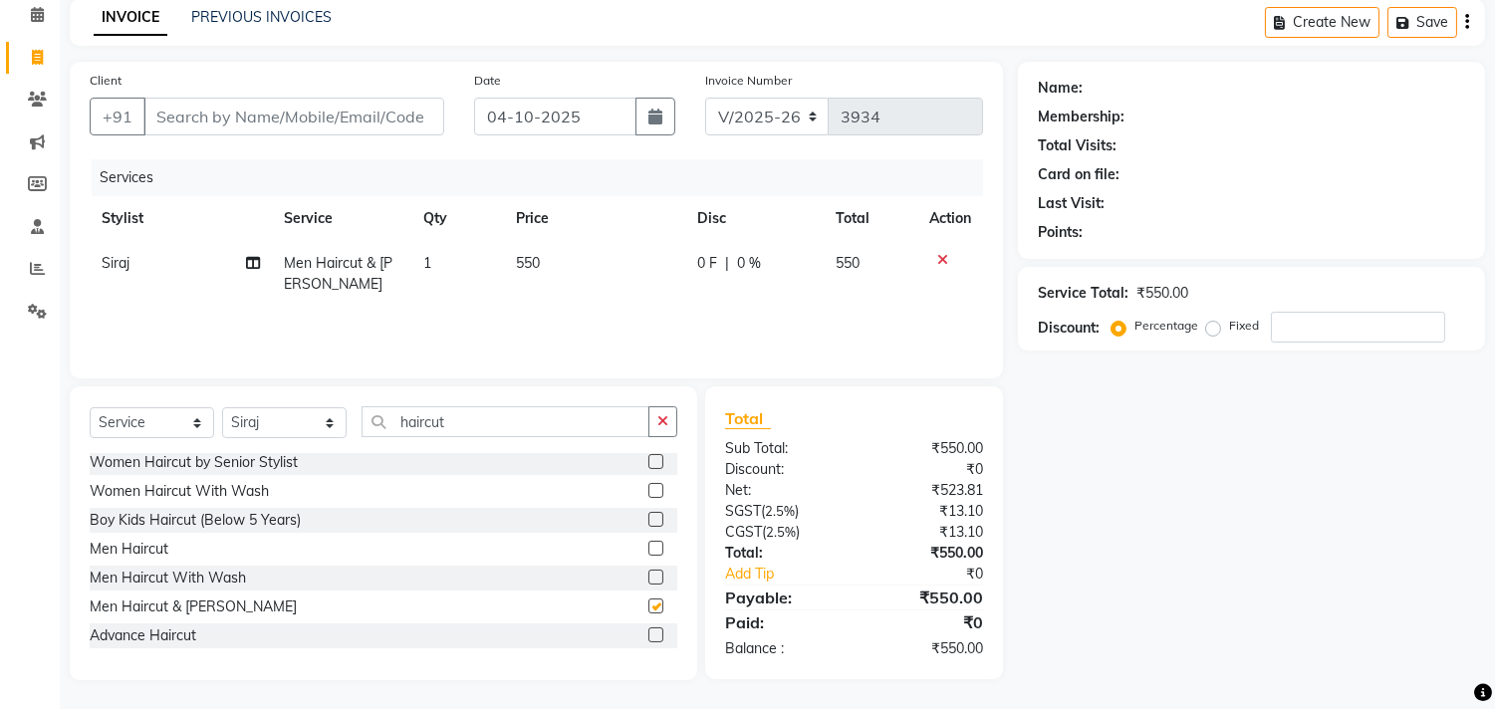
checkbox input "false"
click at [321, 429] on select "Select Stylist [PERSON_NAME] Deepak [PERSON_NAME] [PERSON_NAME] Manager [PERSON…" at bounding box center [284, 422] width 125 height 31
select select "92208"
click at [222, 407] on select "Select Stylist [PERSON_NAME] Deepak [PERSON_NAME] [PERSON_NAME] Manager [PERSON…" at bounding box center [284, 422] width 125 height 31
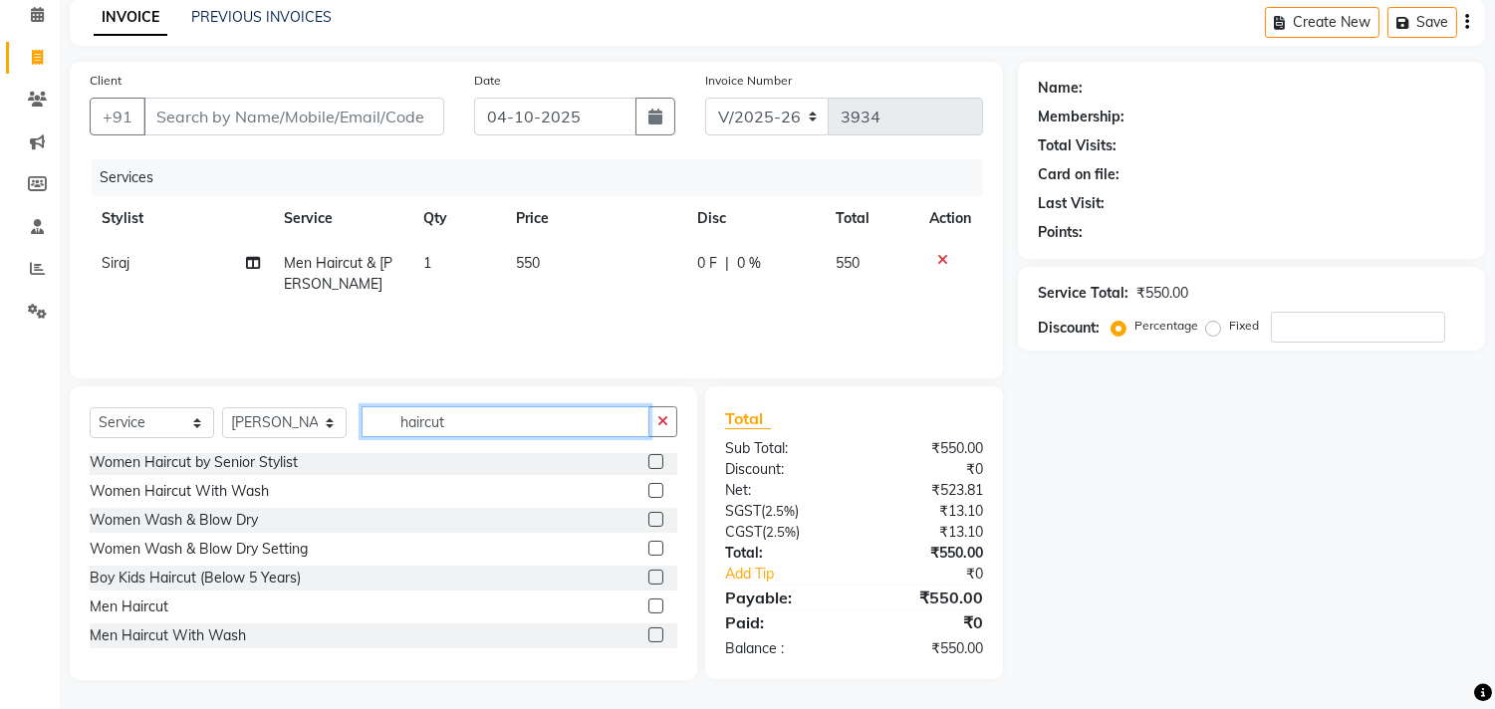
drag, startPoint x: 250, startPoint y: 374, endPoint x: 152, endPoint y: 310, distance: 116.6
click at [176, 334] on div "Client +91 Date [DATE] Invoice Number V/2025 V/[PHONE_NUMBER] Services Stylist …" at bounding box center [536, 371] width 963 height 619
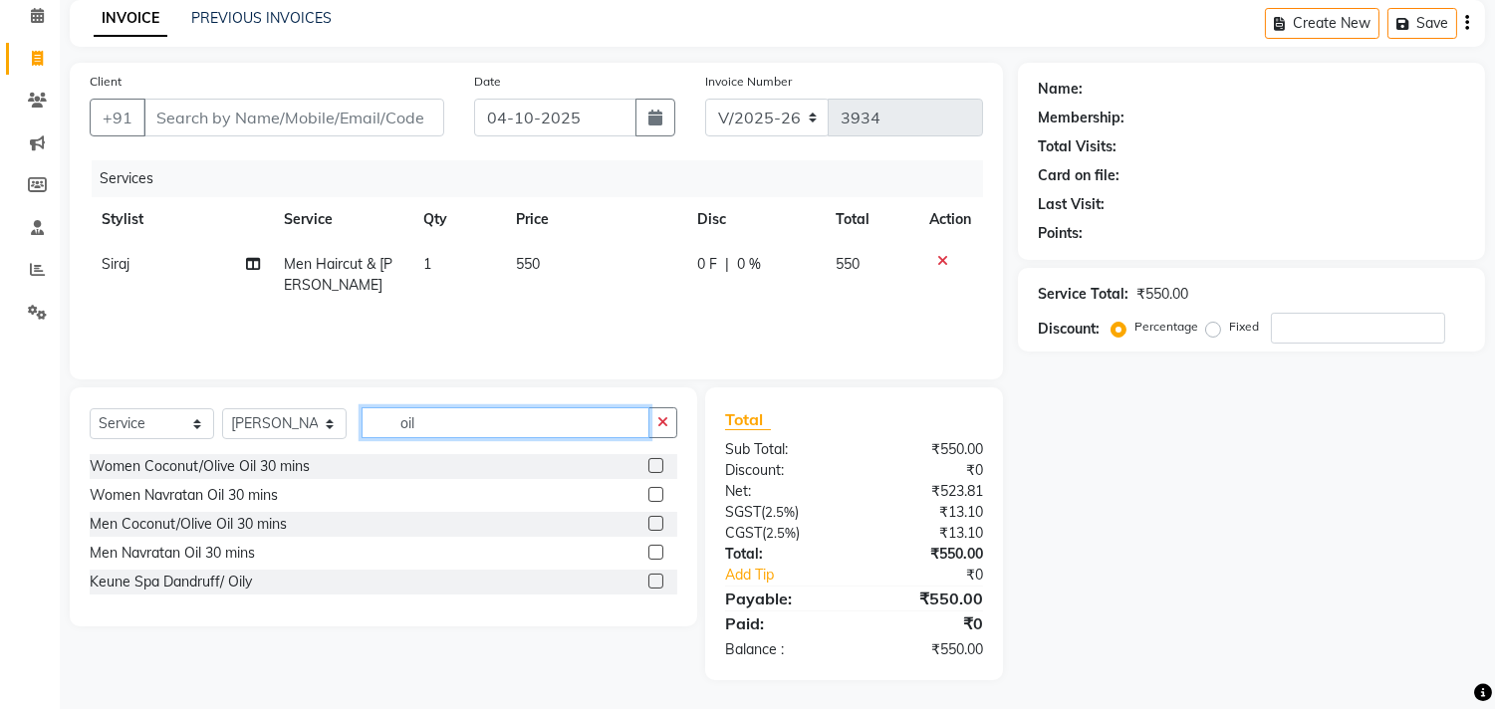
type input "oil"
click at [649, 525] on label at bounding box center [655, 523] width 15 height 15
click at [649, 525] on input "checkbox" at bounding box center [654, 524] width 13 height 13
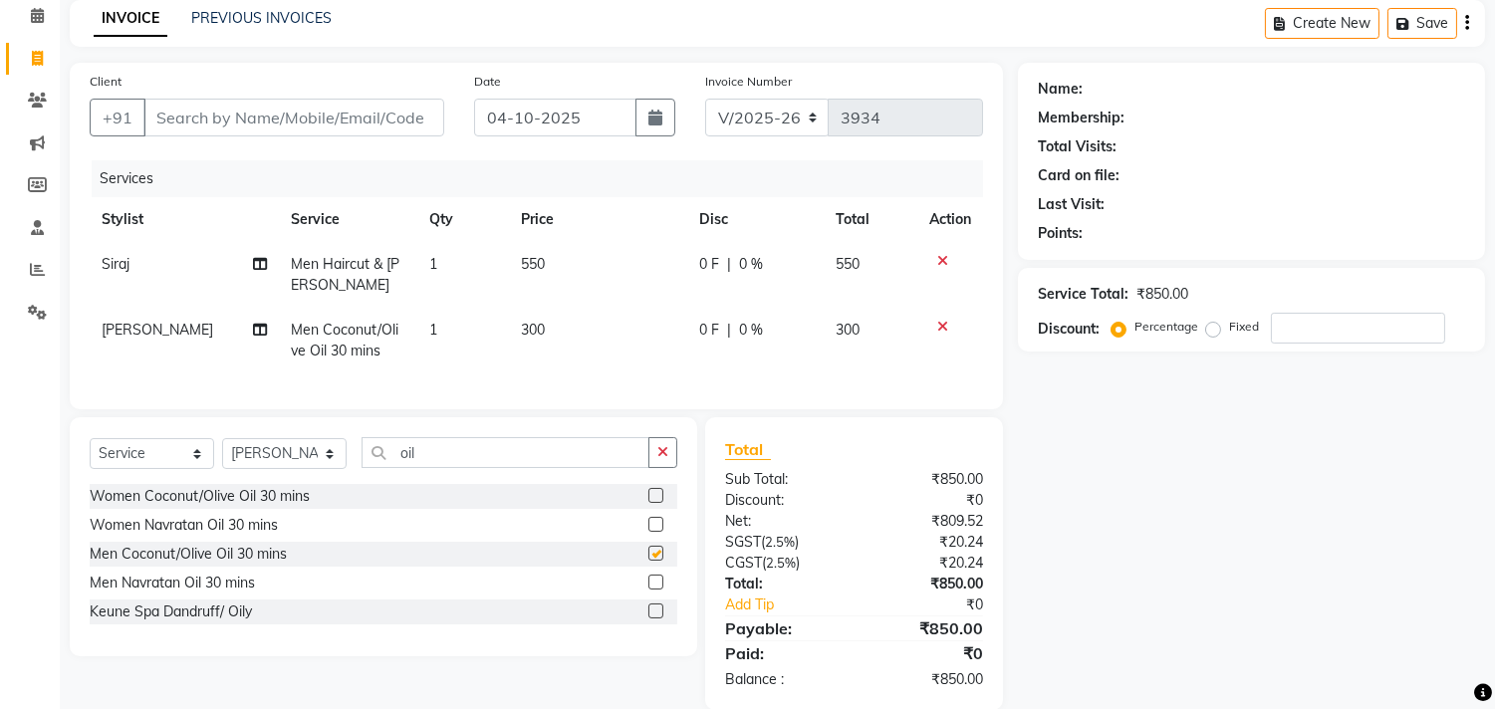
checkbox input "false"
click at [285, 125] on input "Client" at bounding box center [293, 118] width 301 height 38
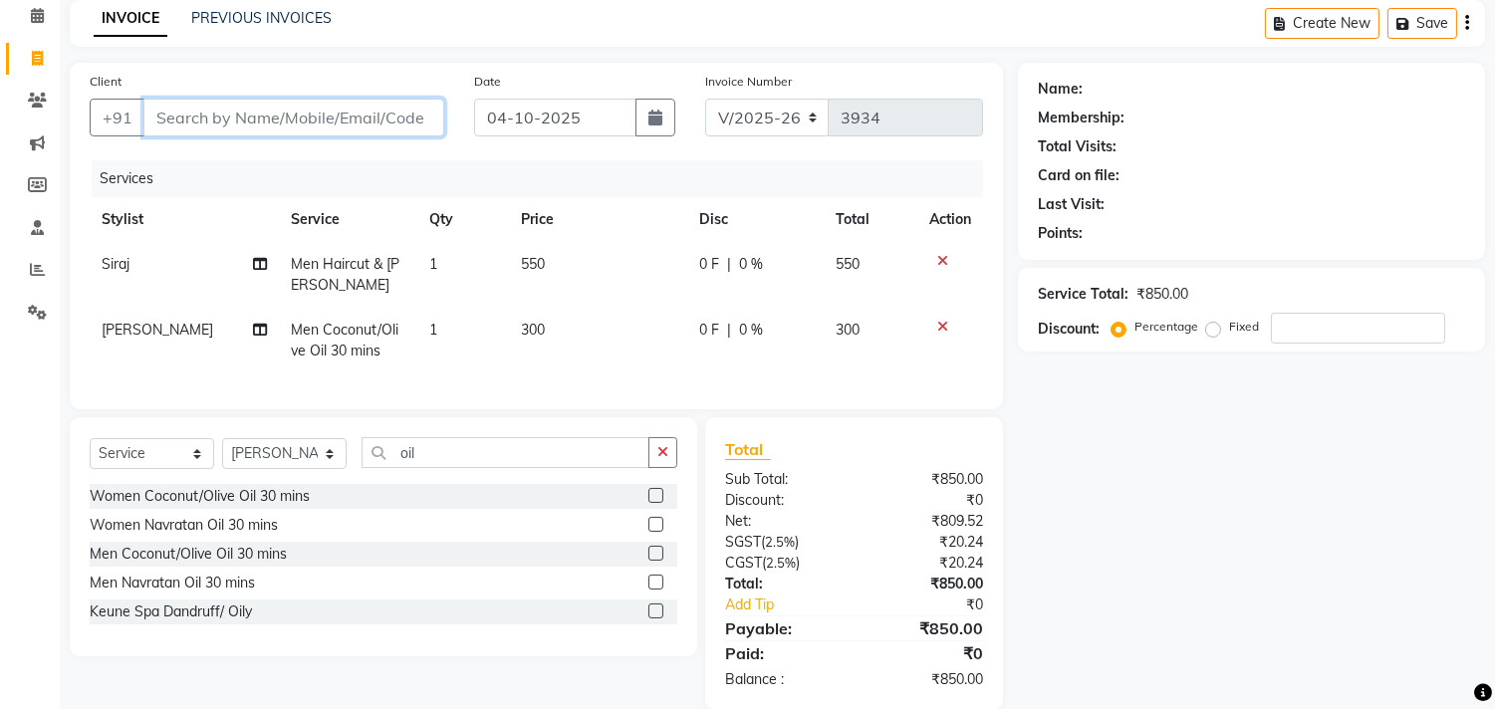
click at [285, 125] on input "Client" at bounding box center [293, 118] width 301 height 38
type input "9"
type input "0"
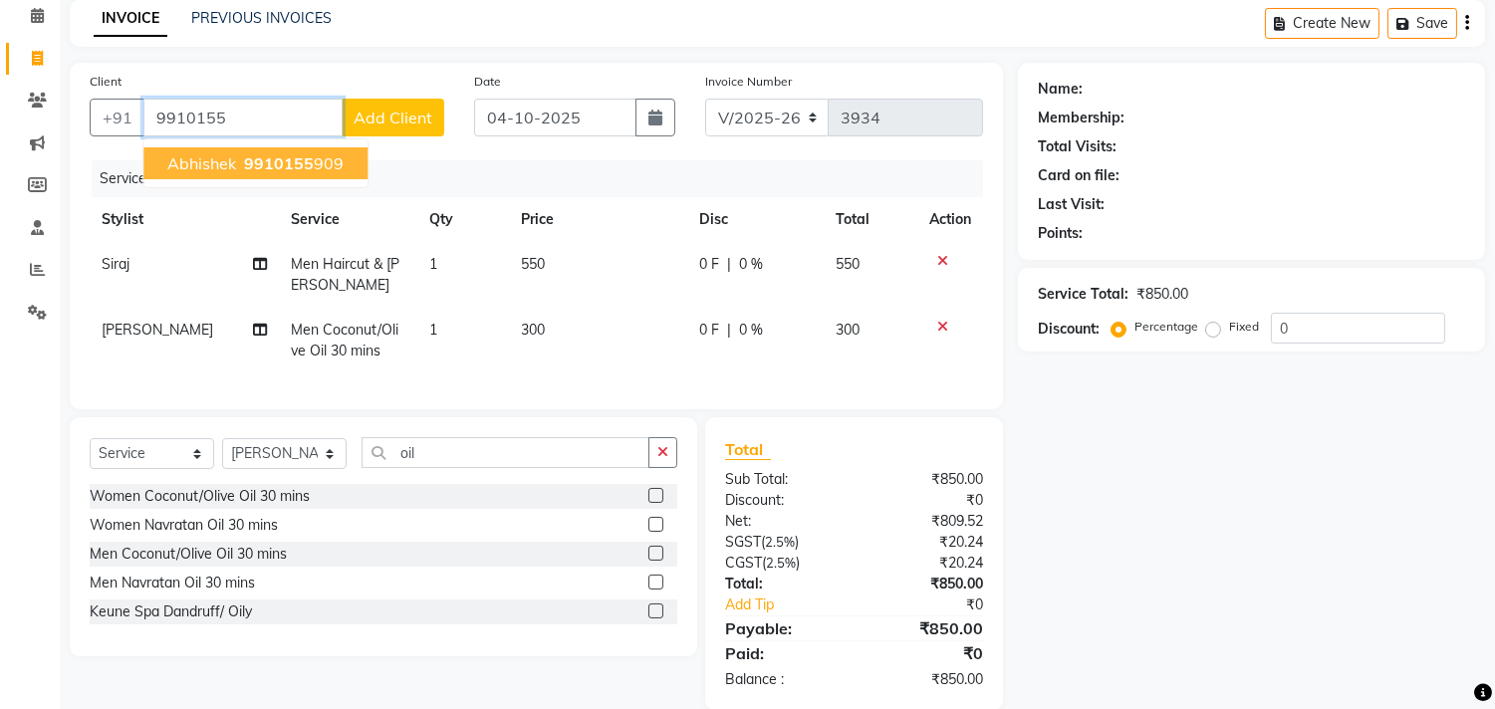
click at [293, 165] on span "9910155" at bounding box center [279, 163] width 70 height 20
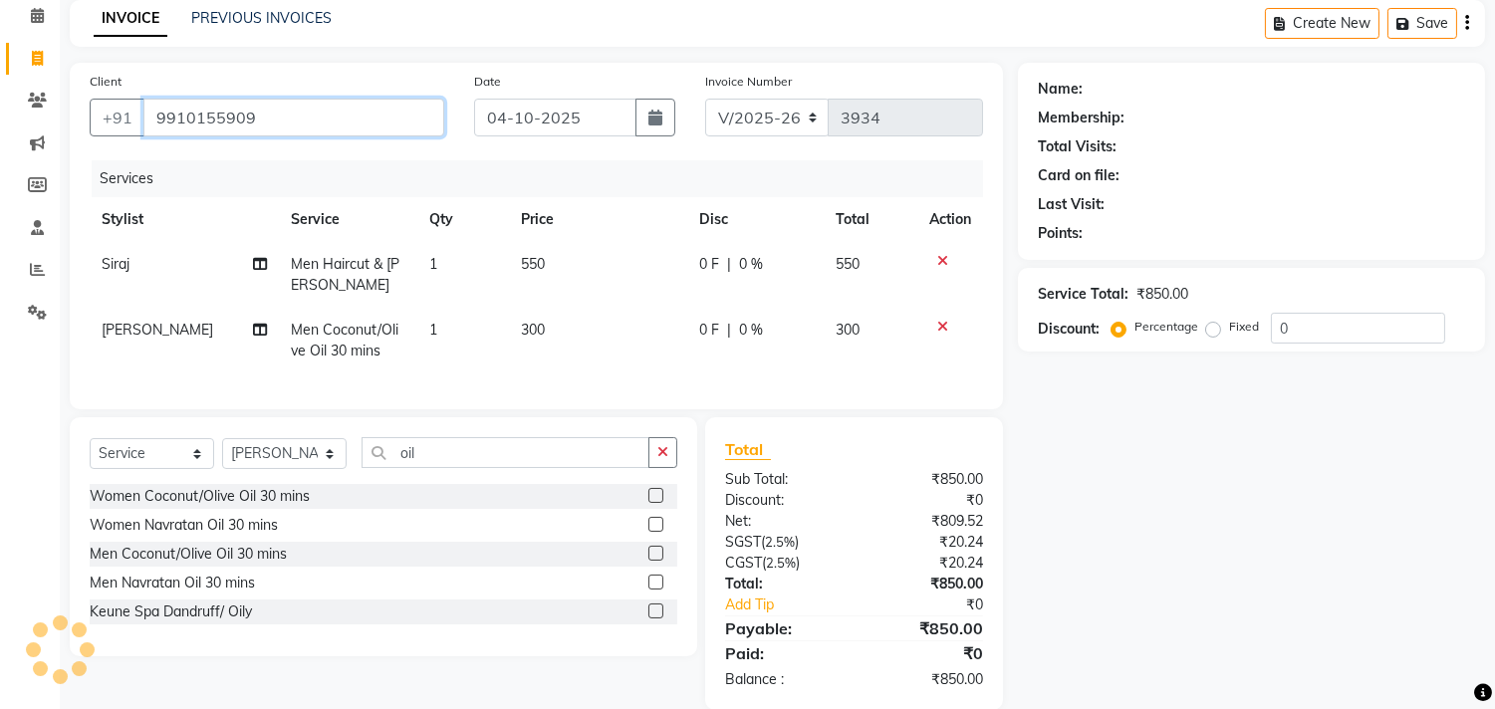
type input "9910155909"
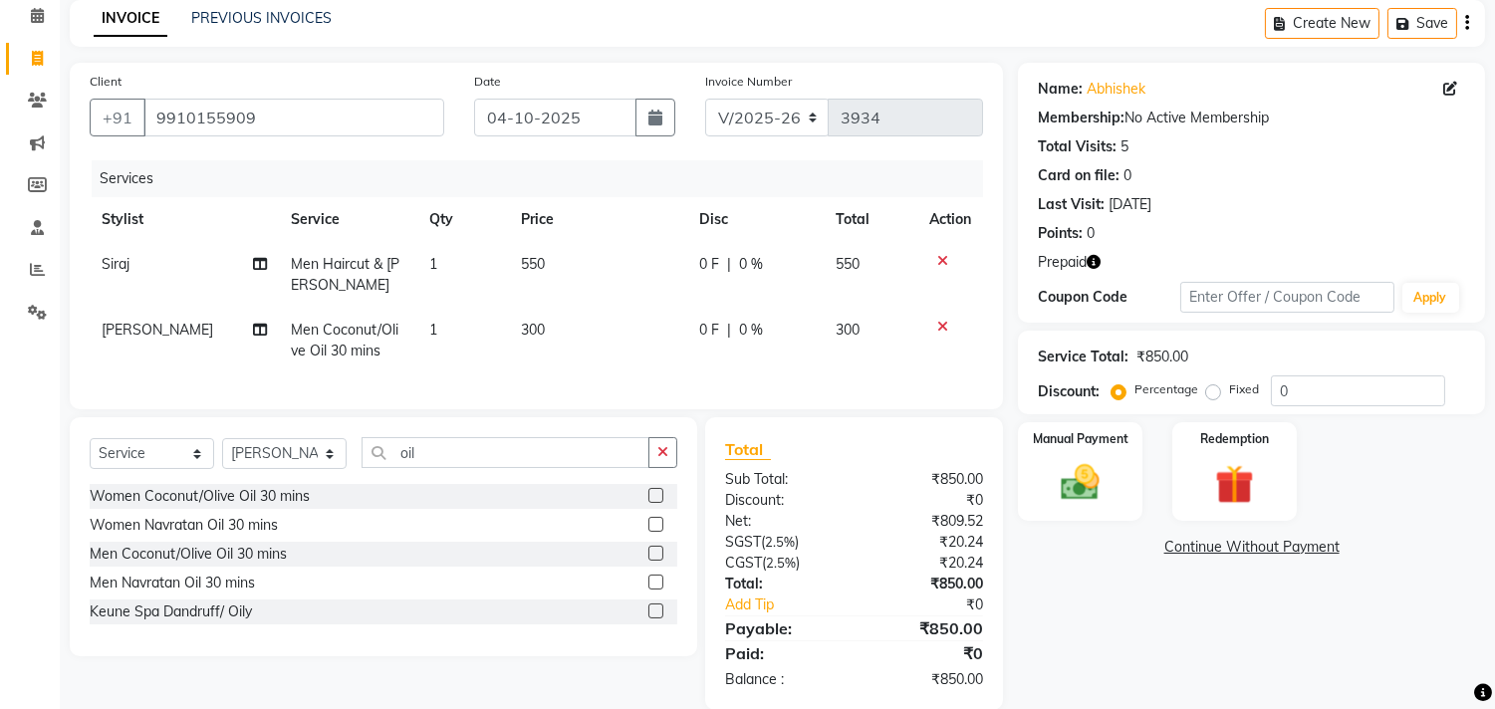
click at [1098, 257] on icon "button" at bounding box center [1094, 262] width 14 height 14
click at [1207, 479] on img at bounding box center [1234, 485] width 66 height 50
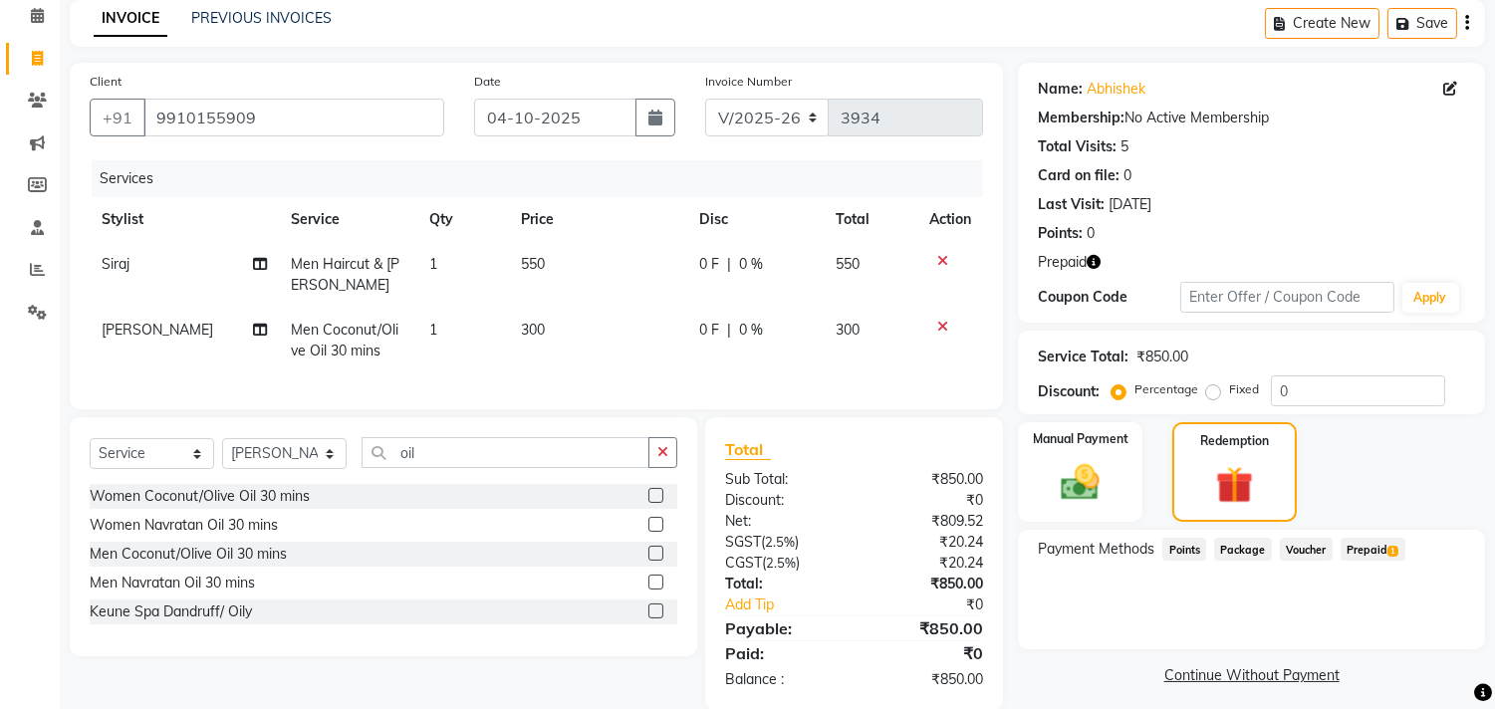
drag, startPoint x: 1353, startPoint y: 548, endPoint x: 1418, endPoint y: 555, distance: 66.1
click at [1353, 548] on span "Prepaid 1" at bounding box center [1373, 549] width 65 height 23
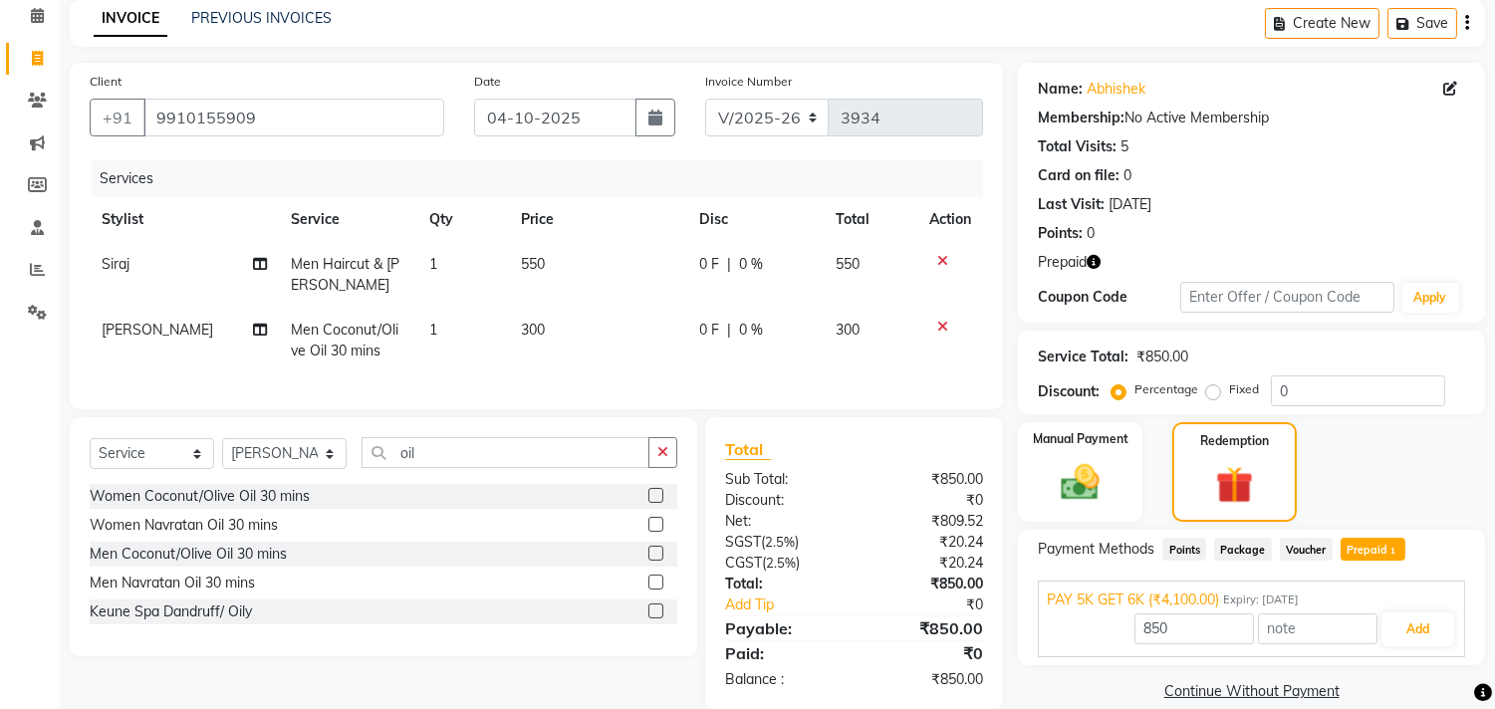
scroll to position [133, 0]
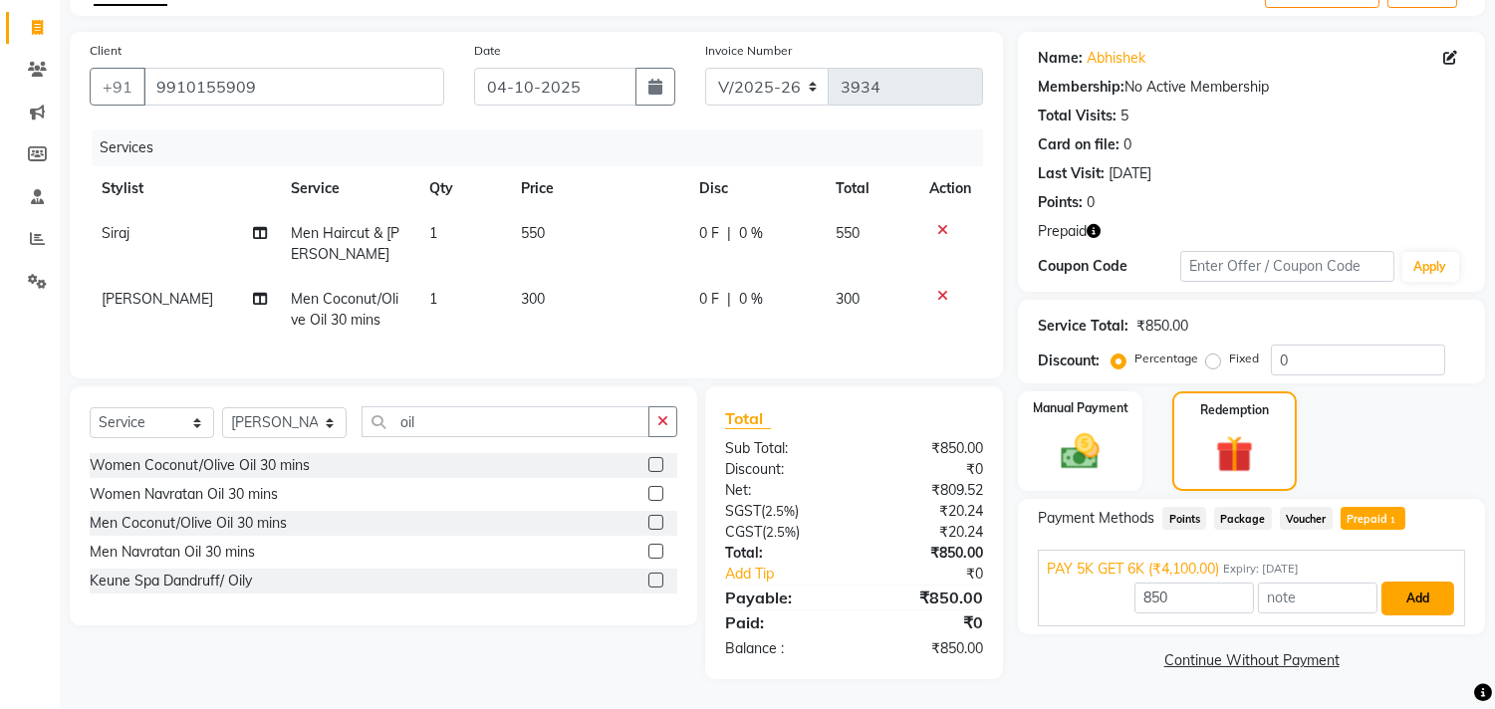
click at [1420, 592] on button "Add" at bounding box center [1418, 599] width 73 height 34
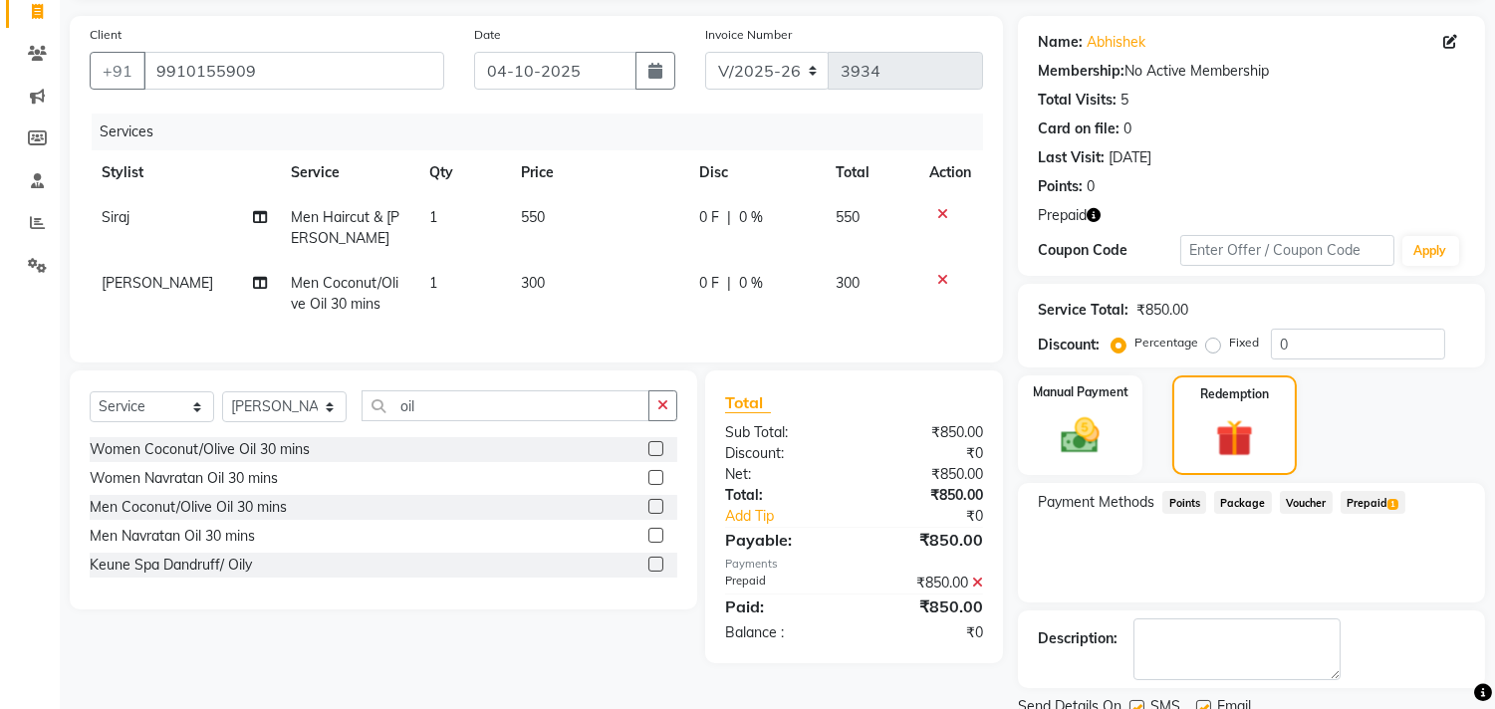
scroll to position [209, 0]
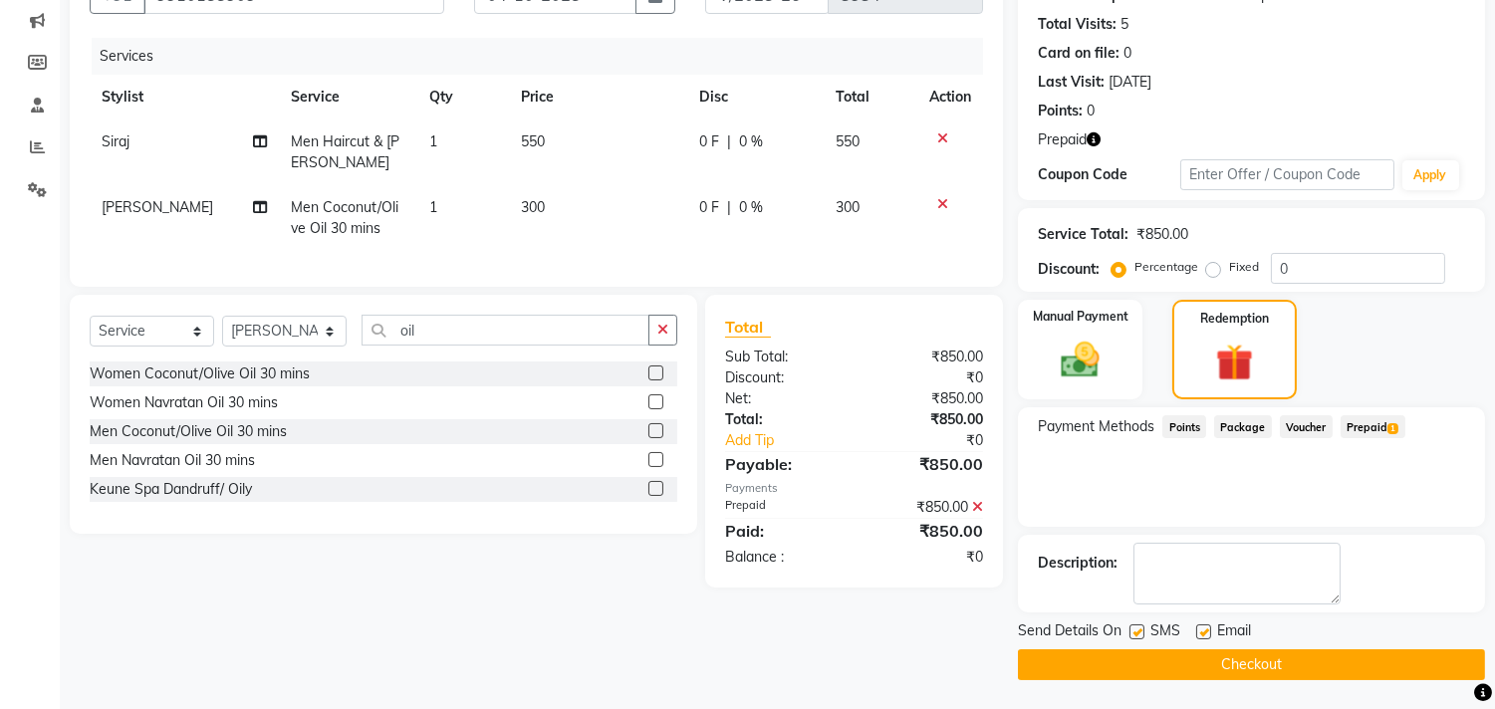
click at [1295, 664] on button "Checkout" at bounding box center [1251, 664] width 467 height 31
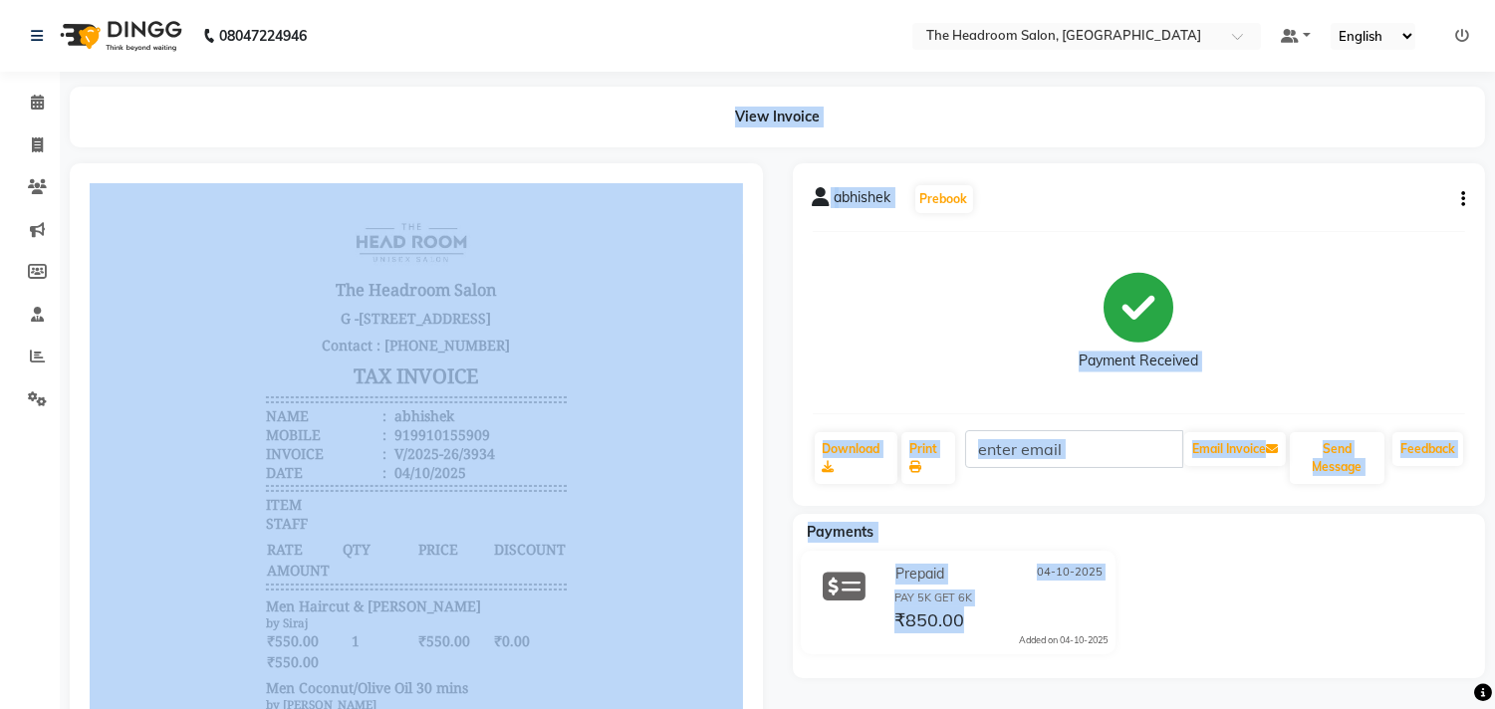
drag, startPoint x: 1485, startPoint y: 294, endPoint x: 1486, endPoint y: -39, distance: 332.7
click at [1486, 0] on html "08047224946 Select Location × The Headroom Salon, Sector 93 Gurugram Default Pa…" at bounding box center [747, 354] width 1495 height 709
click at [36, 140] on icon at bounding box center [37, 144] width 11 height 15
select select "service"
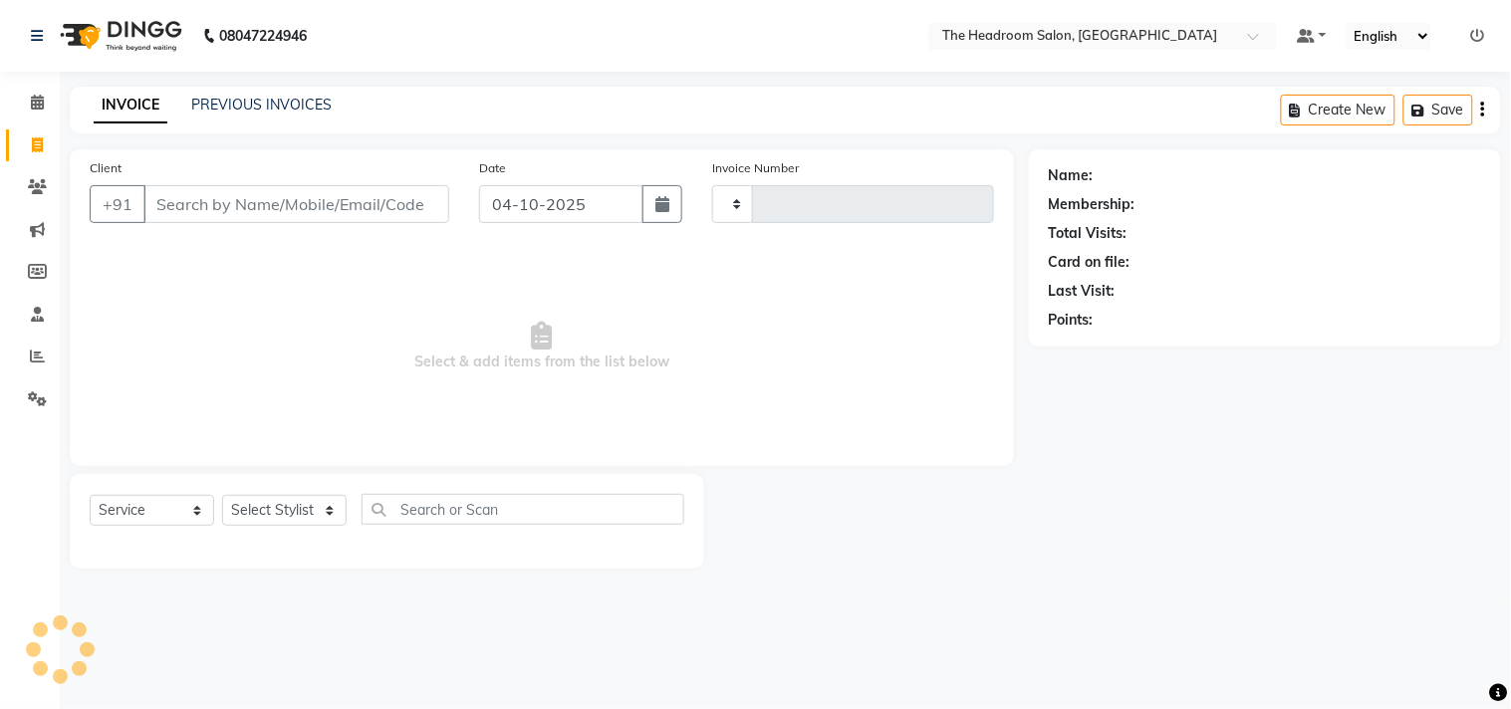
type input "3935"
select select "6933"
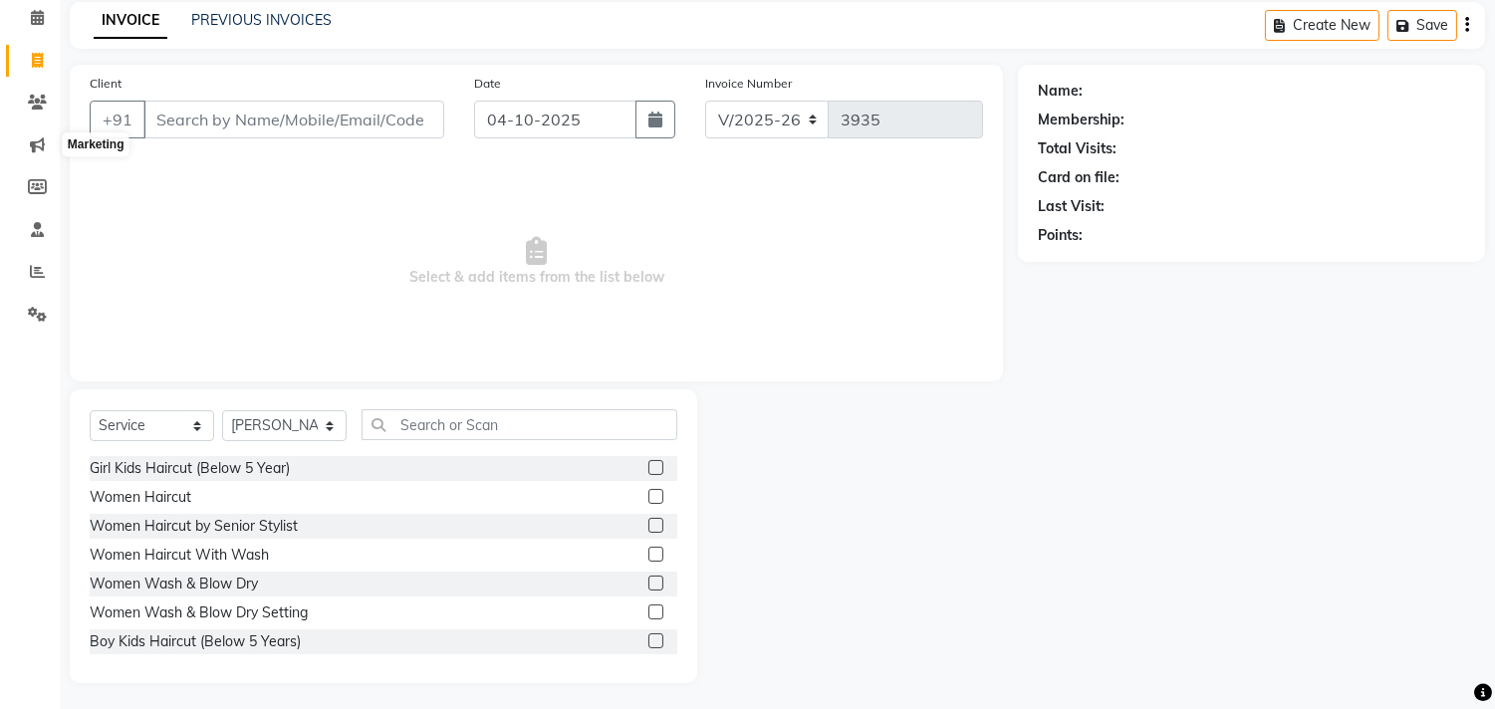
scroll to position [88, 0]
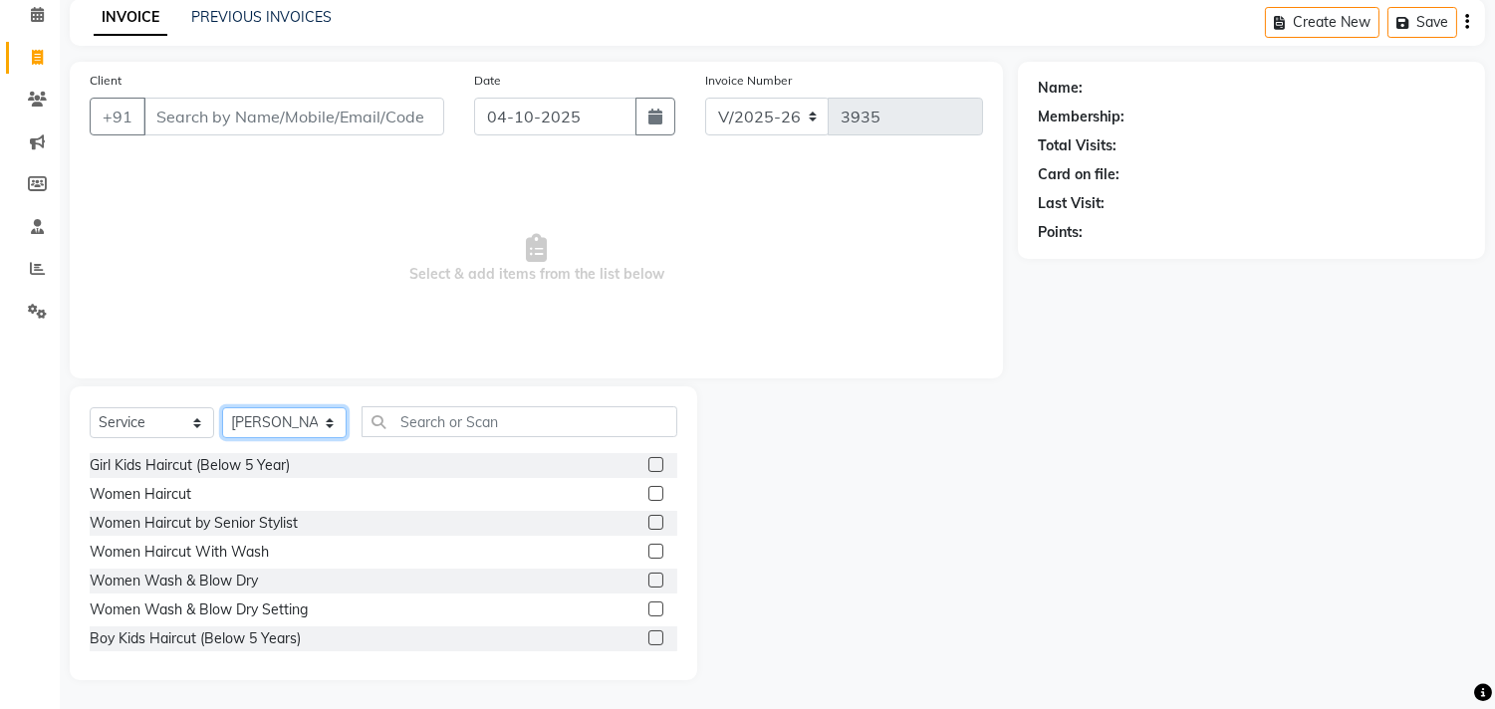
click at [310, 418] on select "Select Stylist [PERSON_NAME] Deepak [PERSON_NAME] [PERSON_NAME] Manager [PERSON…" at bounding box center [284, 422] width 125 height 31
click at [222, 407] on select "Select Stylist [PERSON_NAME] Deepak [PERSON_NAME] [PERSON_NAME] Manager [PERSON…" at bounding box center [284, 422] width 125 height 31
drag, startPoint x: 297, startPoint y: 422, endPoint x: 221, endPoint y: 422, distance: 75.7
click at [222, 422] on select "Select Stylist [PERSON_NAME] Deepak [PERSON_NAME] [PERSON_NAME] Manager [PERSON…" at bounding box center [284, 422] width 125 height 31
select select "59608"
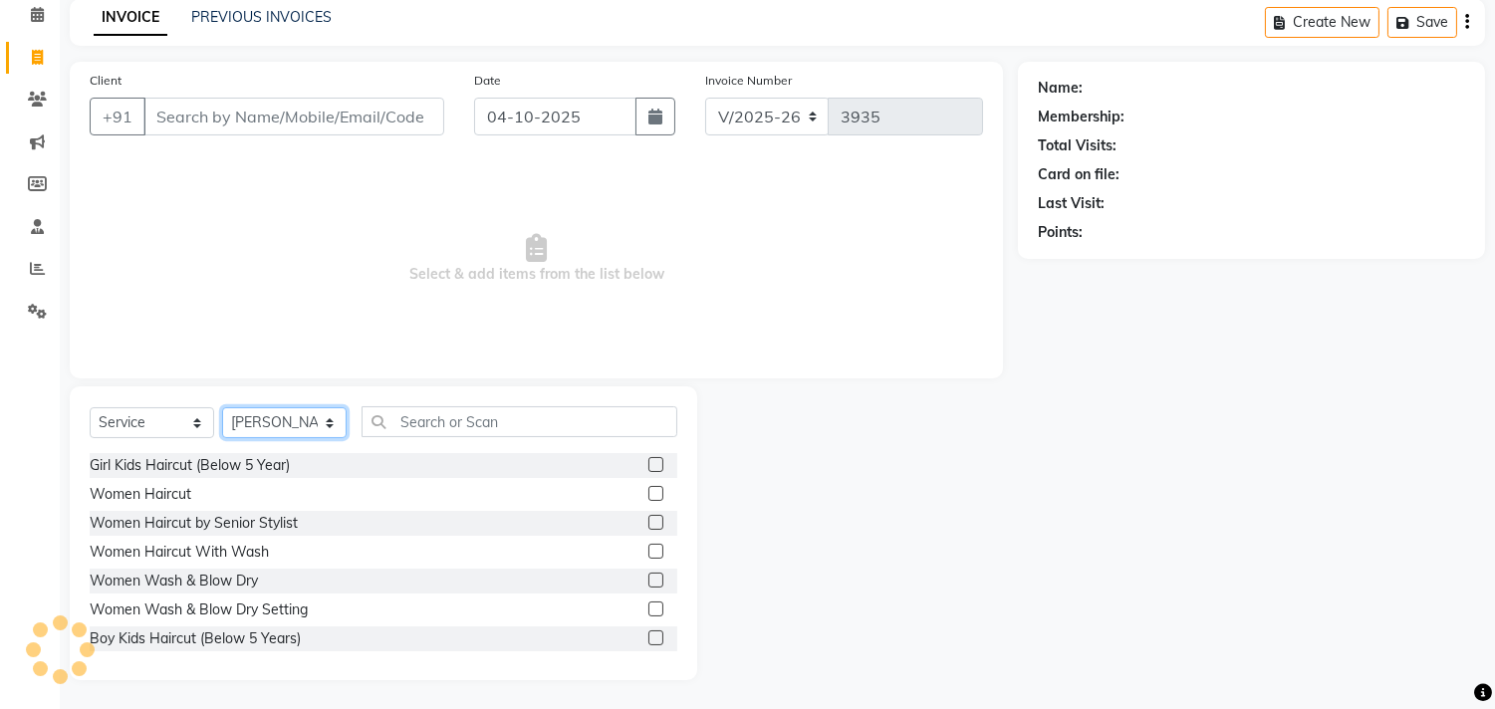
click at [222, 407] on select "Select Stylist [PERSON_NAME] Deepak [PERSON_NAME] [PERSON_NAME] Manager [PERSON…" at bounding box center [284, 422] width 125 height 31
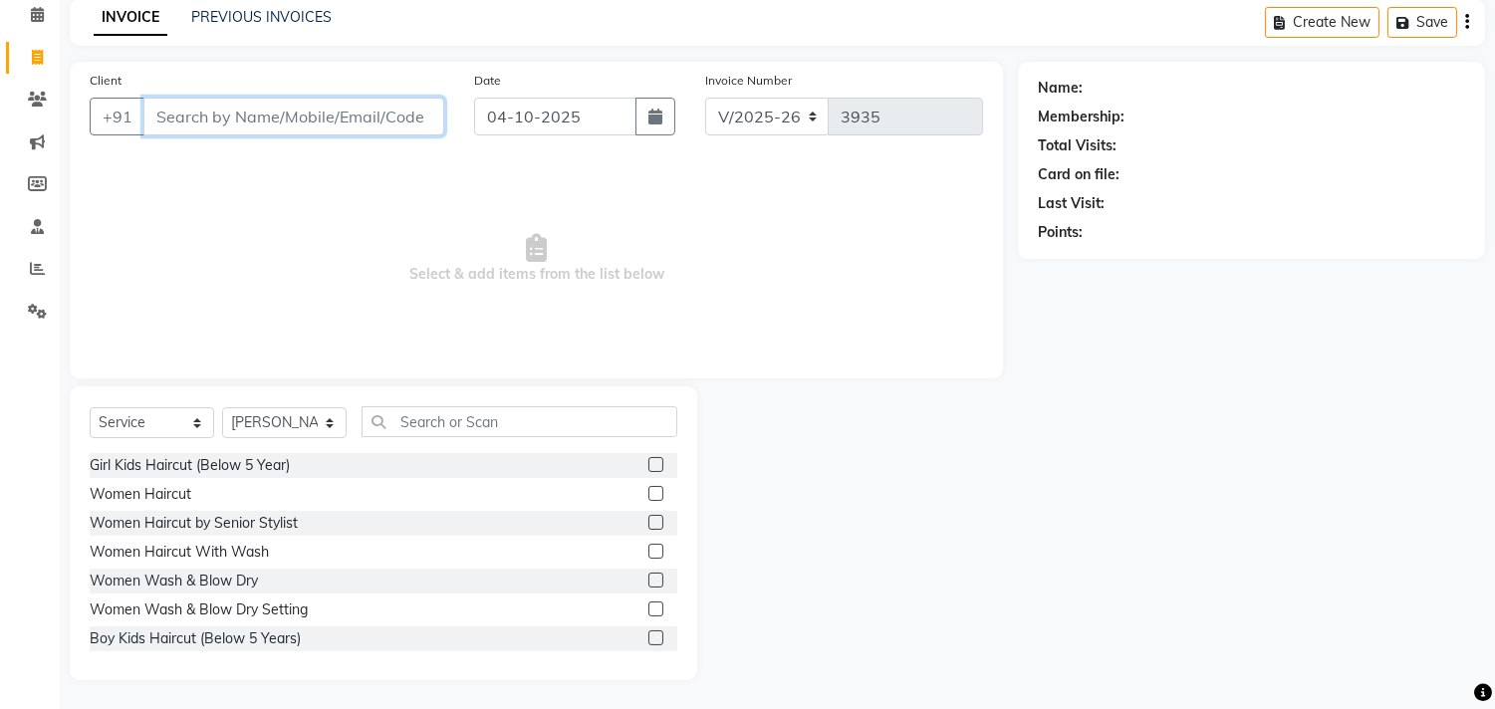
click at [300, 115] on input "Client" at bounding box center [293, 117] width 301 height 38
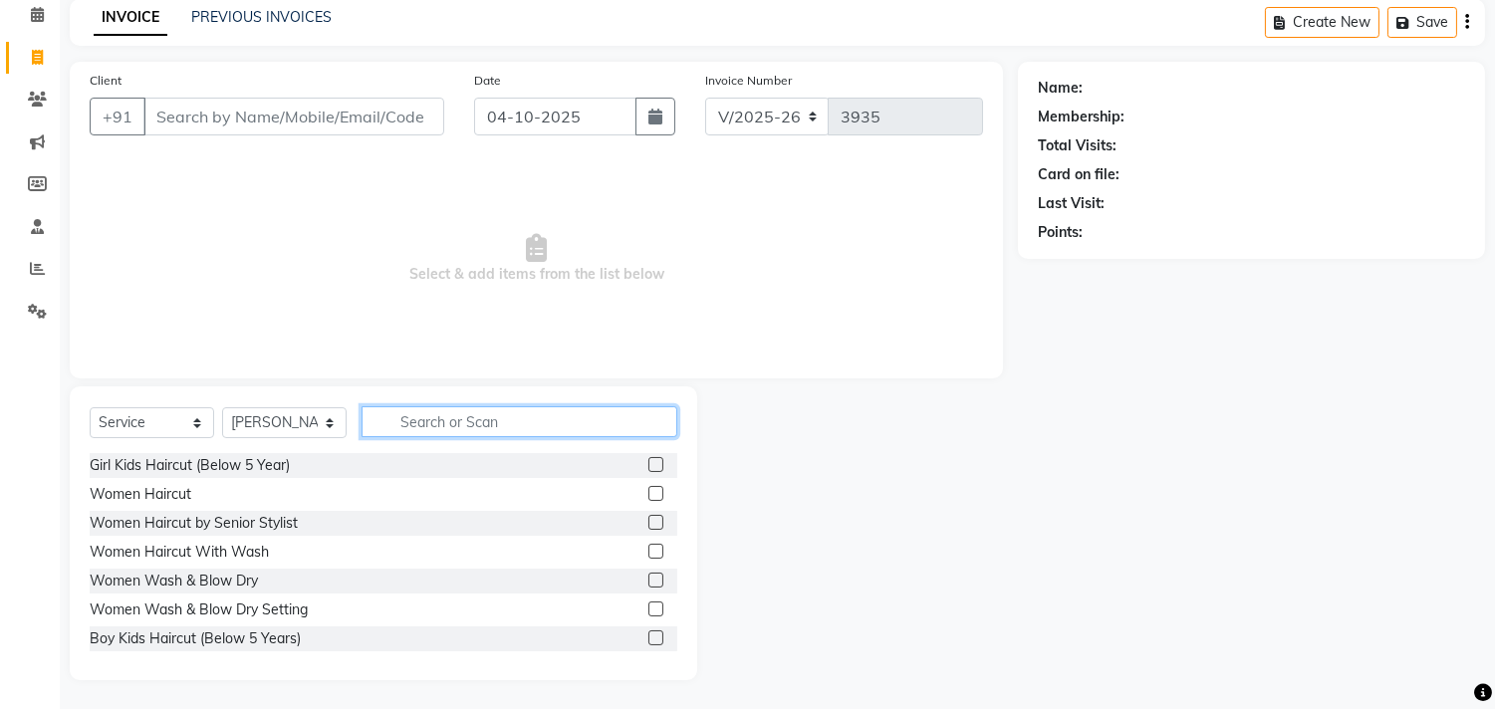
click at [436, 406] on input "text" at bounding box center [520, 421] width 316 height 31
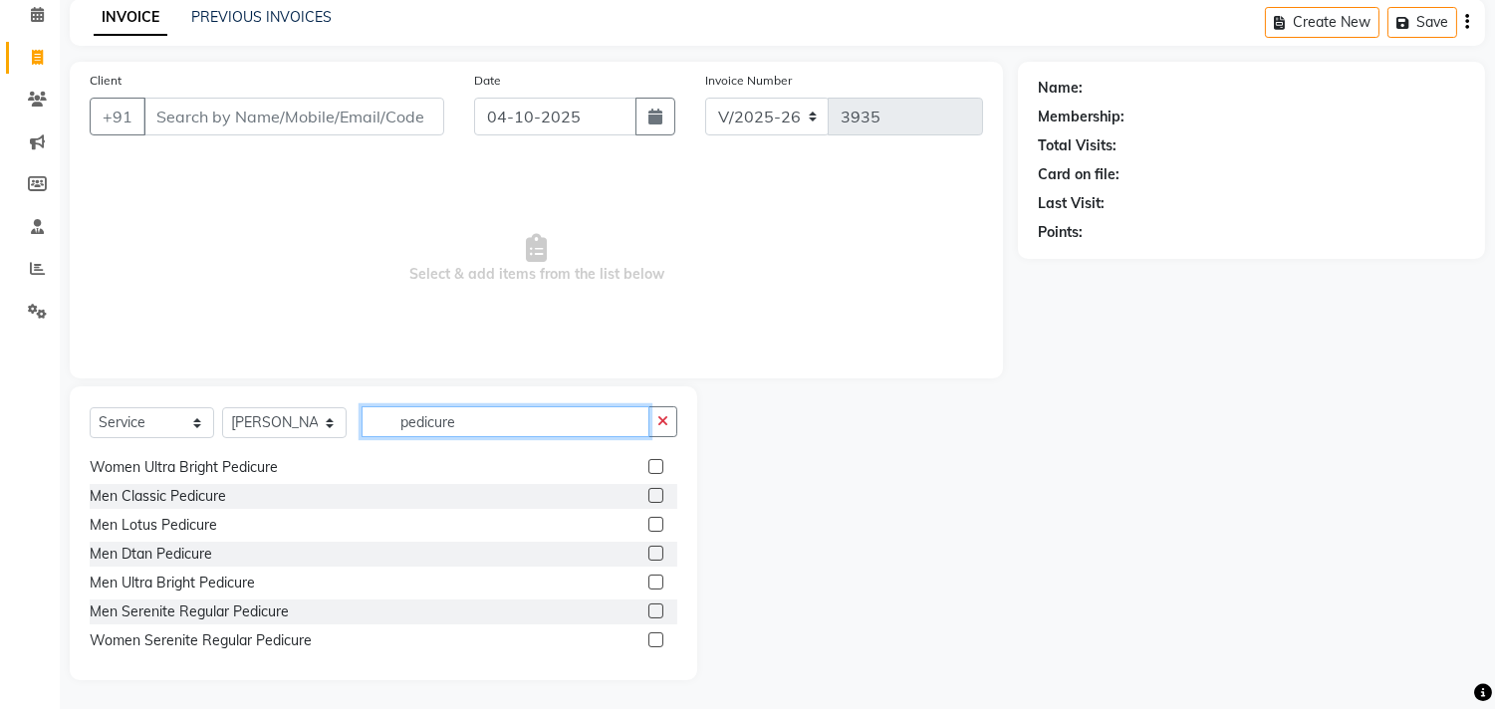
scroll to position [90, 0]
type input "pedicure"
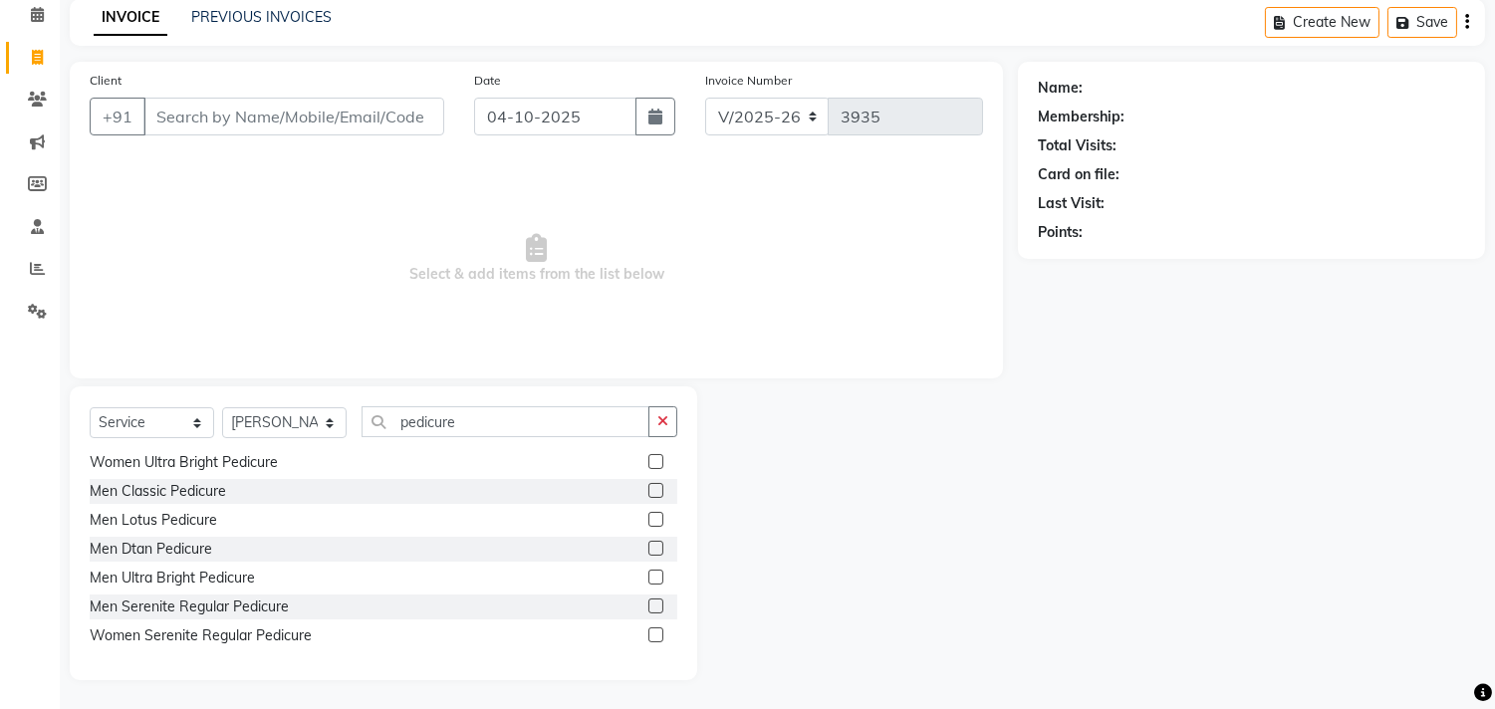
click at [648, 608] on label at bounding box center [655, 606] width 15 height 15
click at [648, 608] on input "checkbox" at bounding box center [654, 607] width 13 height 13
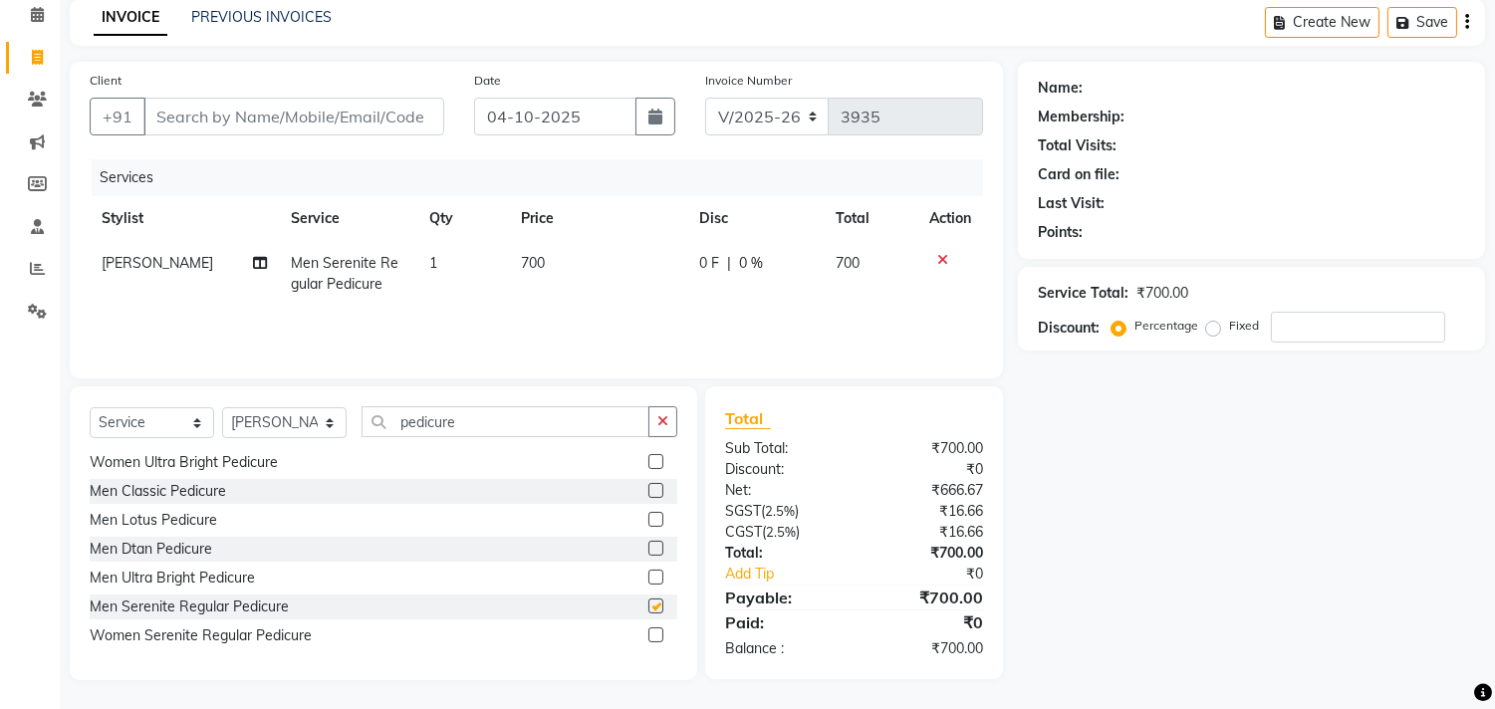
checkbox input "false"
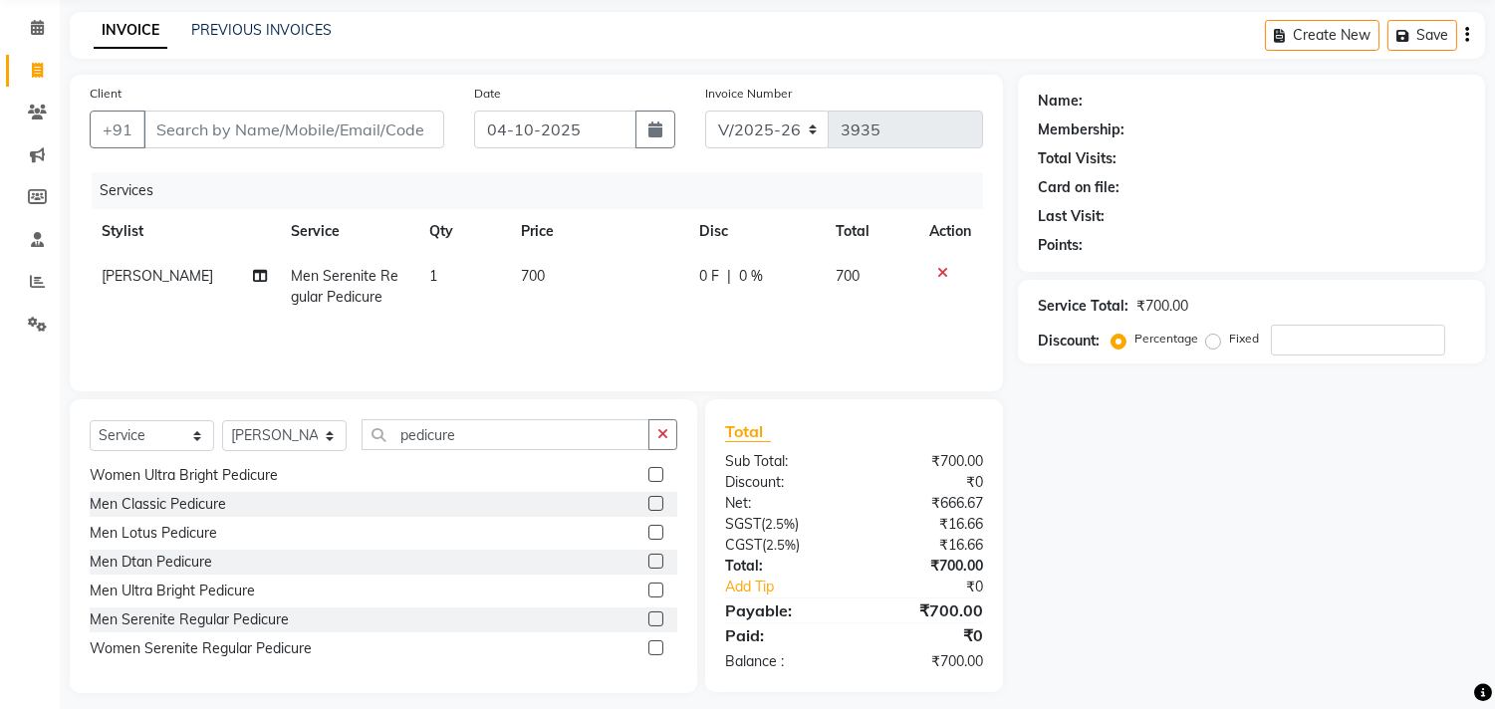
scroll to position [88, 0]
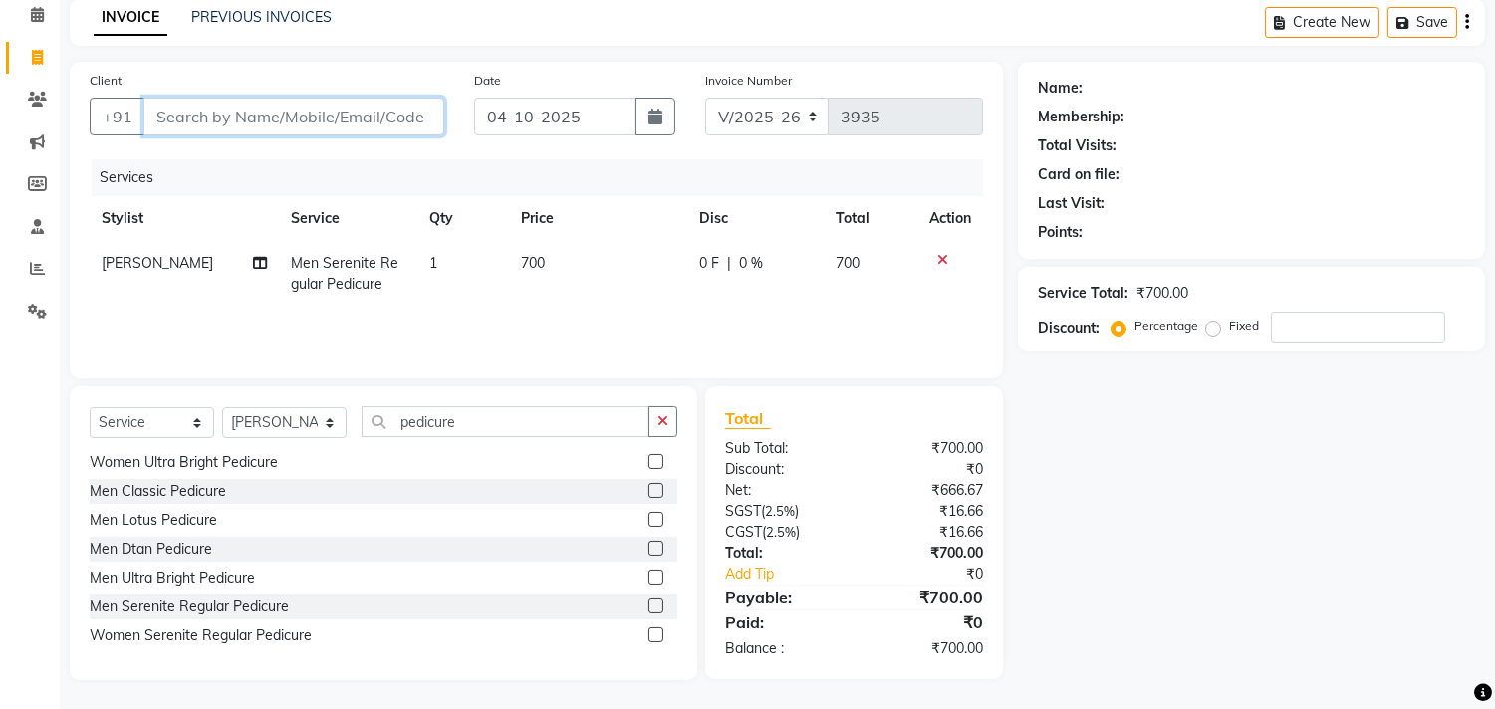
click at [291, 118] on input "Client" at bounding box center [293, 117] width 301 height 38
type input "8"
type input "0"
type input "8017175133"
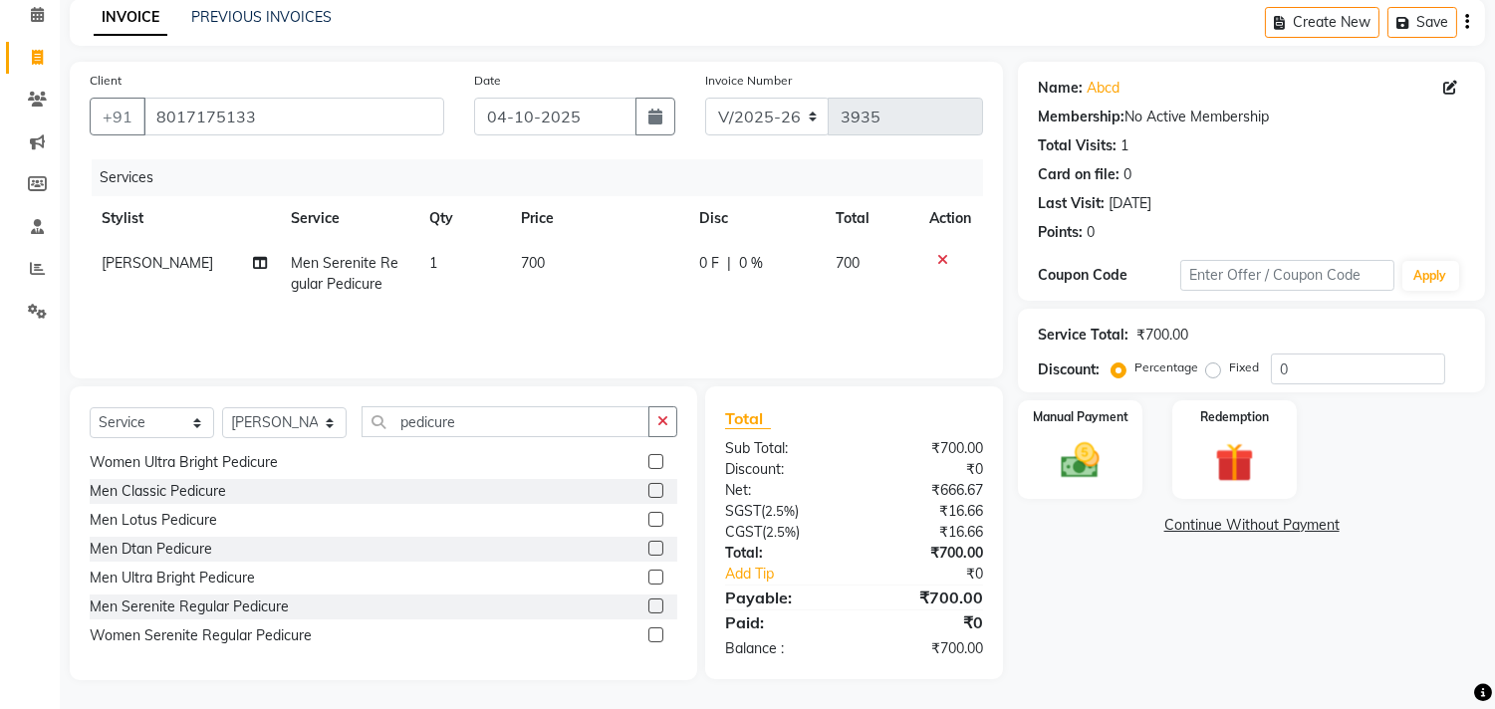
click at [525, 249] on td "700" at bounding box center [598, 274] width 178 height 66
select select "59608"
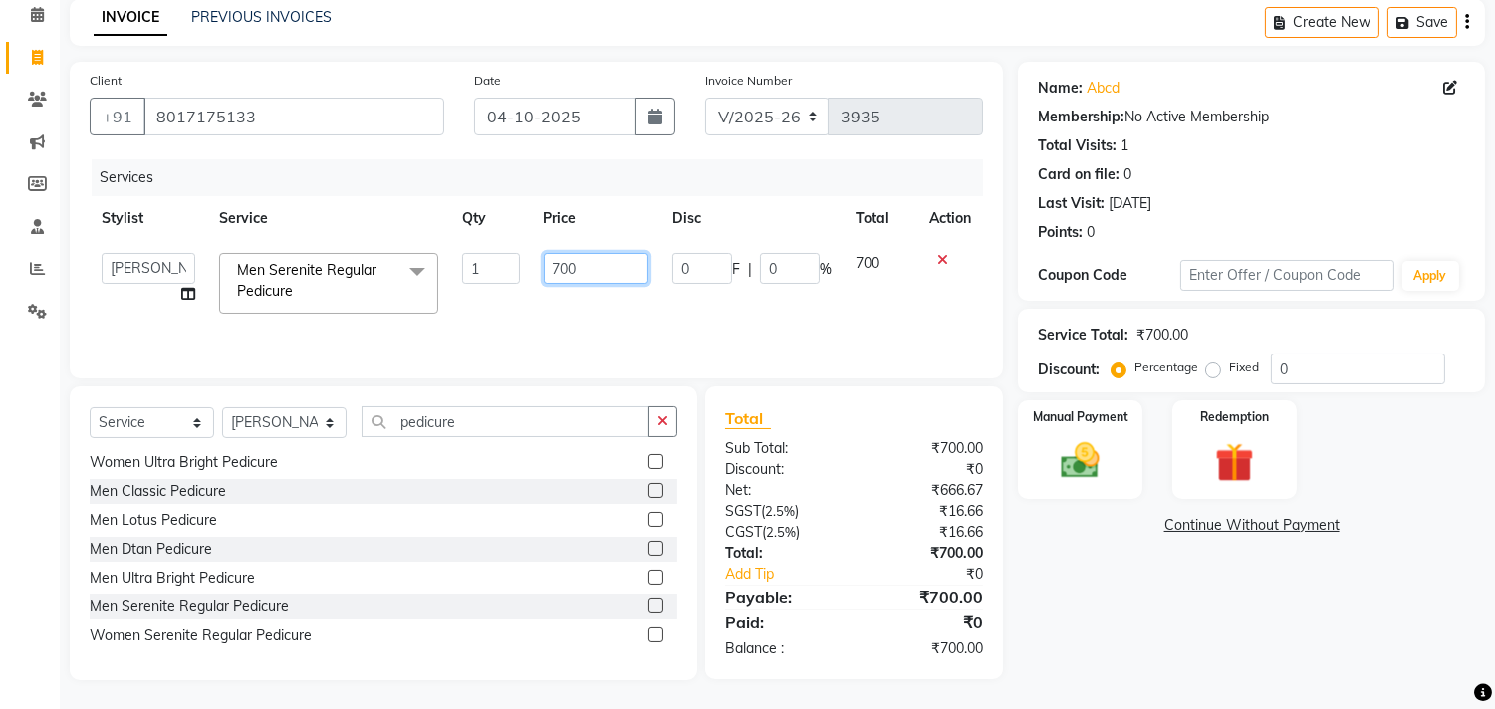
click at [558, 264] on input "700" at bounding box center [596, 268] width 105 height 31
type input "800"
click at [1157, 659] on div "Name: Abcd Membership: No Active Membership Total Visits: 1 Card on file: 0 Las…" at bounding box center [1259, 371] width 482 height 619
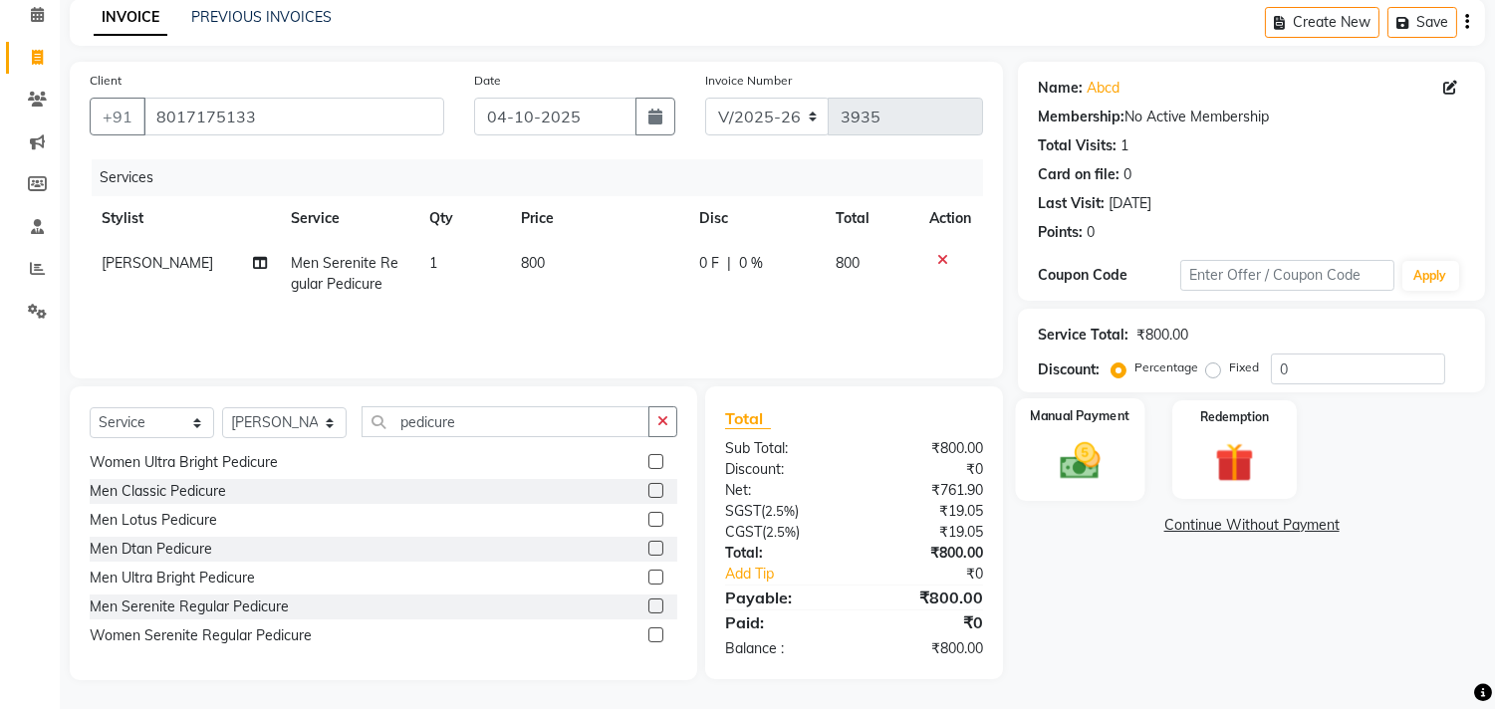
click at [1090, 430] on div "Manual Payment" at bounding box center [1080, 449] width 129 height 102
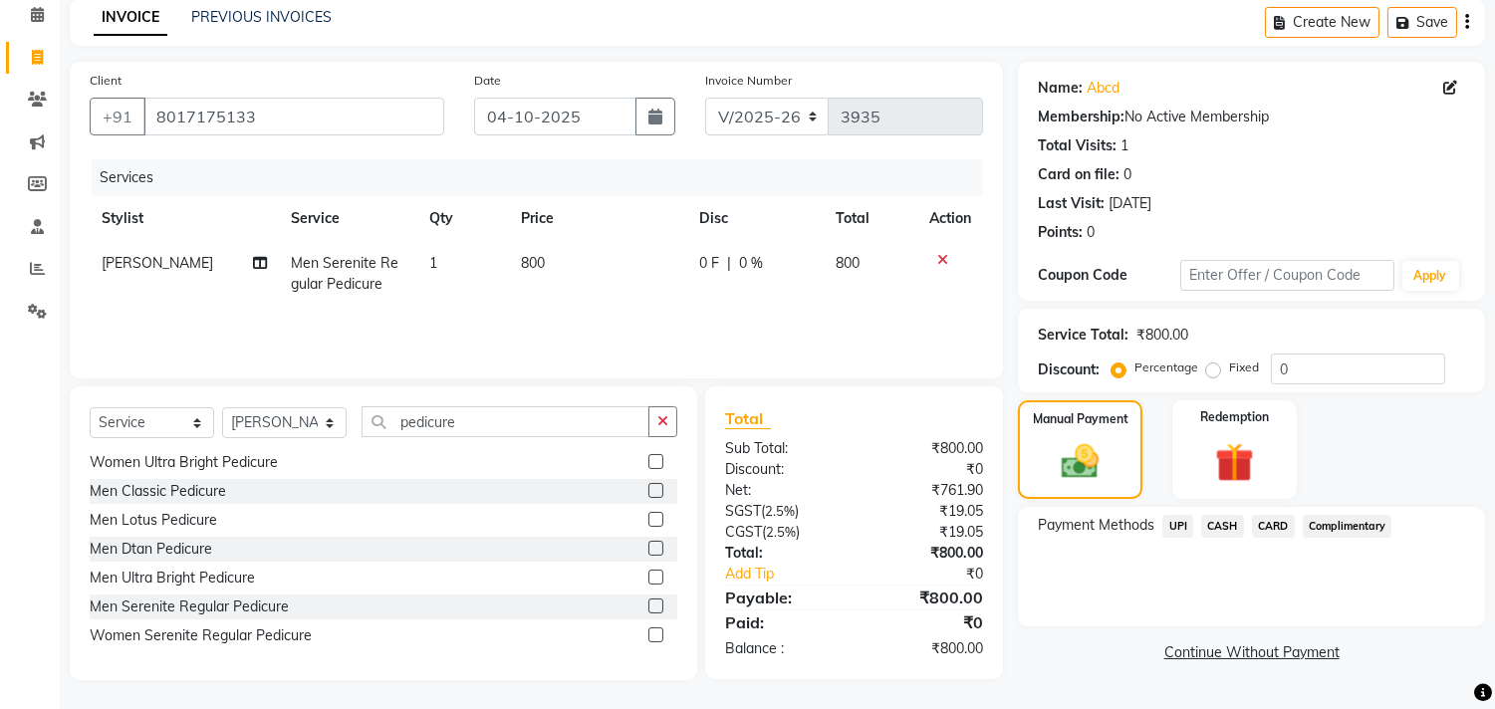
click at [1285, 519] on span "CARD" at bounding box center [1273, 526] width 43 height 23
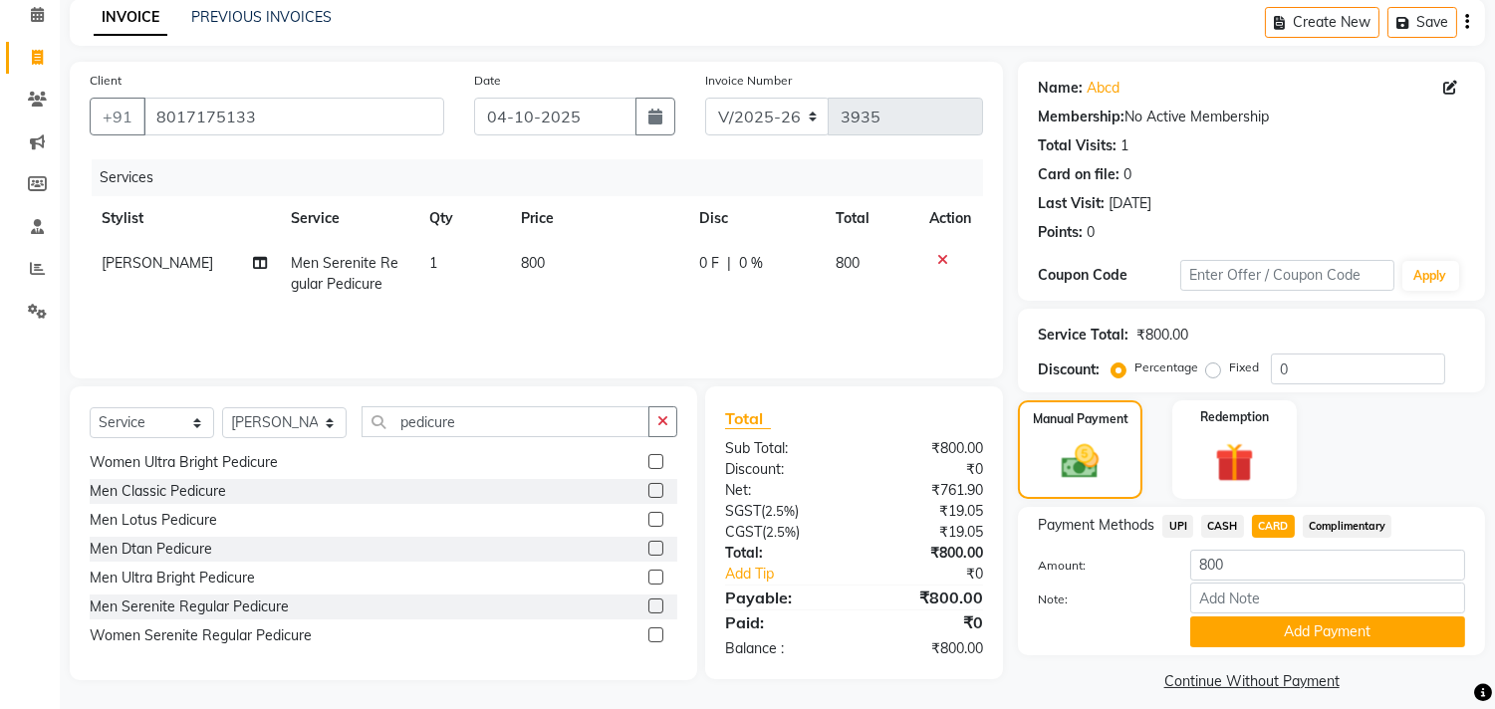
scroll to position [104, 0]
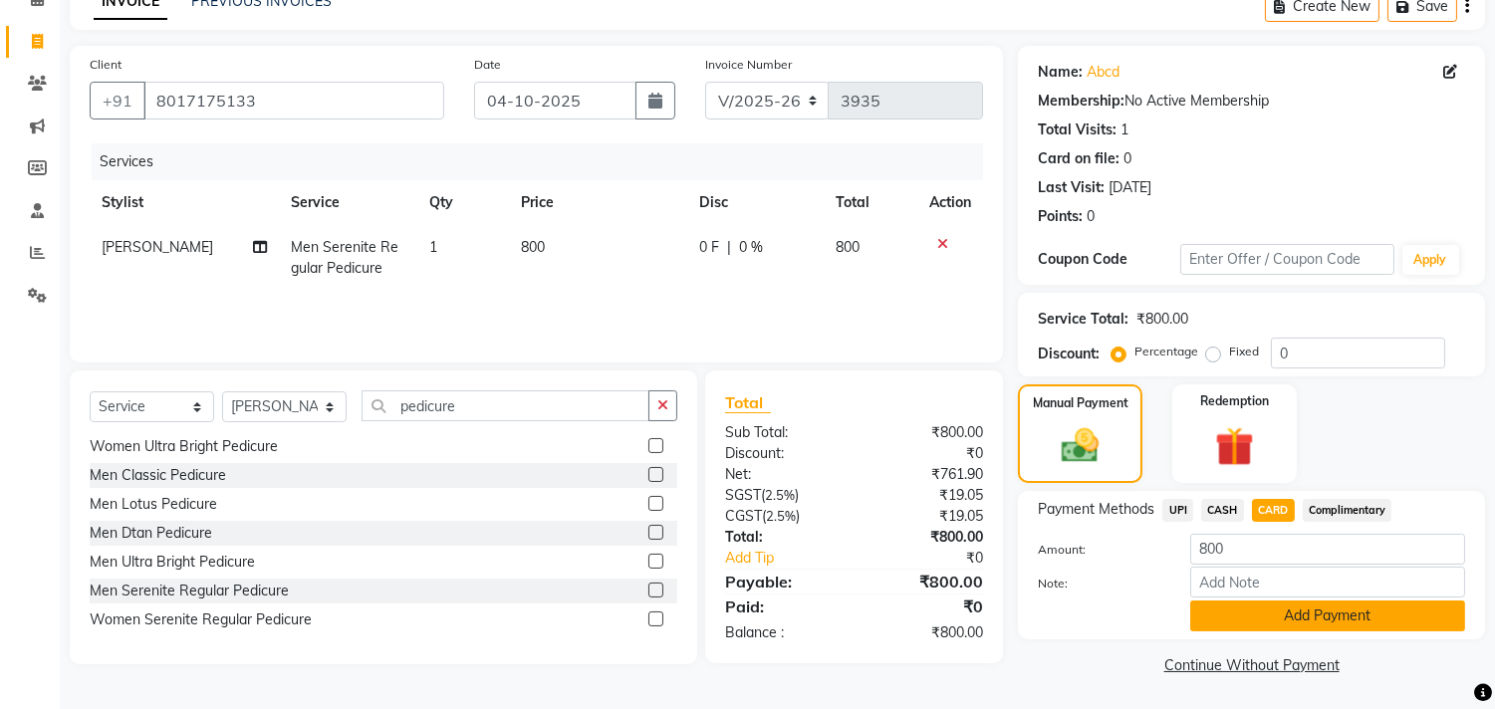
click at [1379, 611] on button "Add Payment" at bounding box center [1327, 616] width 275 height 31
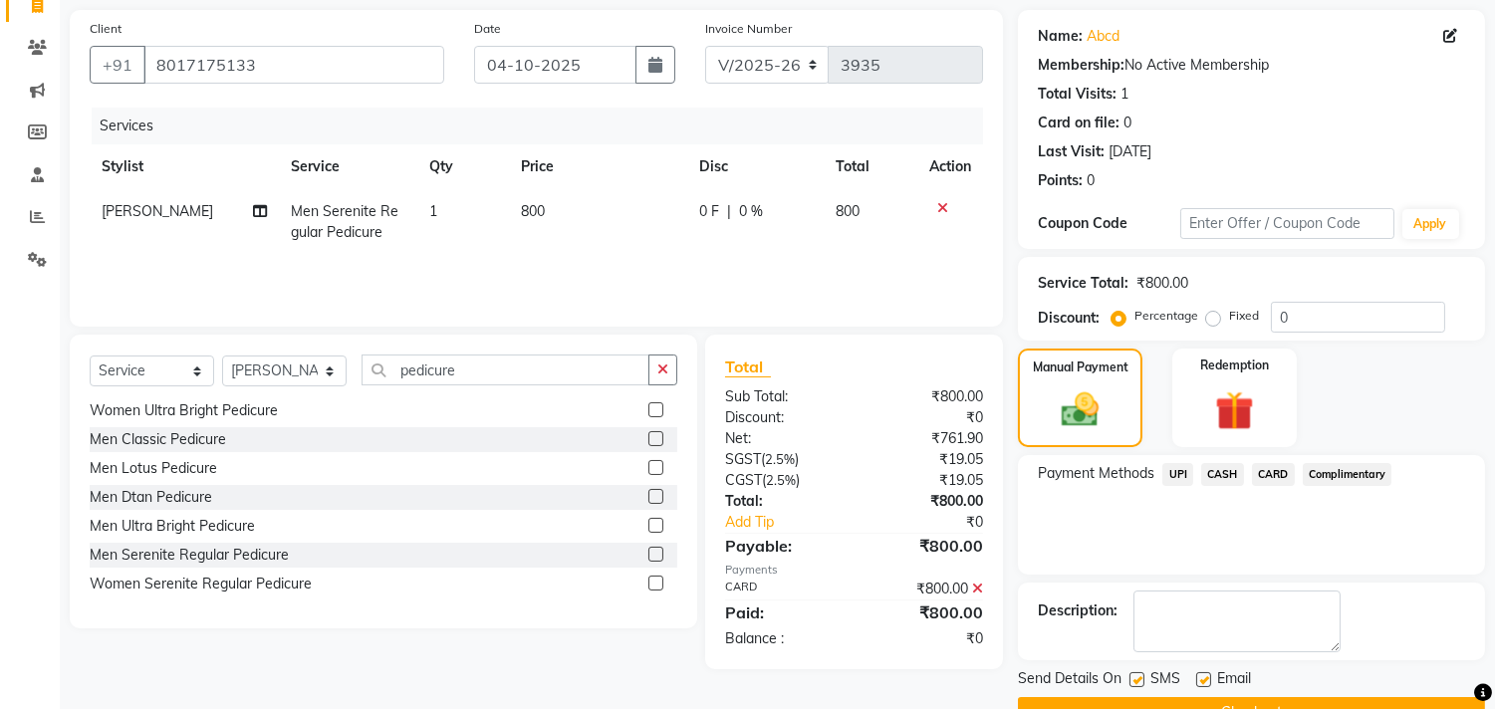
scroll to position [186, 0]
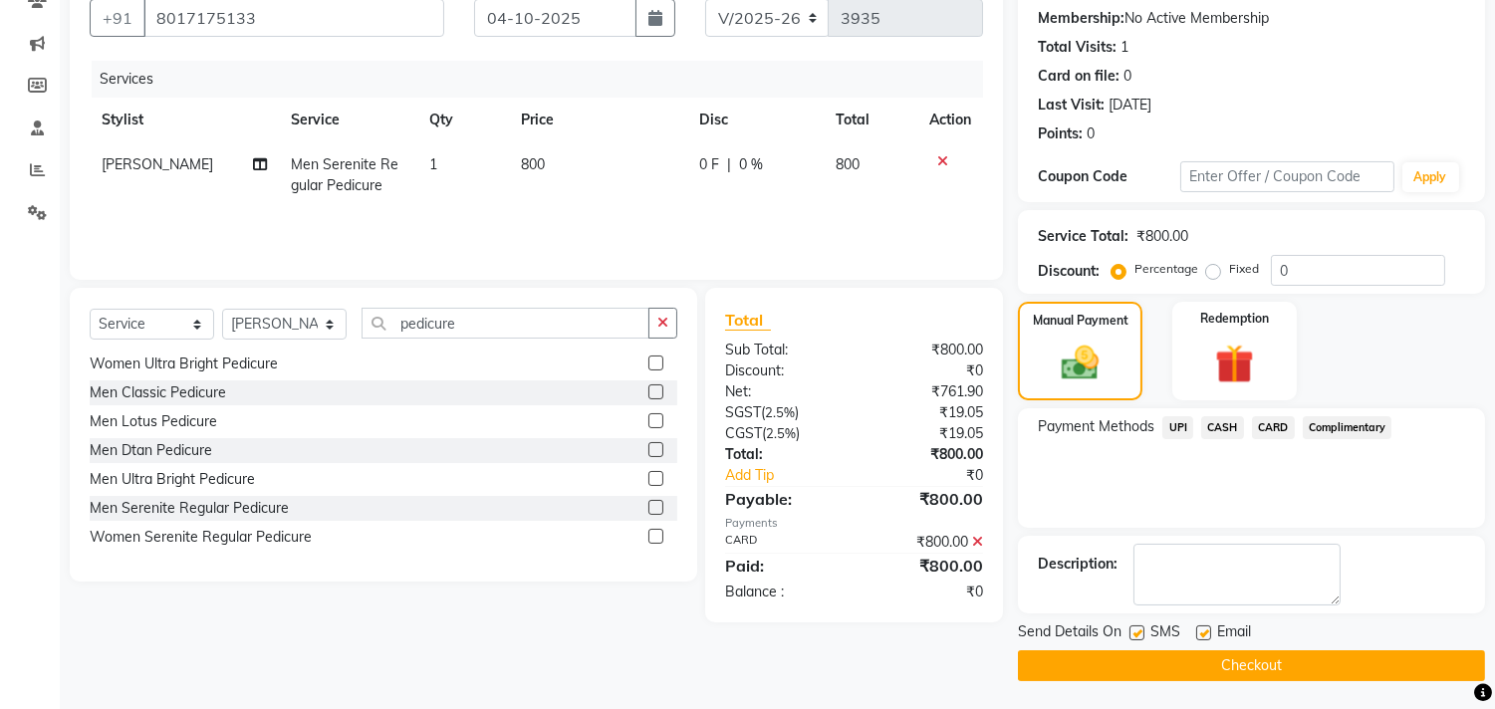
click at [1270, 669] on button "Checkout" at bounding box center [1251, 665] width 467 height 31
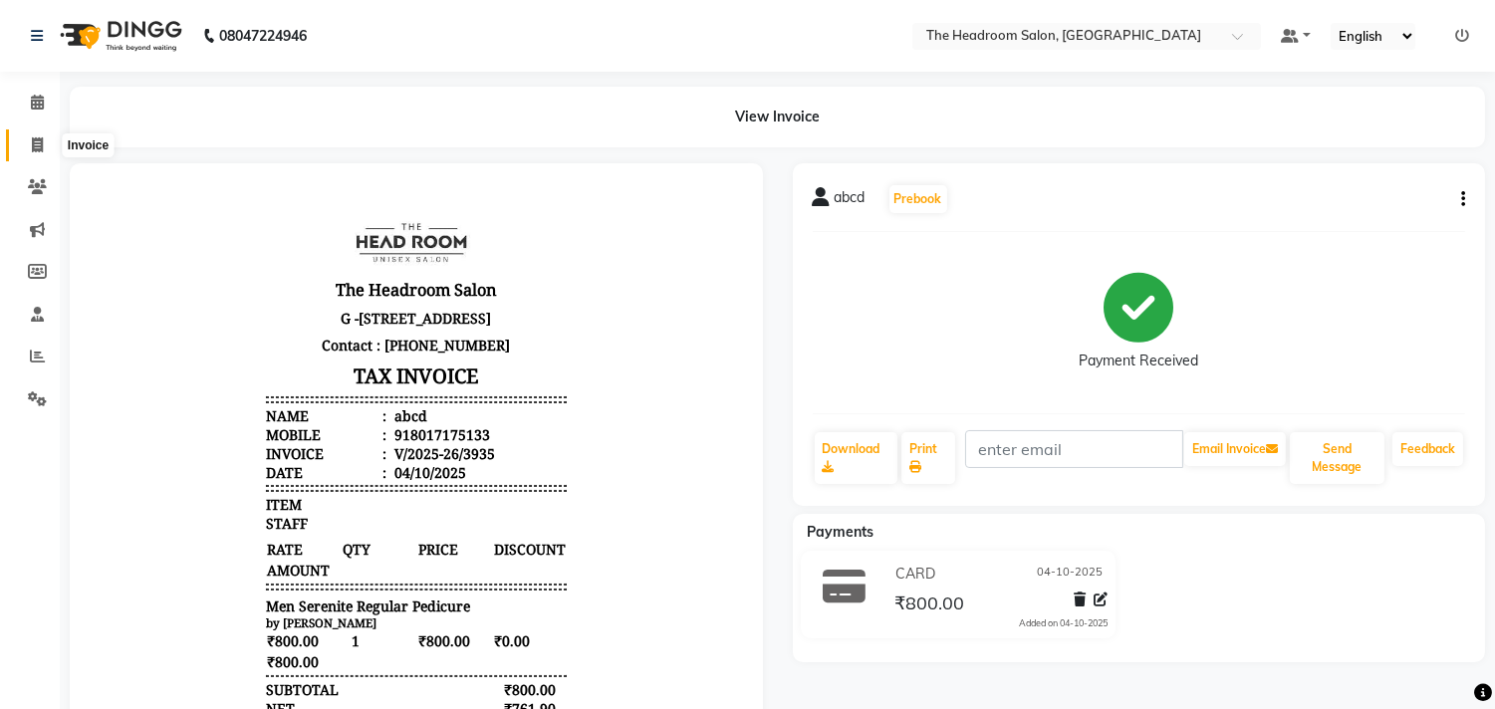
click at [33, 154] on span at bounding box center [37, 145] width 35 height 23
select select "service"
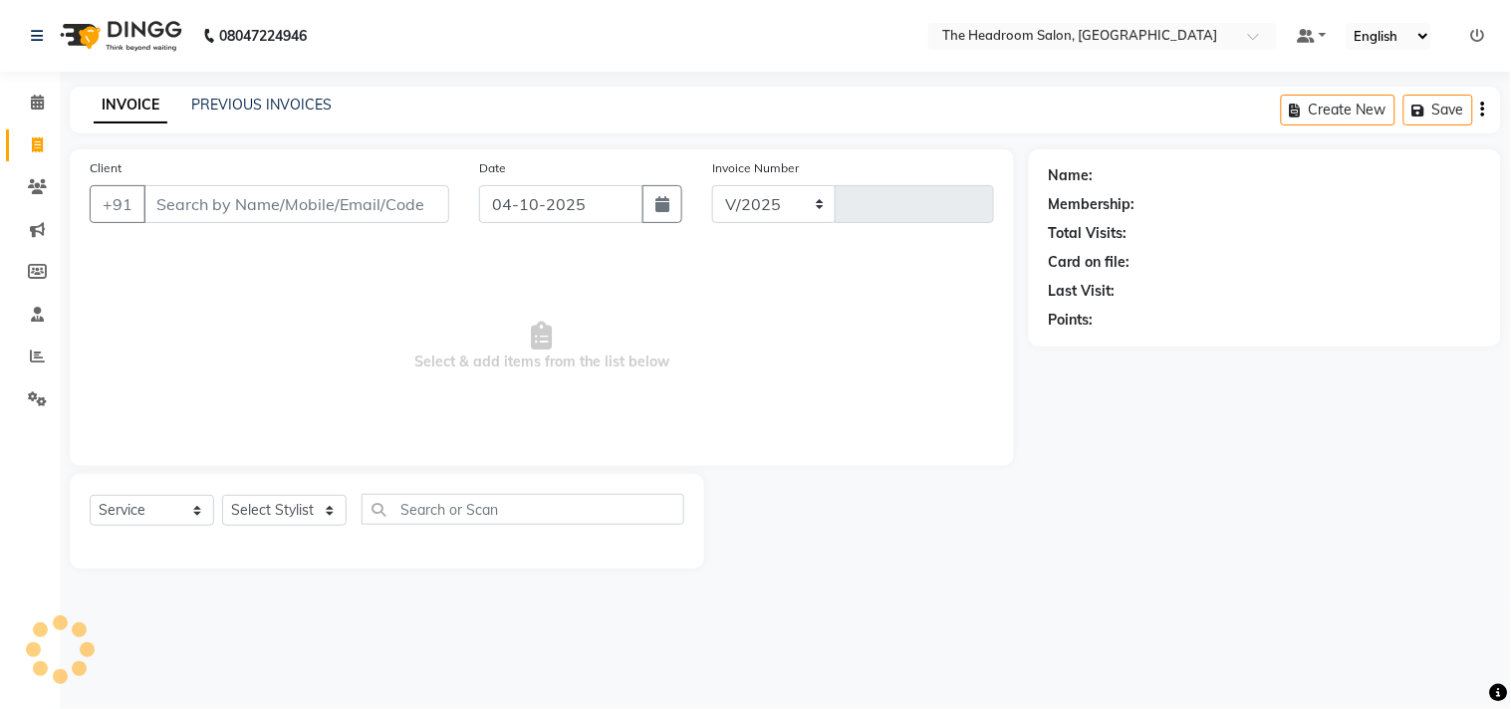
select select "6933"
type input "3936"
select select "58237"
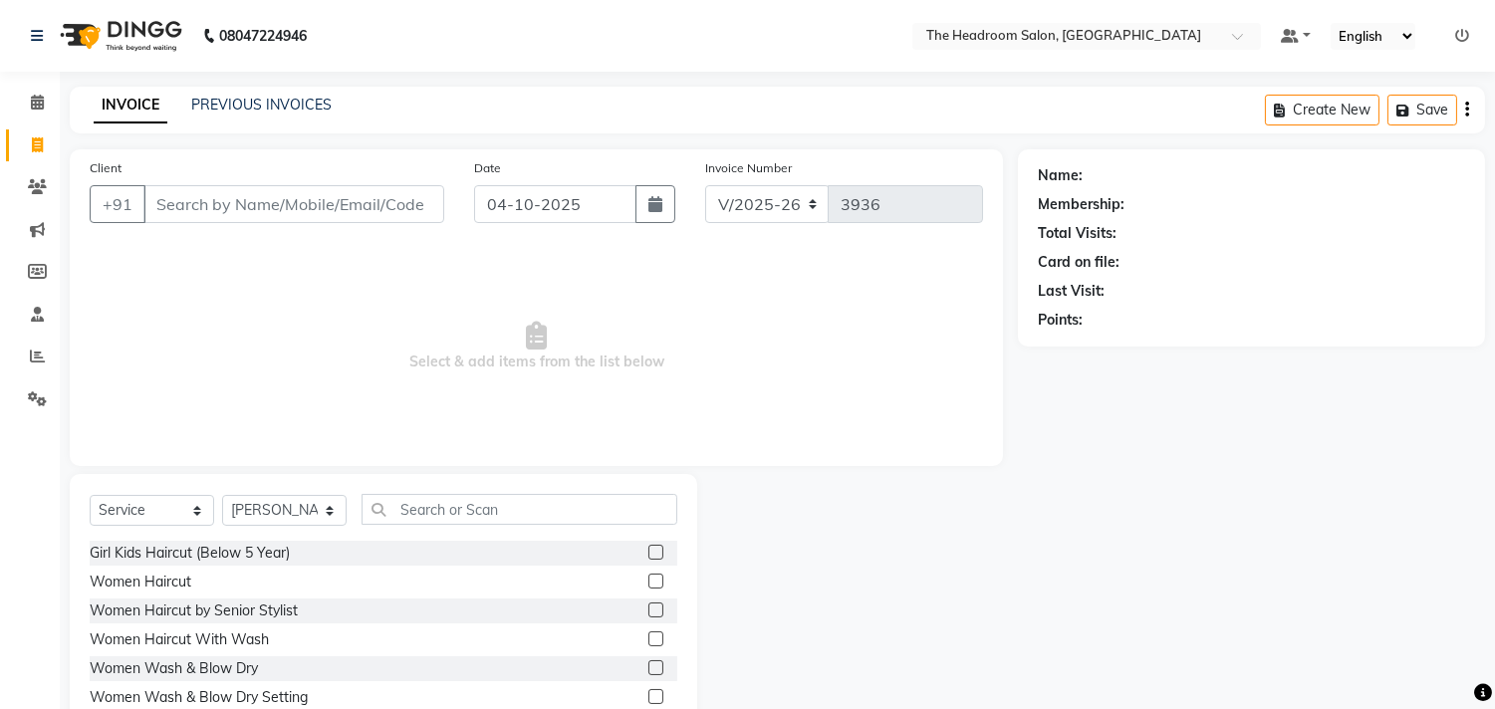
click at [275, 329] on span "Select & add items from the list below" at bounding box center [536, 346] width 893 height 199
click at [1307, 570] on div "Name: Membership: Total Visits: Card on file: Last Visit: Points:" at bounding box center [1259, 458] width 482 height 619
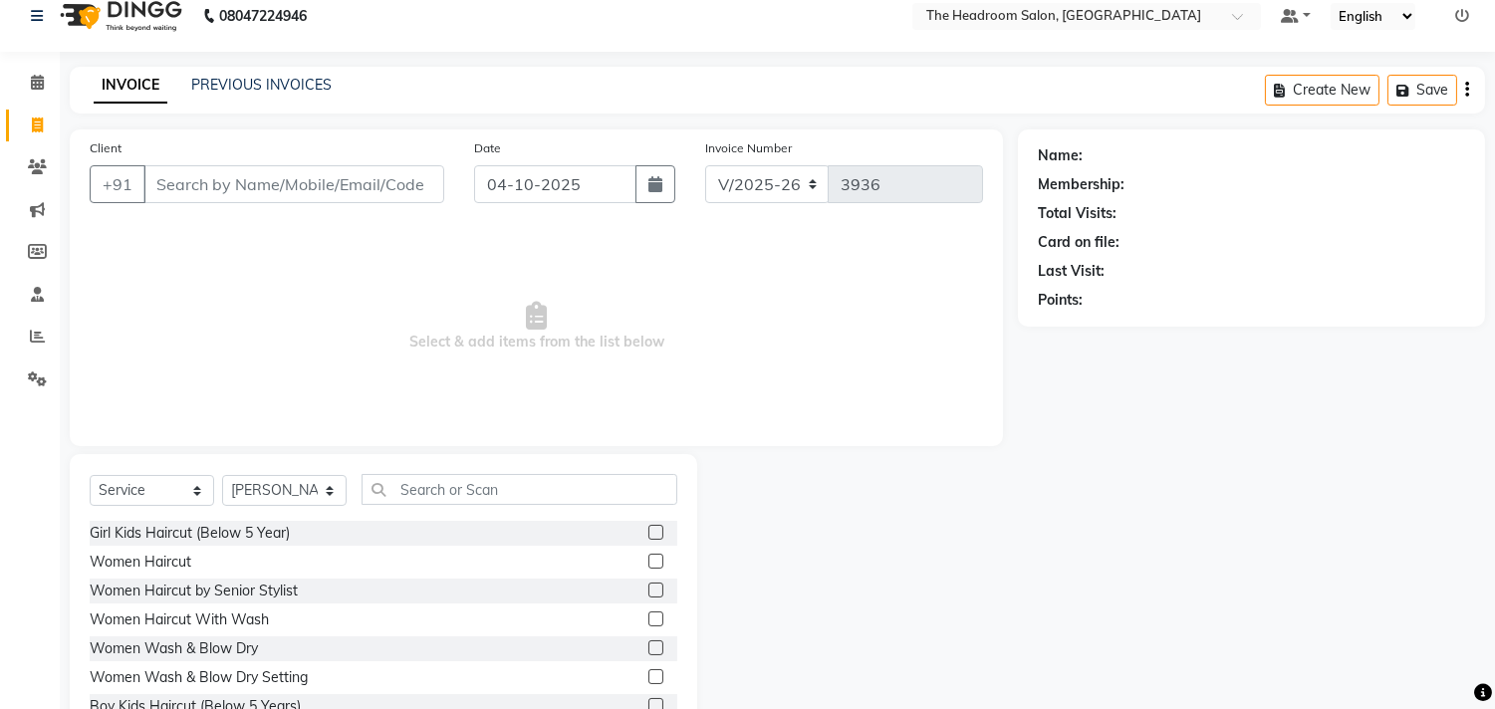
scroll to position [18, 0]
click at [455, 493] on input "text" at bounding box center [520, 491] width 316 height 31
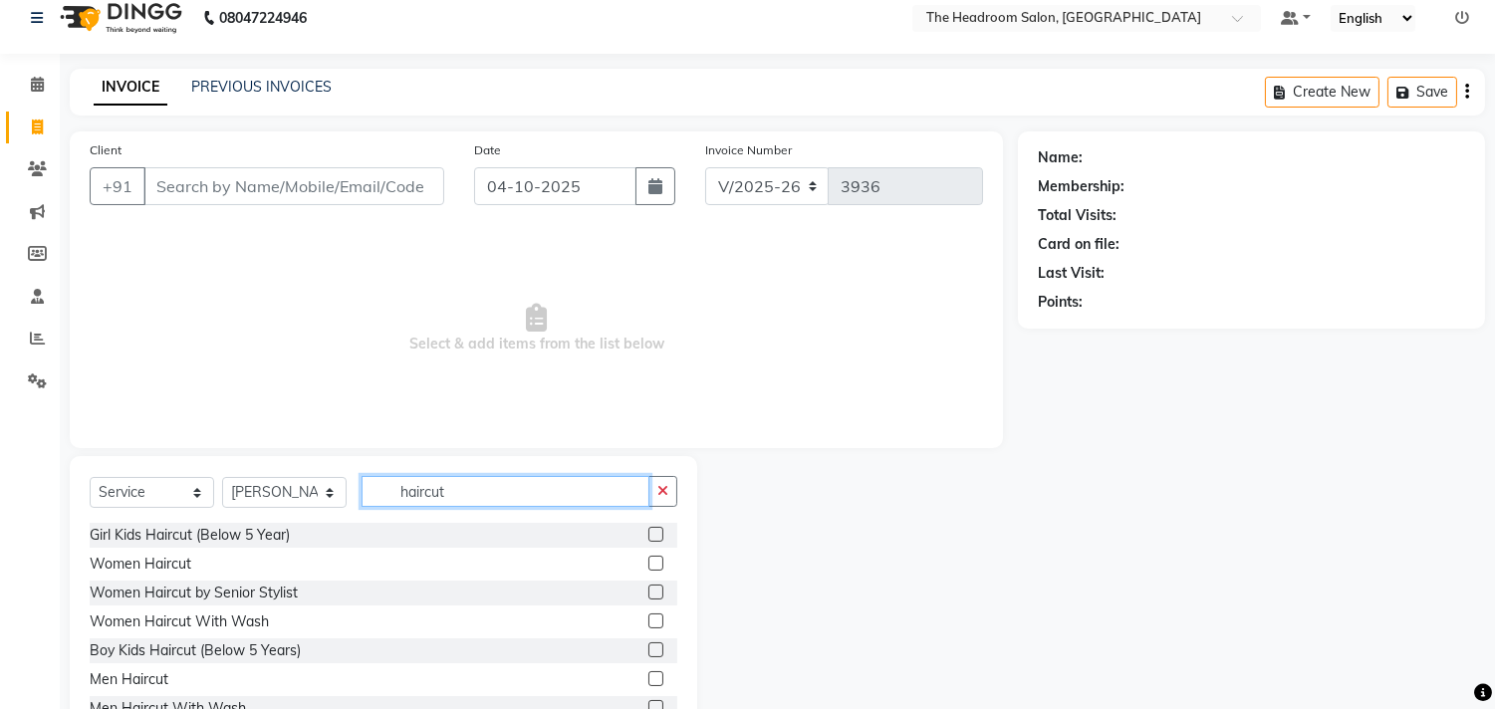
scroll to position [88, 0]
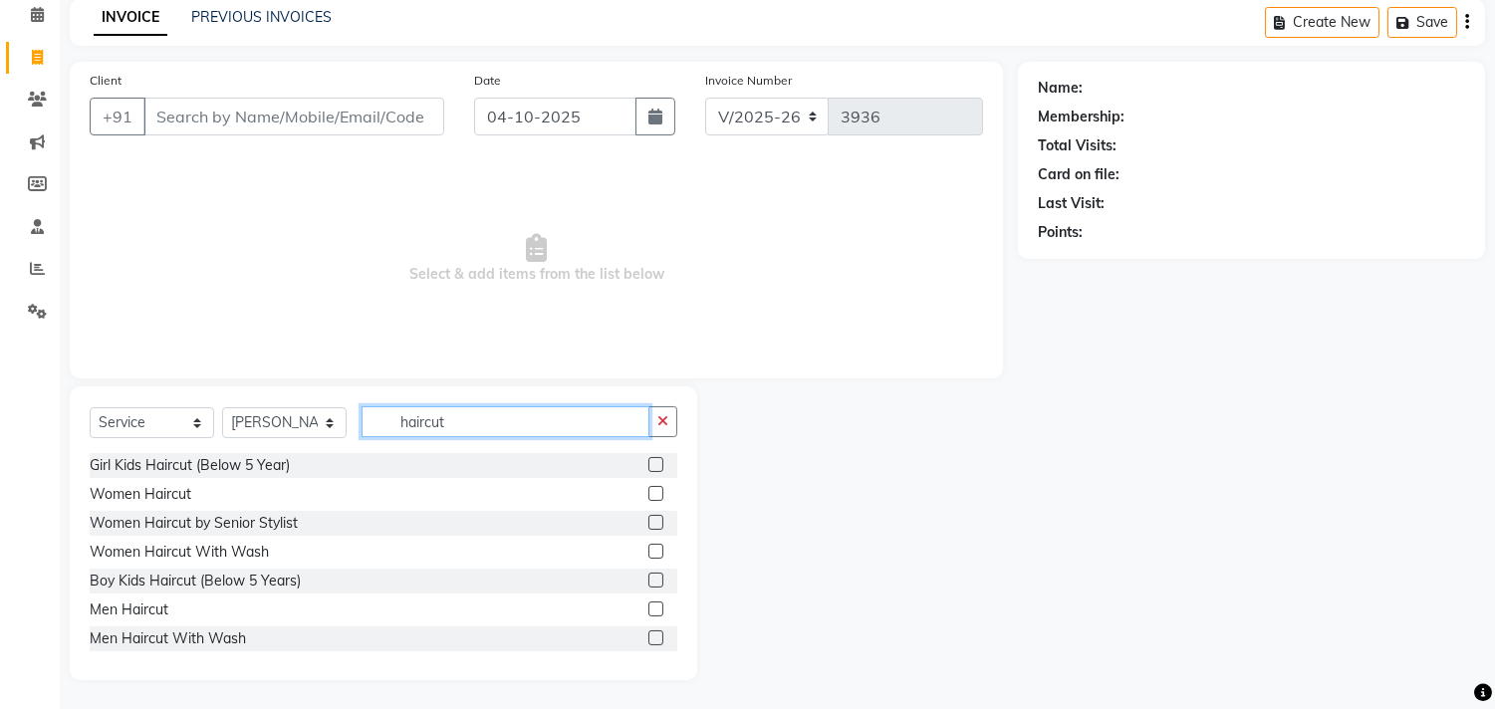
type input "haircut"
click at [648, 490] on label at bounding box center [655, 493] width 15 height 15
click at [648, 490] on input "checkbox" at bounding box center [654, 494] width 13 height 13
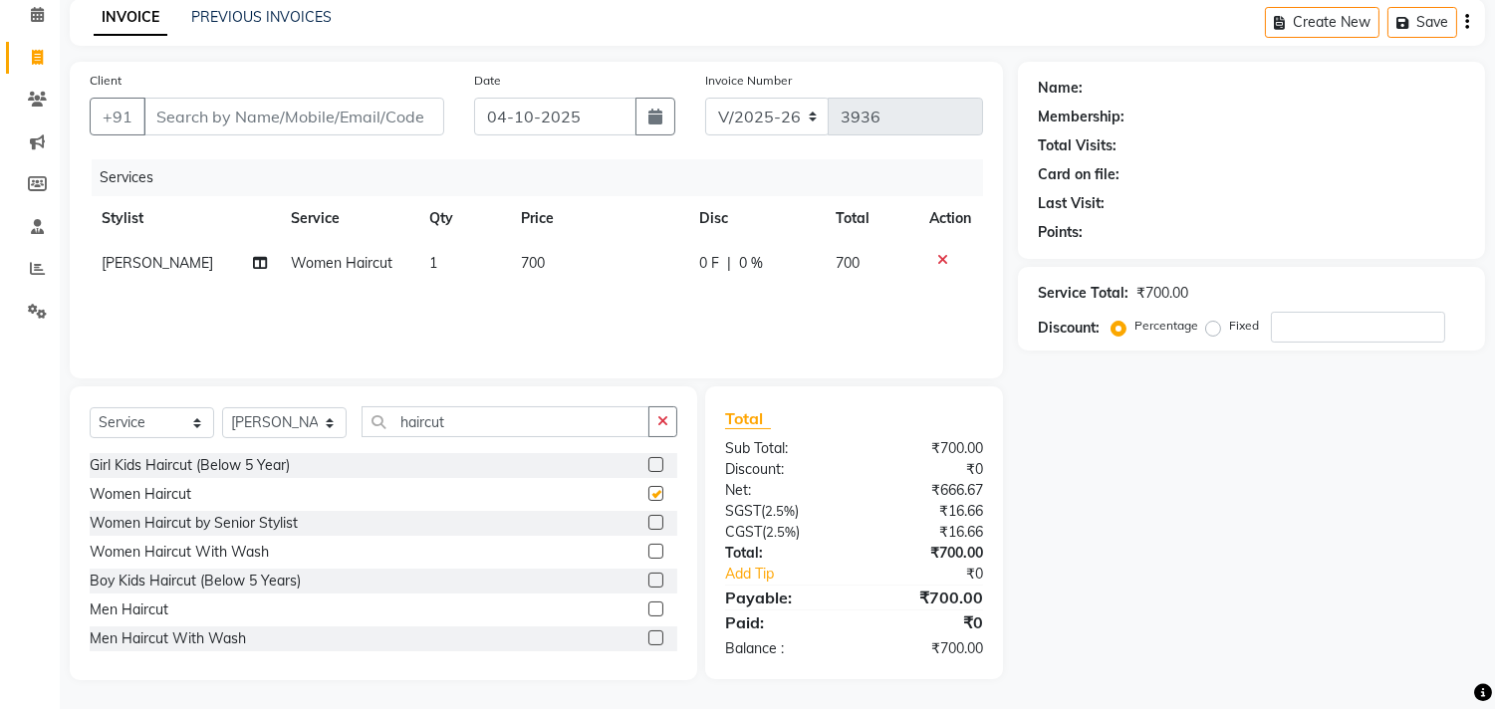
checkbox input "false"
click at [439, 254] on td "1" at bounding box center [463, 263] width 92 height 45
select select "58237"
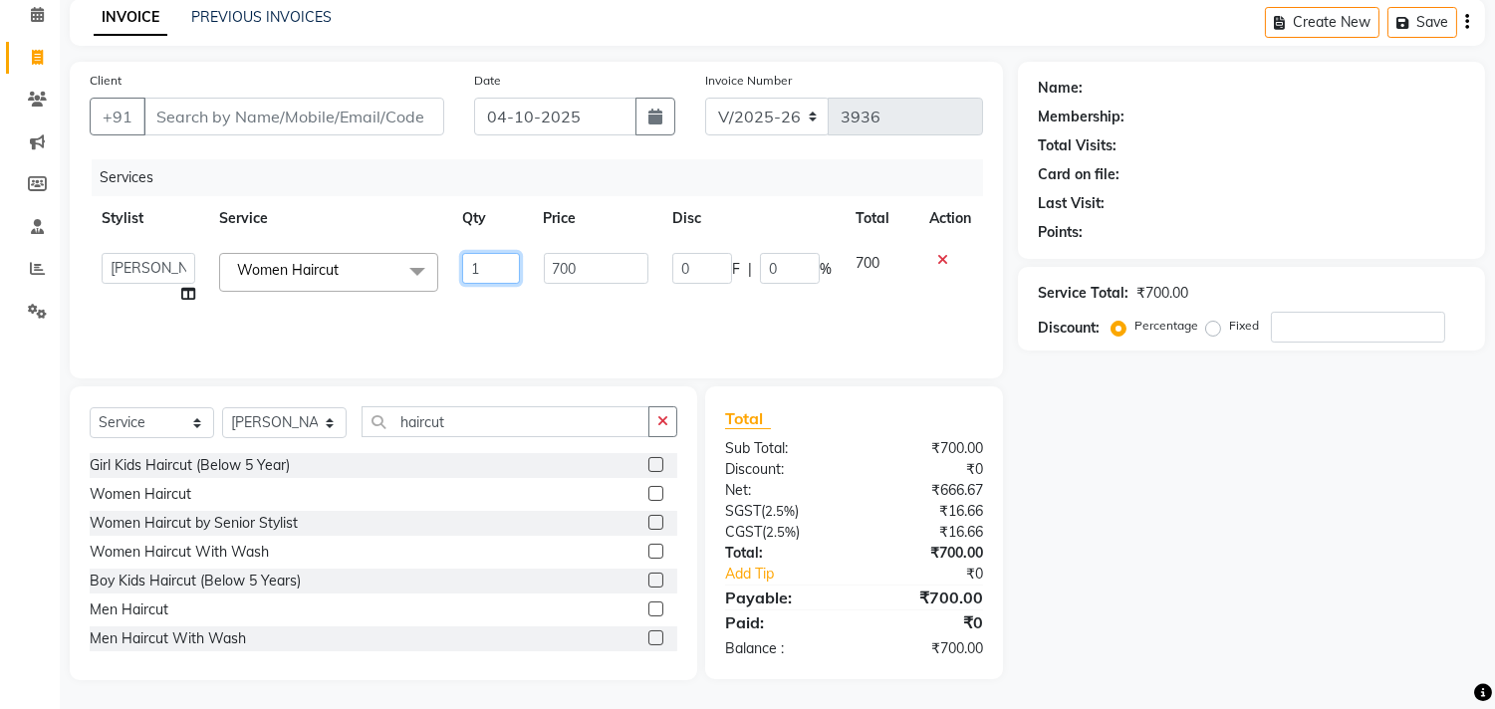
drag, startPoint x: 482, startPoint y: 260, endPoint x: 446, endPoint y: 272, distance: 37.8
click at [448, 272] on tr "[PERSON_NAME] Deepak [PERSON_NAME] [PERSON_NAME] Manager [PERSON_NAME] [PERSON_…" at bounding box center [536, 279] width 893 height 76
type input "2"
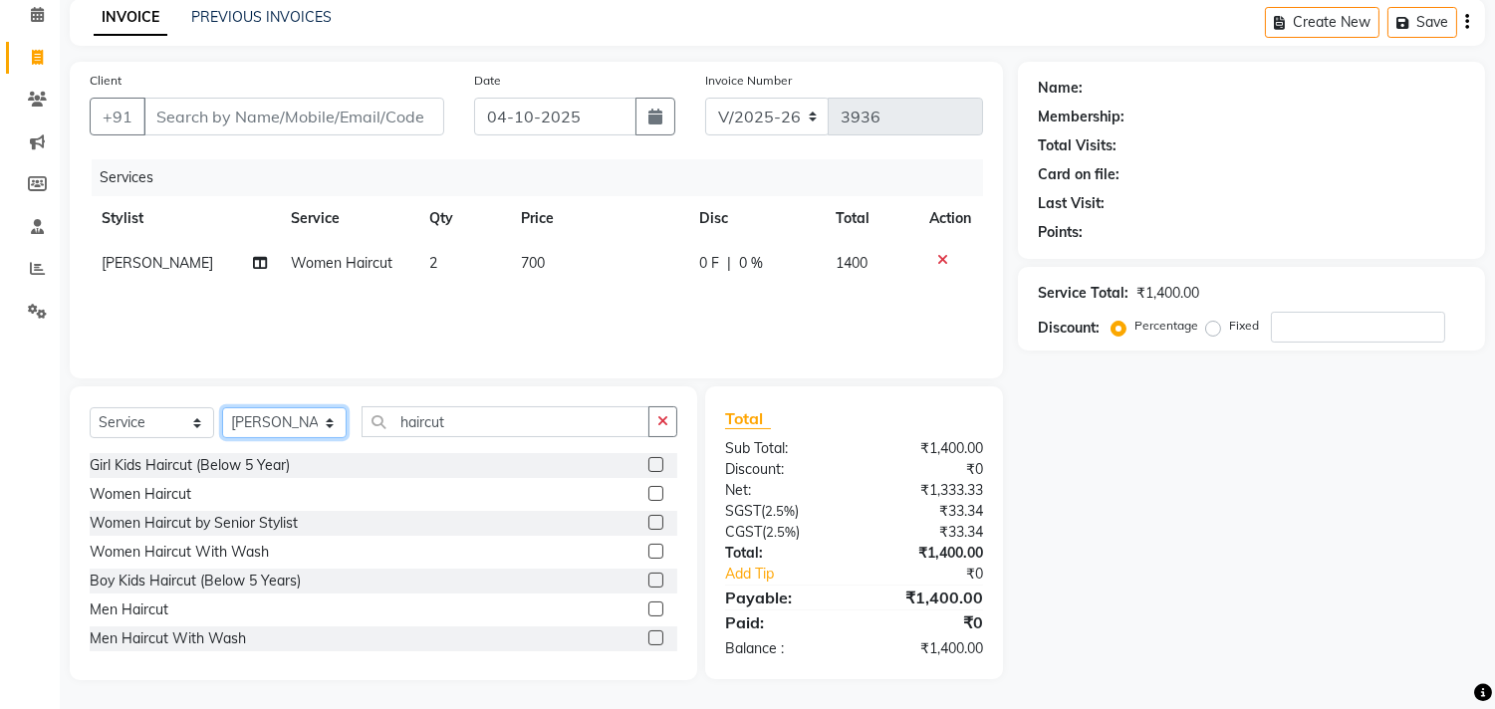
click at [303, 423] on select "Select Stylist [PERSON_NAME] Deepak [PERSON_NAME] [PERSON_NAME] Manager [PERSON…" at bounding box center [284, 422] width 125 height 31
select select "87934"
click at [222, 407] on select "Select Stylist [PERSON_NAME] Deepak [PERSON_NAME] [PERSON_NAME] Manager [PERSON…" at bounding box center [284, 422] width 125 height 31
click at [648, 490] on label at bounding box center [655, 493] width 15 height 15
click at [648, 490] on input "checkbox" at bounding box center [654, 494] width 13 height 13
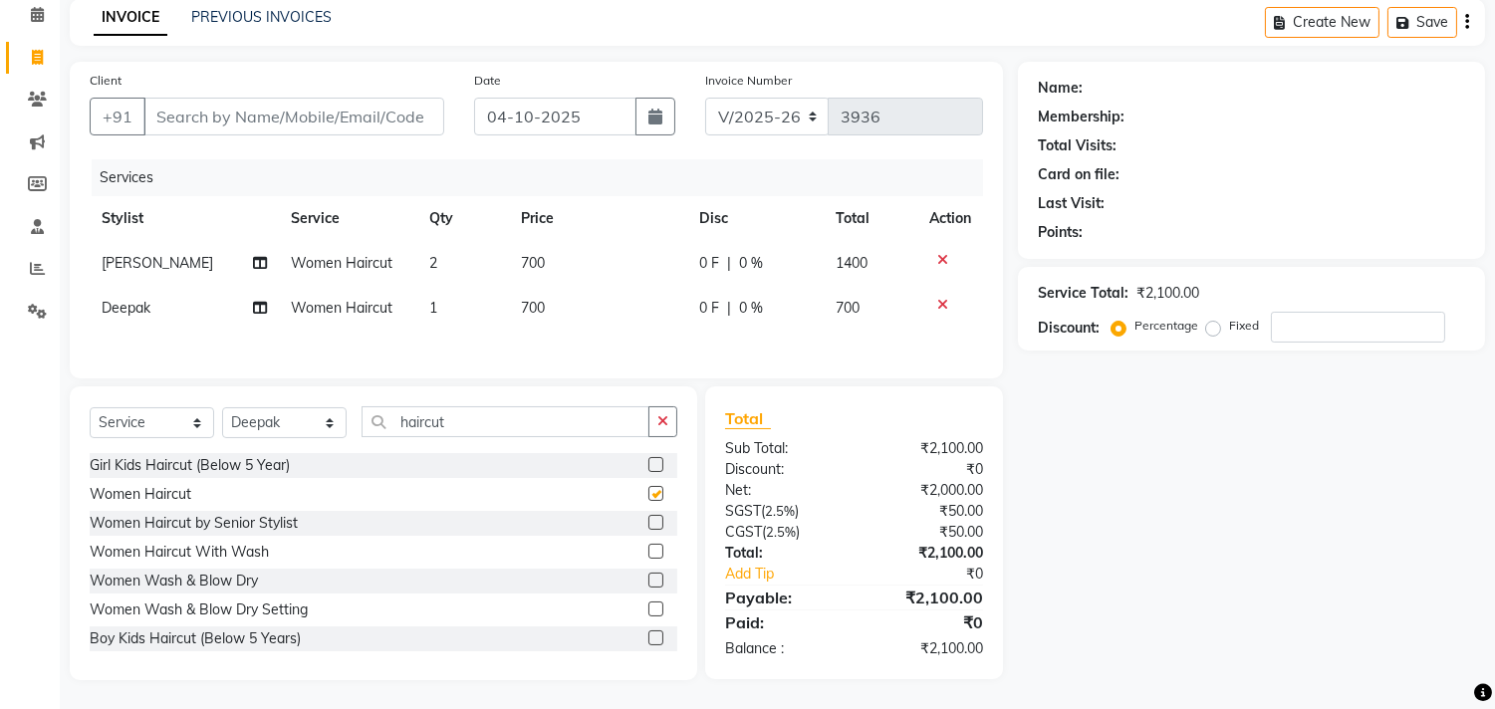
checkbox input "false"
click at [334, 428] on select "Select Stylist [PERSON_NAME] Deepak [PERSON_NAME] [PERSON_NAME] Manager [PERSON…" at bounding box center [284, 422] width 125 height 31
select select "79453"
click at [222, 411] on select "Select Stylist [PERSON_NAME] Deepak [PERSON_NAME] [PERSON_NAME] Manager [PERSON…" at bounding box center [284, 422] width 125 height 31
drag, startPoint x: 290, startPoint y: 429, endPoint x: 234, endPoint y: 403, distance: 61.5
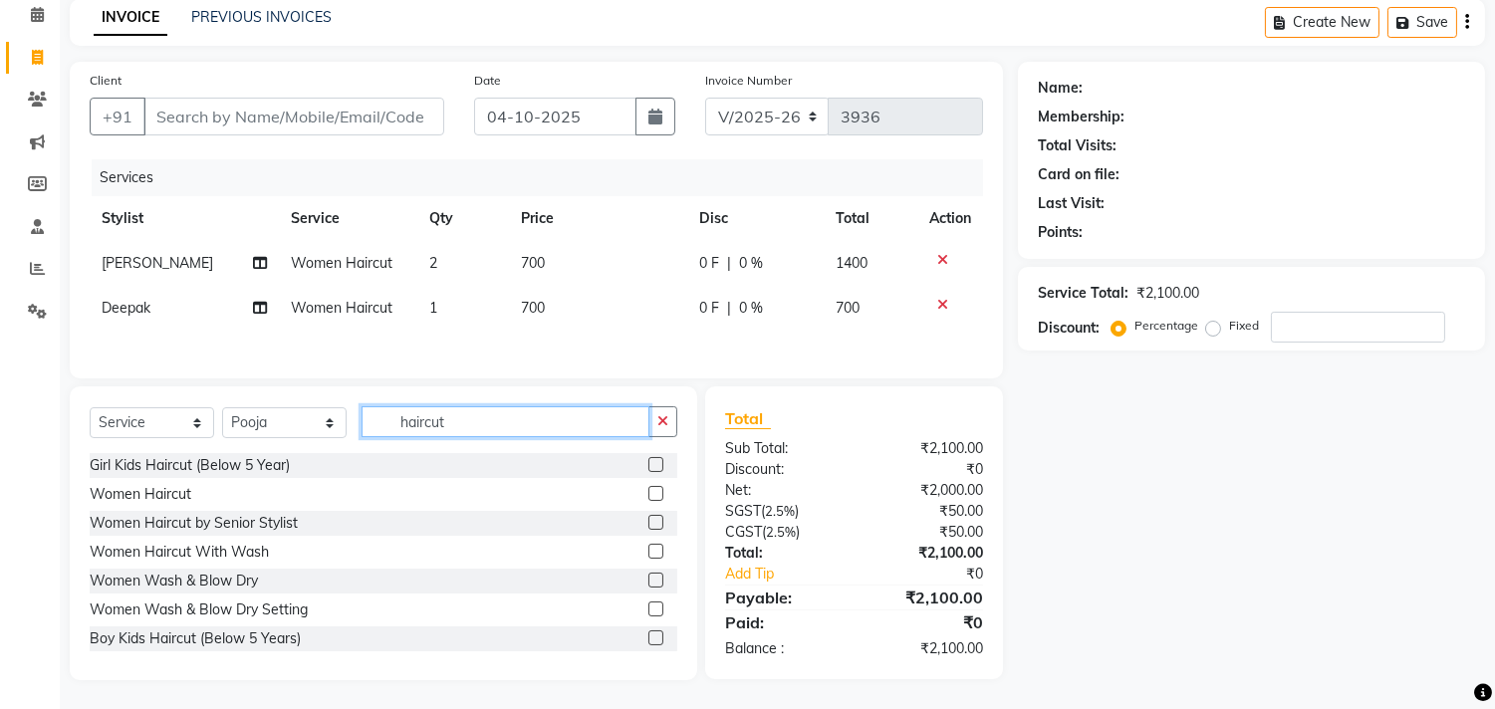
click at [262, 421] on div "Select Service Product Membership Package Voucher Prepaid Gift Card Select Styl…" at bounding box center [384, 429] width 588 height 47
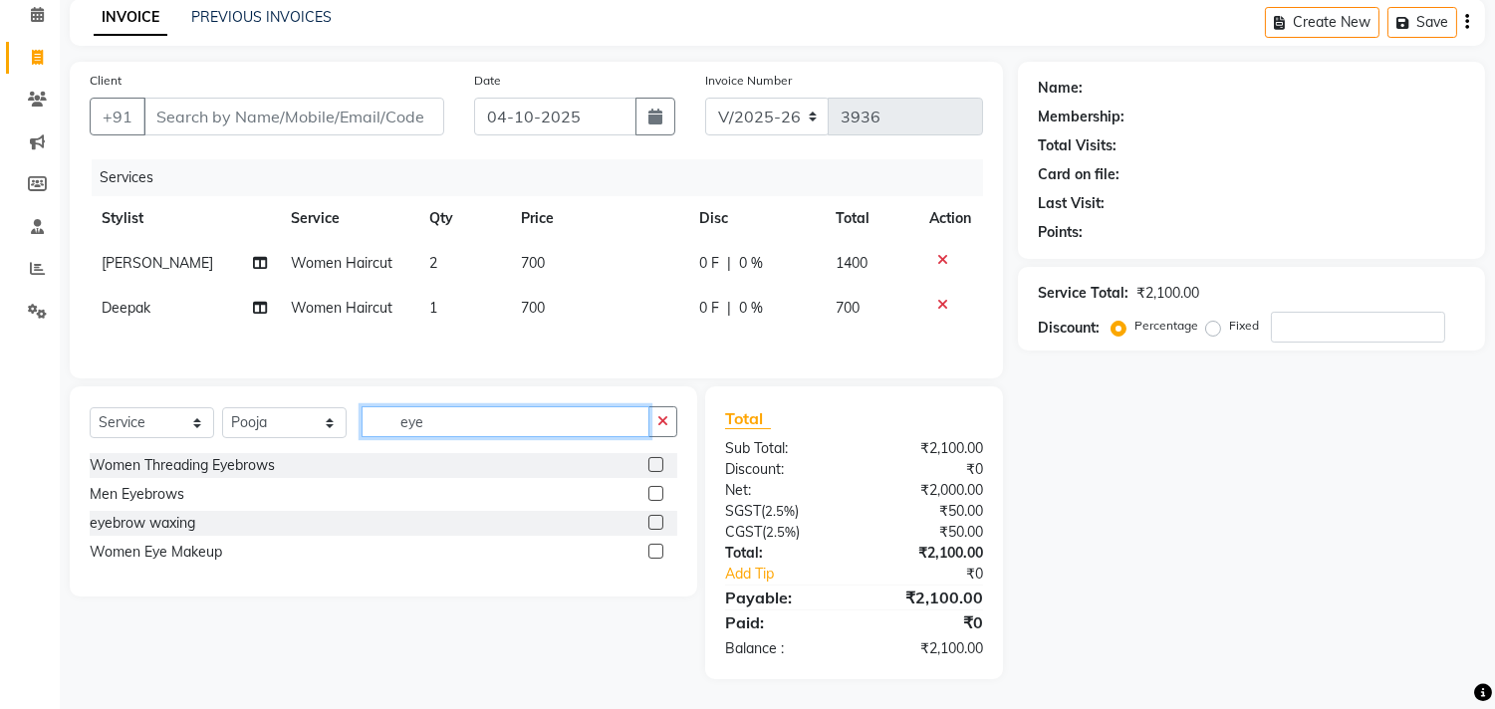
type input "eye"
click at [654, 466] on label at bounding box center [655, 464] width 15 height 15
click at [654, 466] on input "checkbox" at bounding box center [654, 465] width 13 height 13
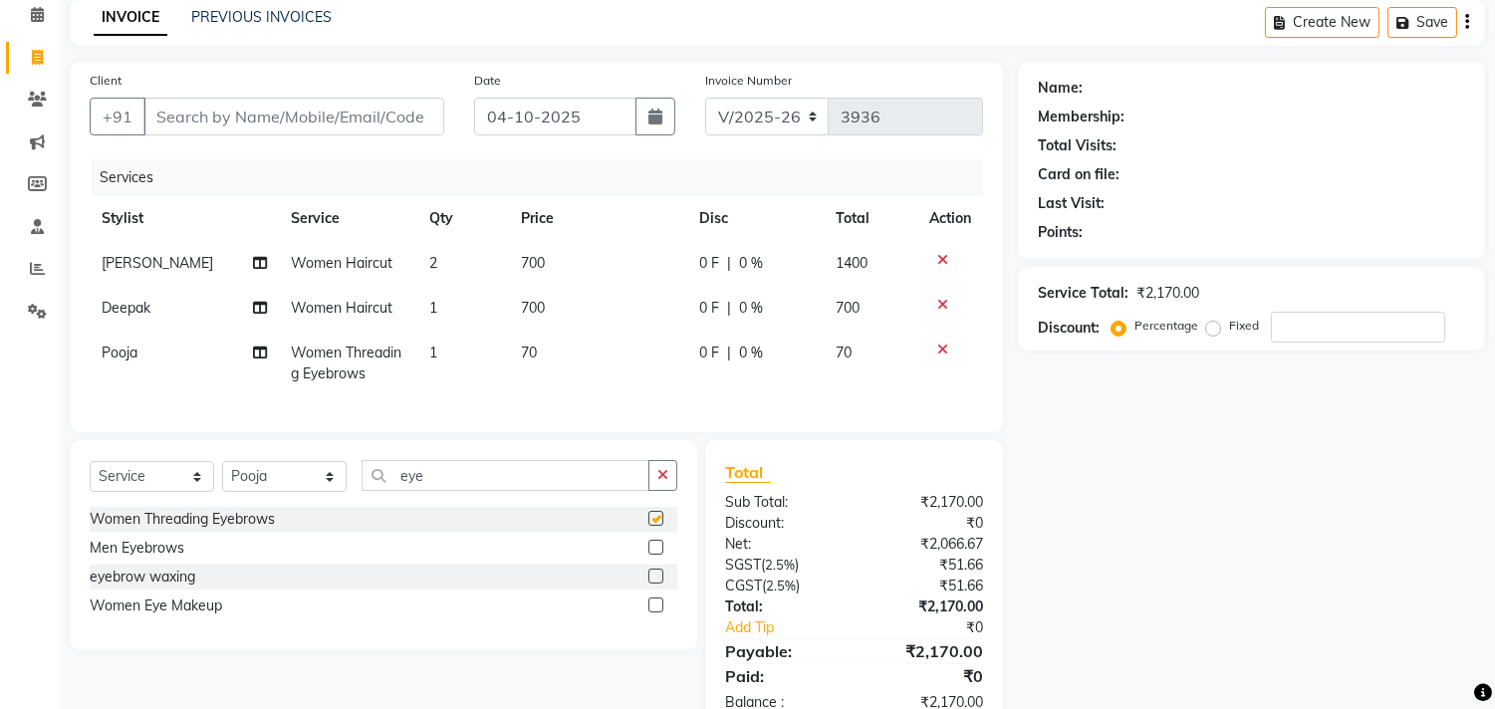
checkbox input "false"
click at [193, 121] on input "Client" at bounding box center [293, 117] width 301 height 38
type input "8"
type input "0"
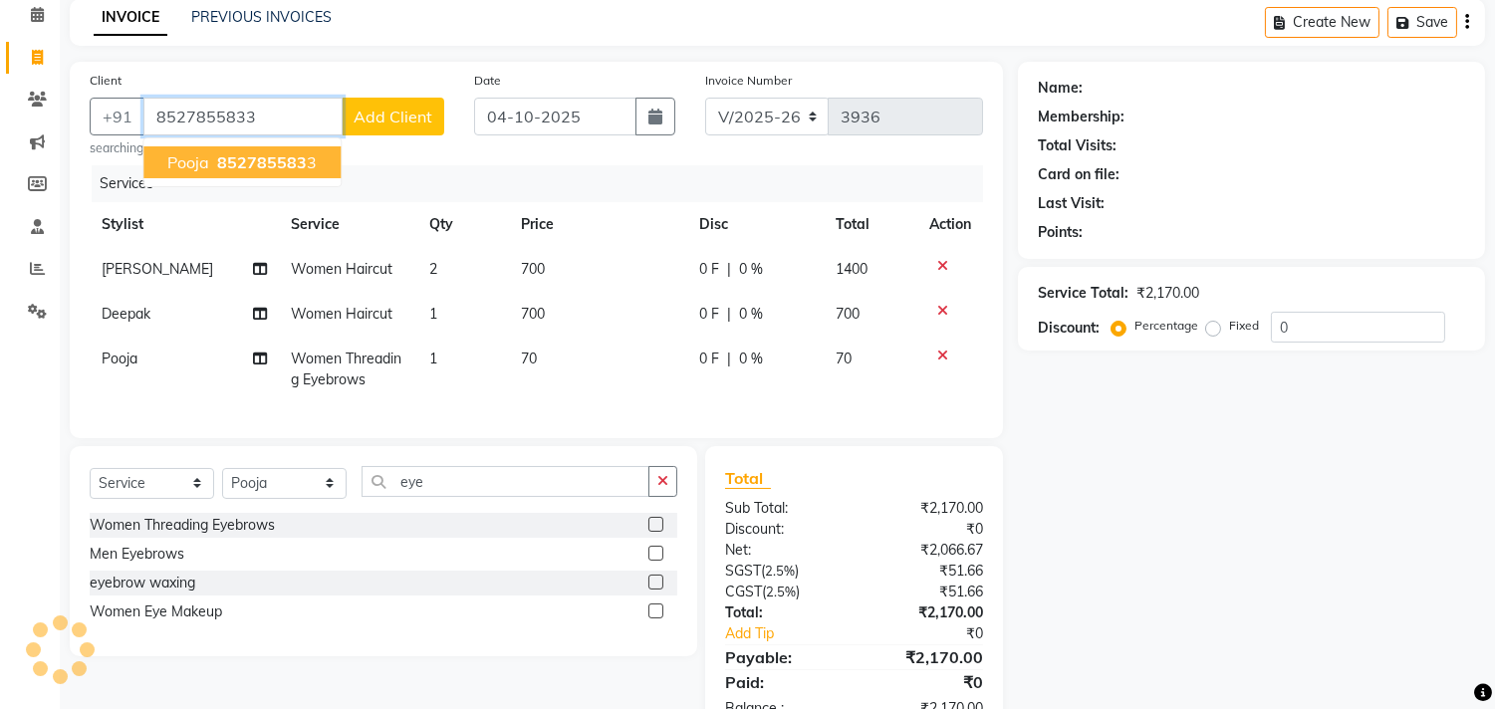
type input "8527855833"
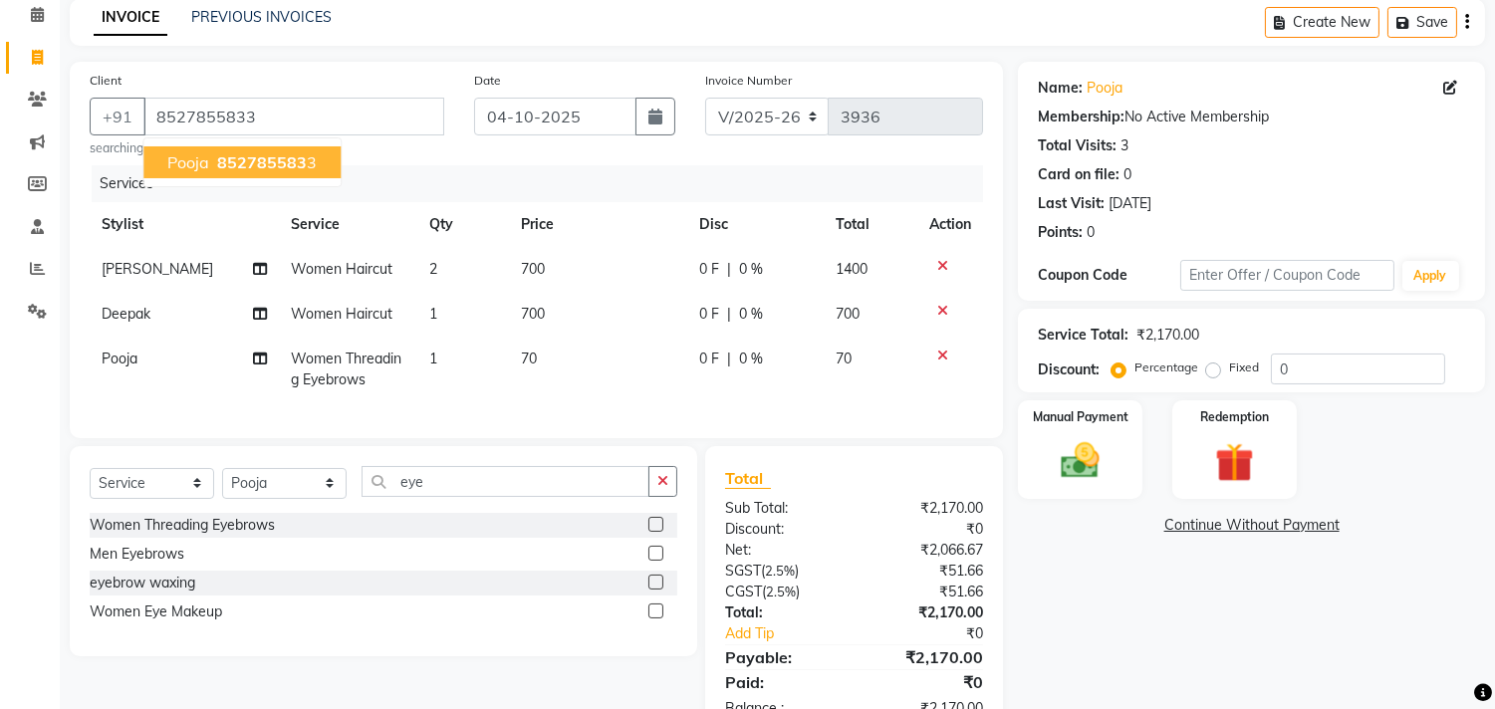
click at [232, 159] on span "852785583" at bounding box center [262, 162] width 90 height 20
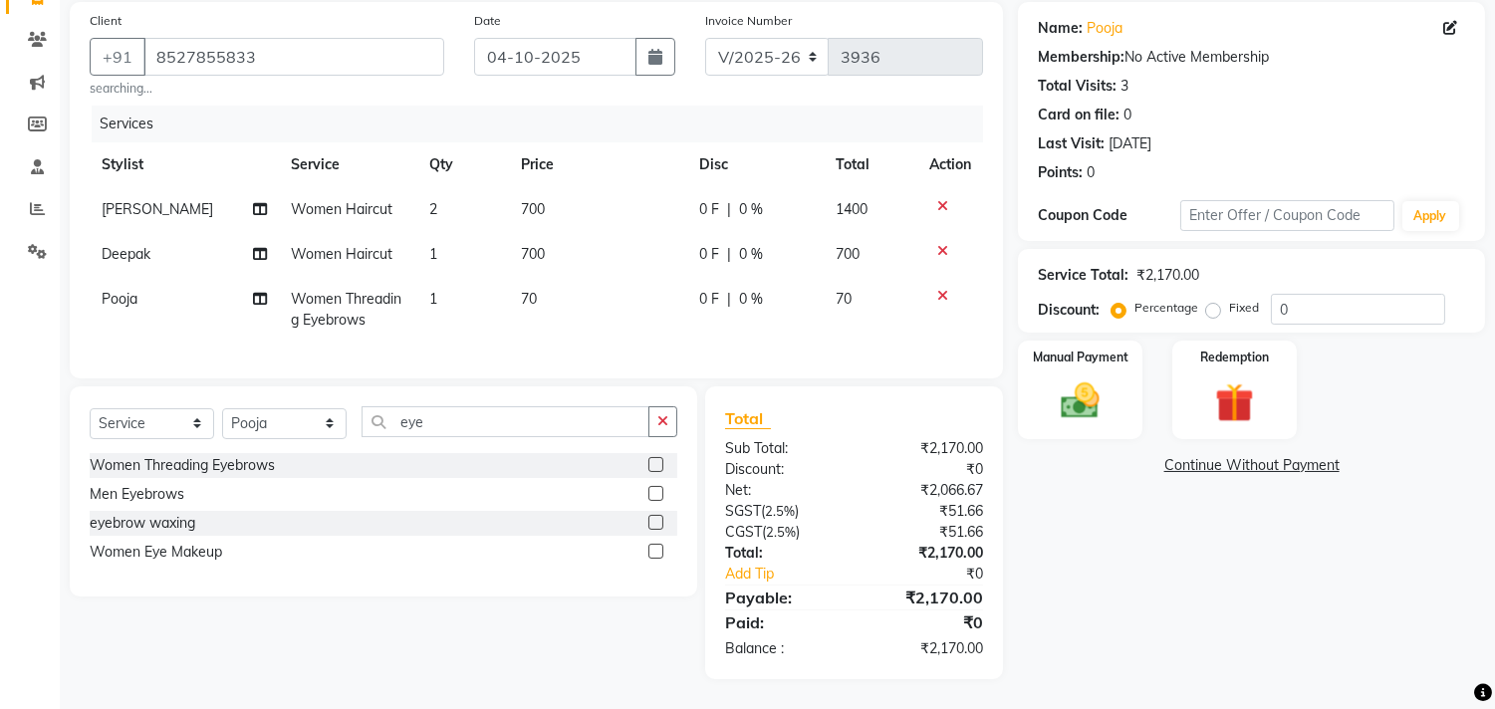
scroll to position [164, 0]
click at [1118, 353] on div "Manual Payment" at bounding box center [1080, 390] width 129 height 102
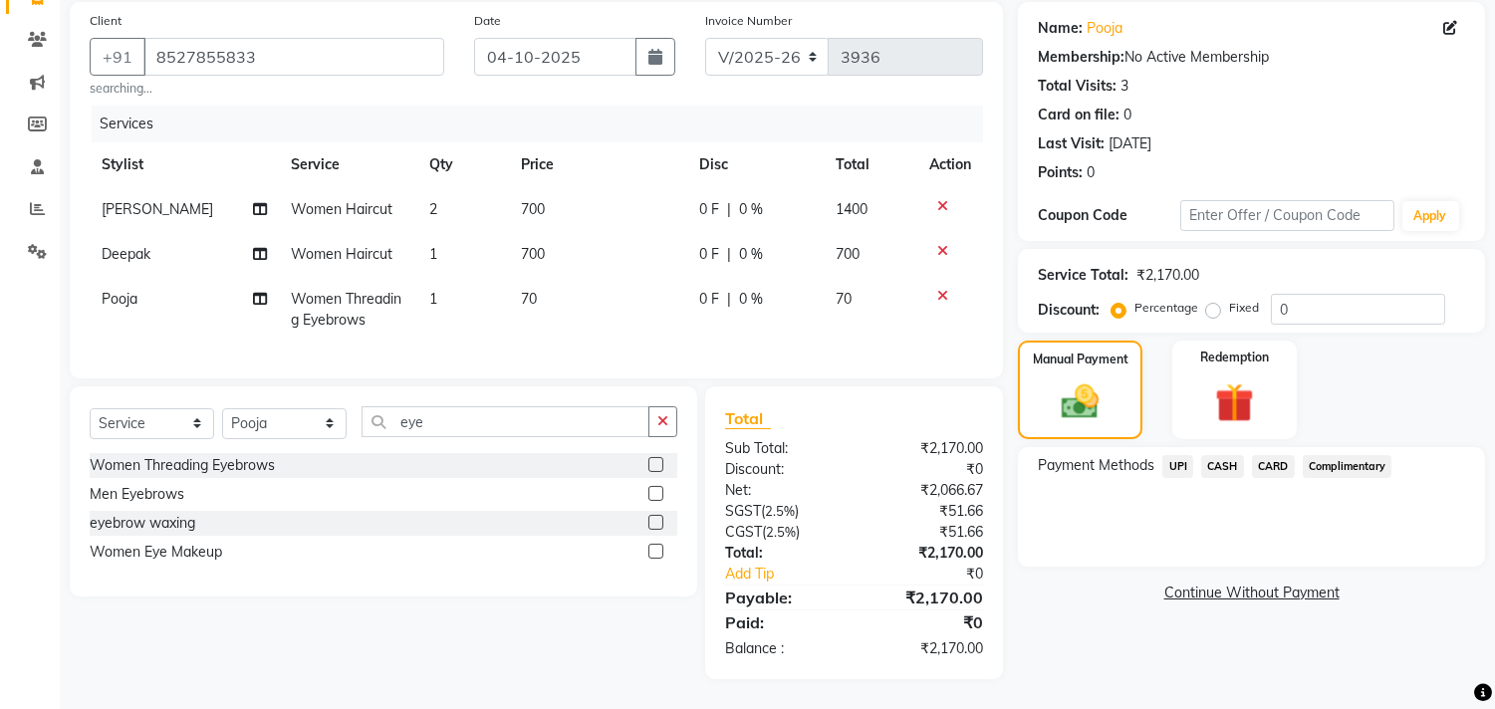
click at [1279, 455] on span "CARD" at bounding box center [1273, 466] width 43 height 23
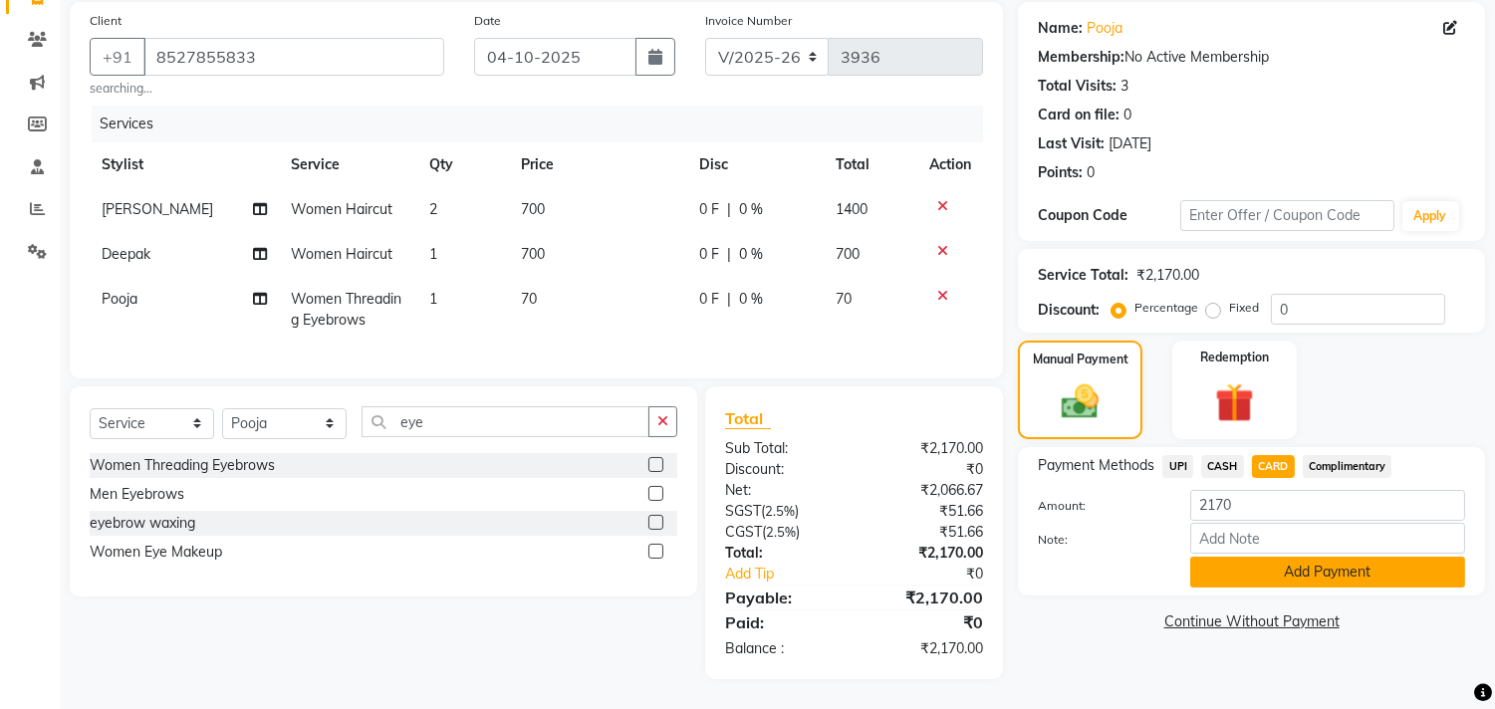
click at [1290, 557] on button "Add Payment" at bounding box center [1327, 572] width 275 height 31
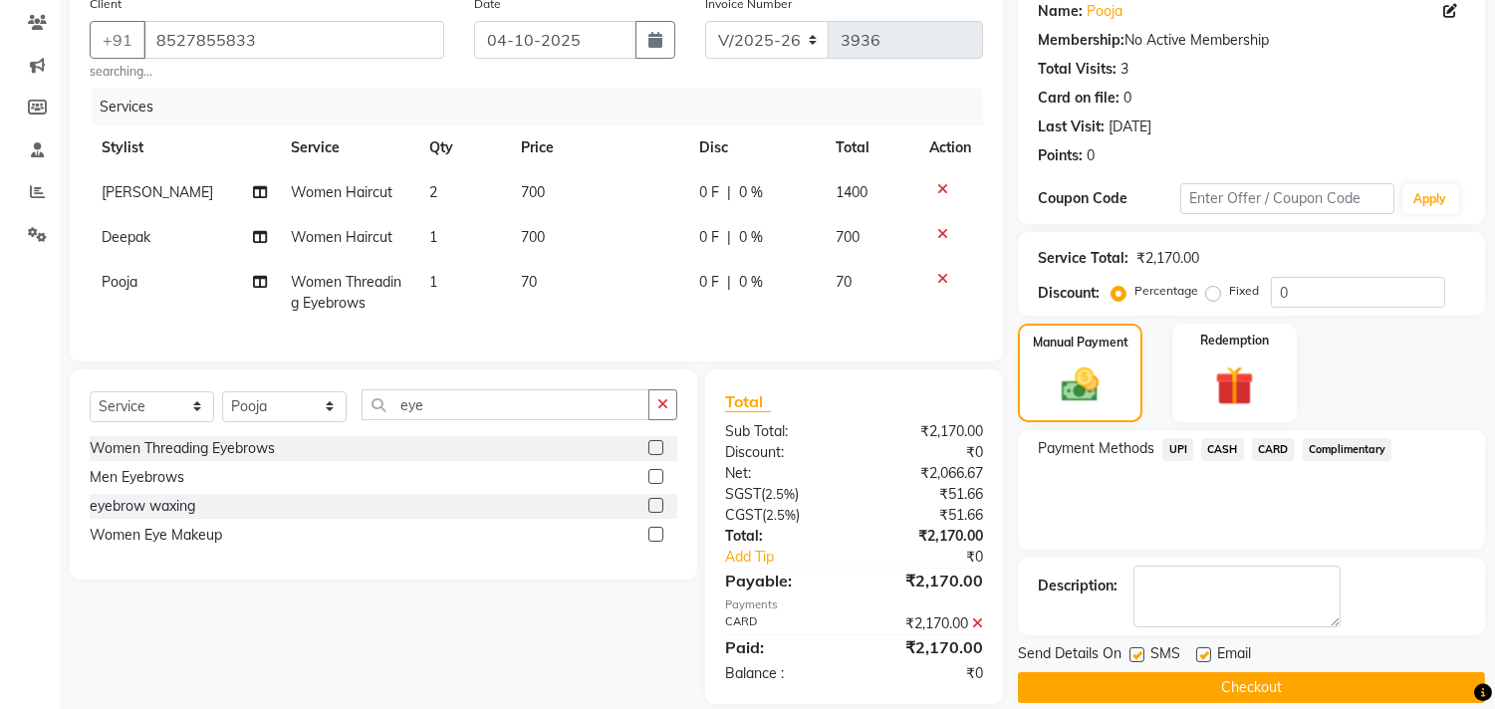
click at [1291, 684] on button "Checkout" at bounding box center [1251, 687] width 467 height 31
